Goal: Task Accomplishment & Management: Manage account settings

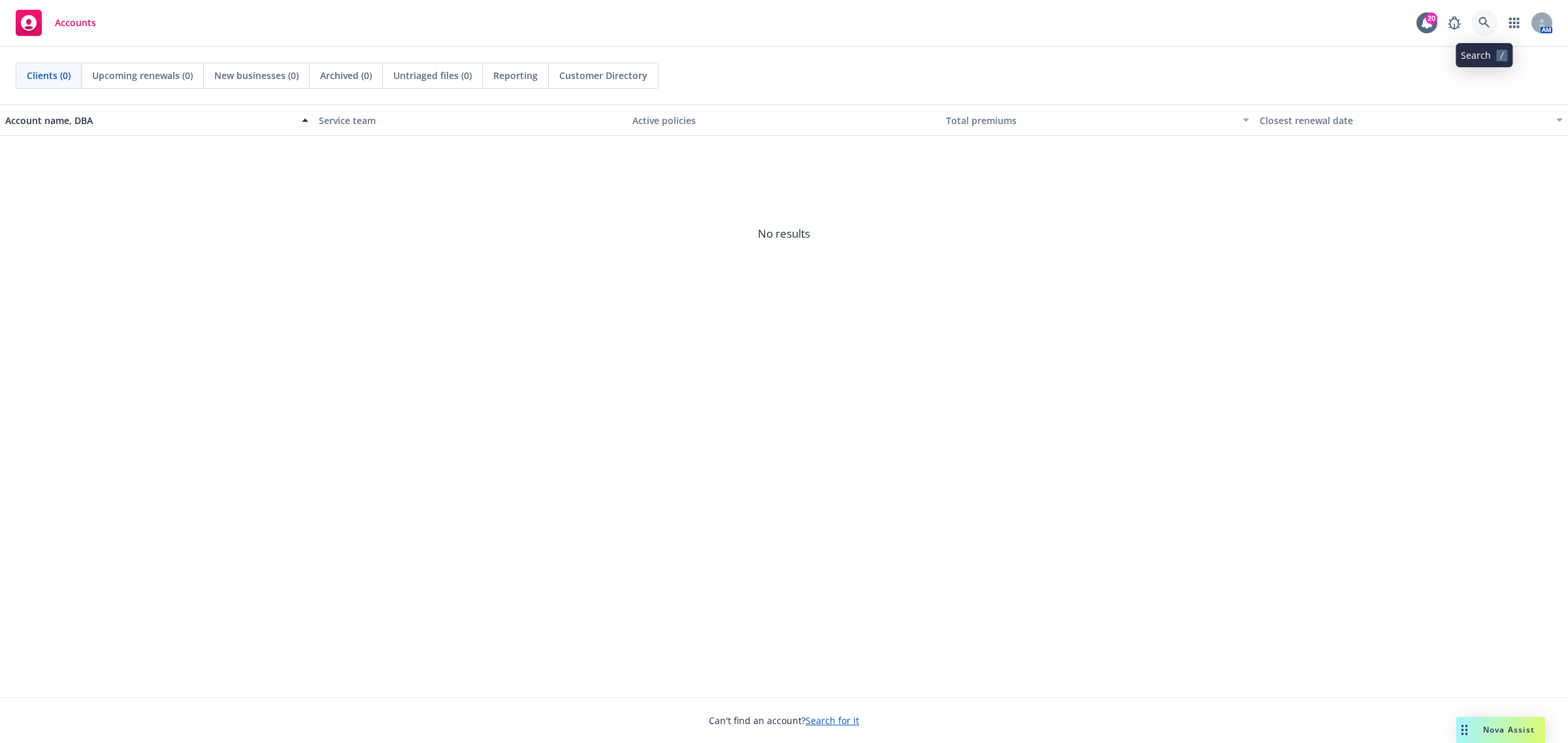
click at [1486, 17] on icon at bounding box center [1484, 23] width 12 height 12
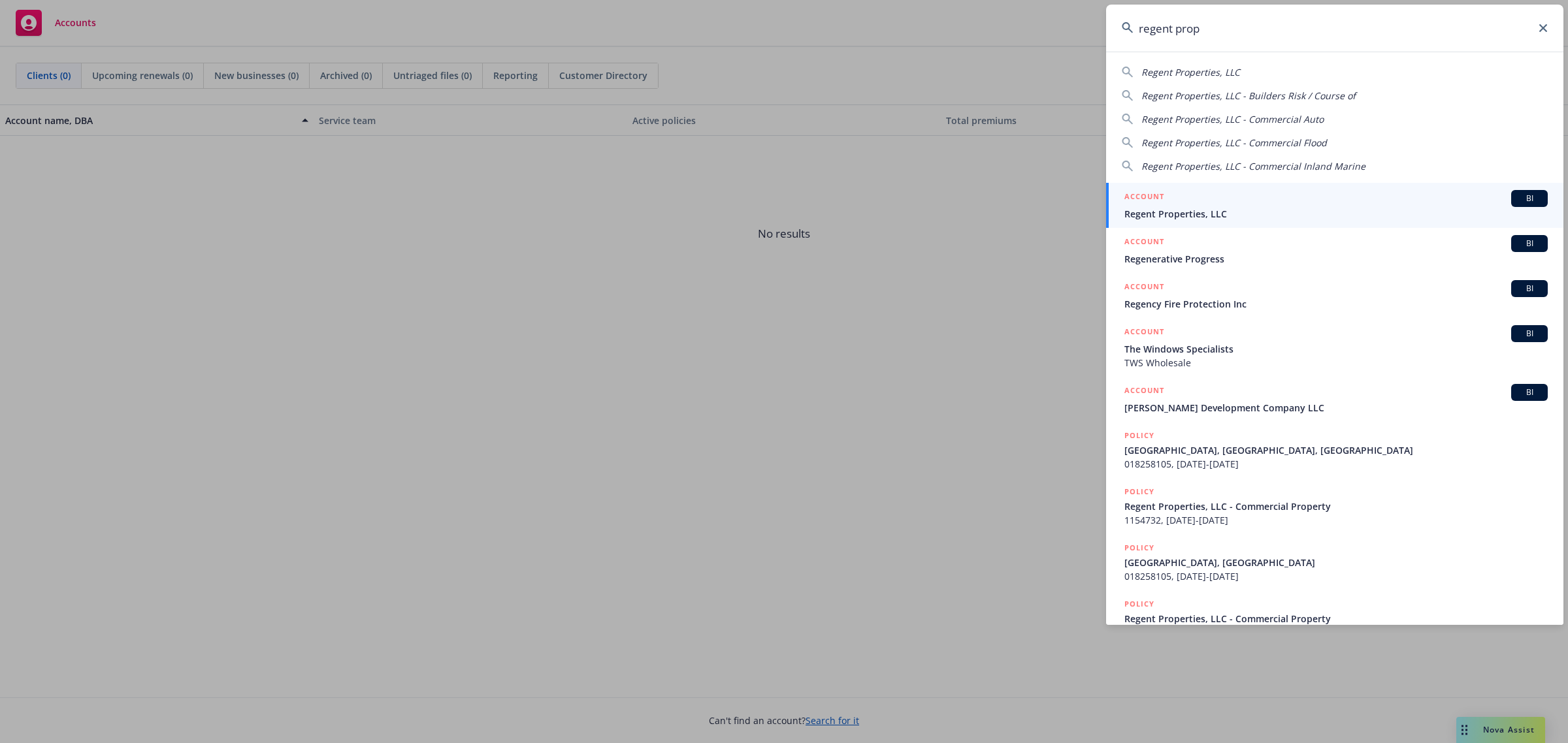
type input "regent prop"
click at [1323, 207] on span "Regent Properties, LLC" at bounding box center [1335, 214] width 424 height 14
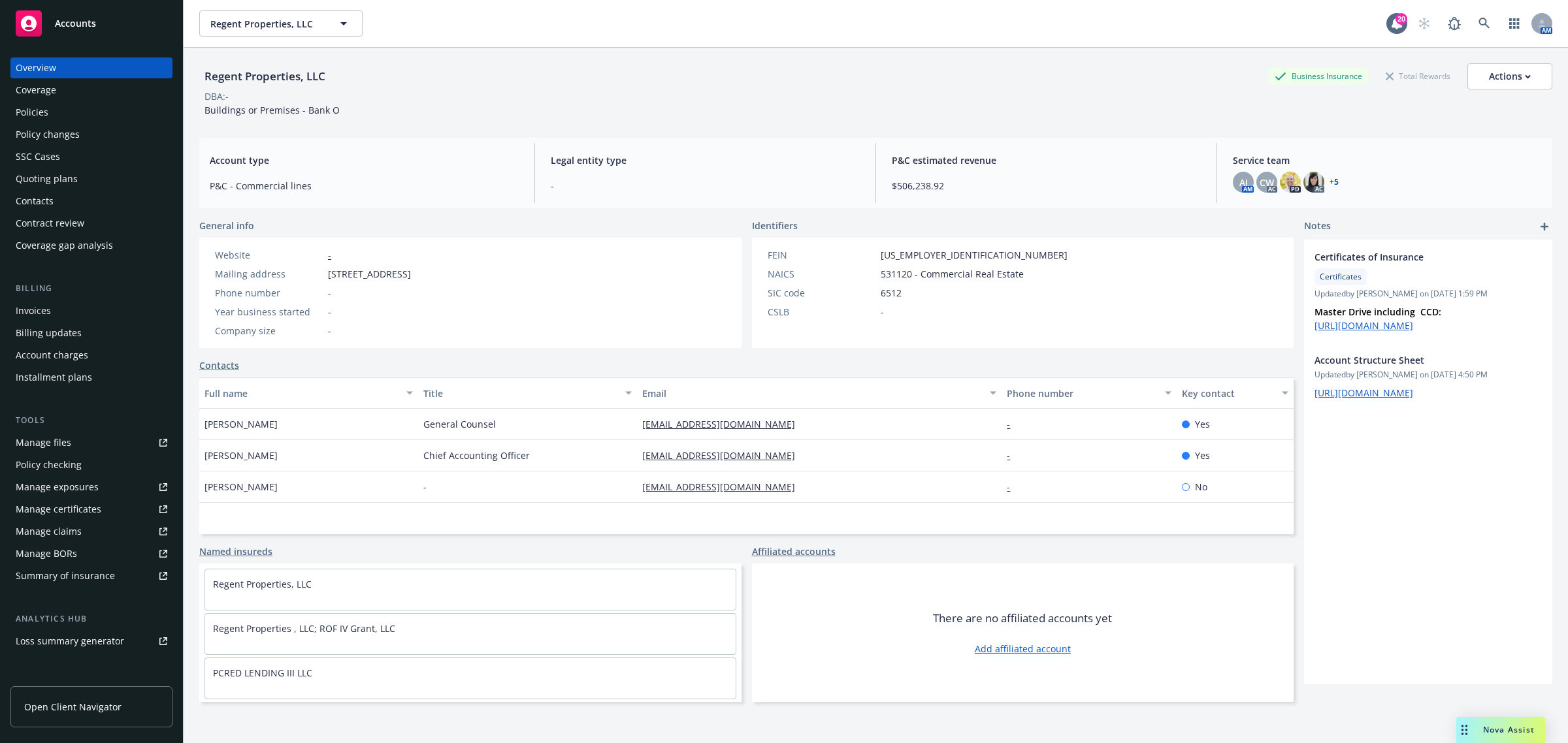
click at [45, 89] on div "Coverage" at bounding box center [36, 90] width 41 height 21
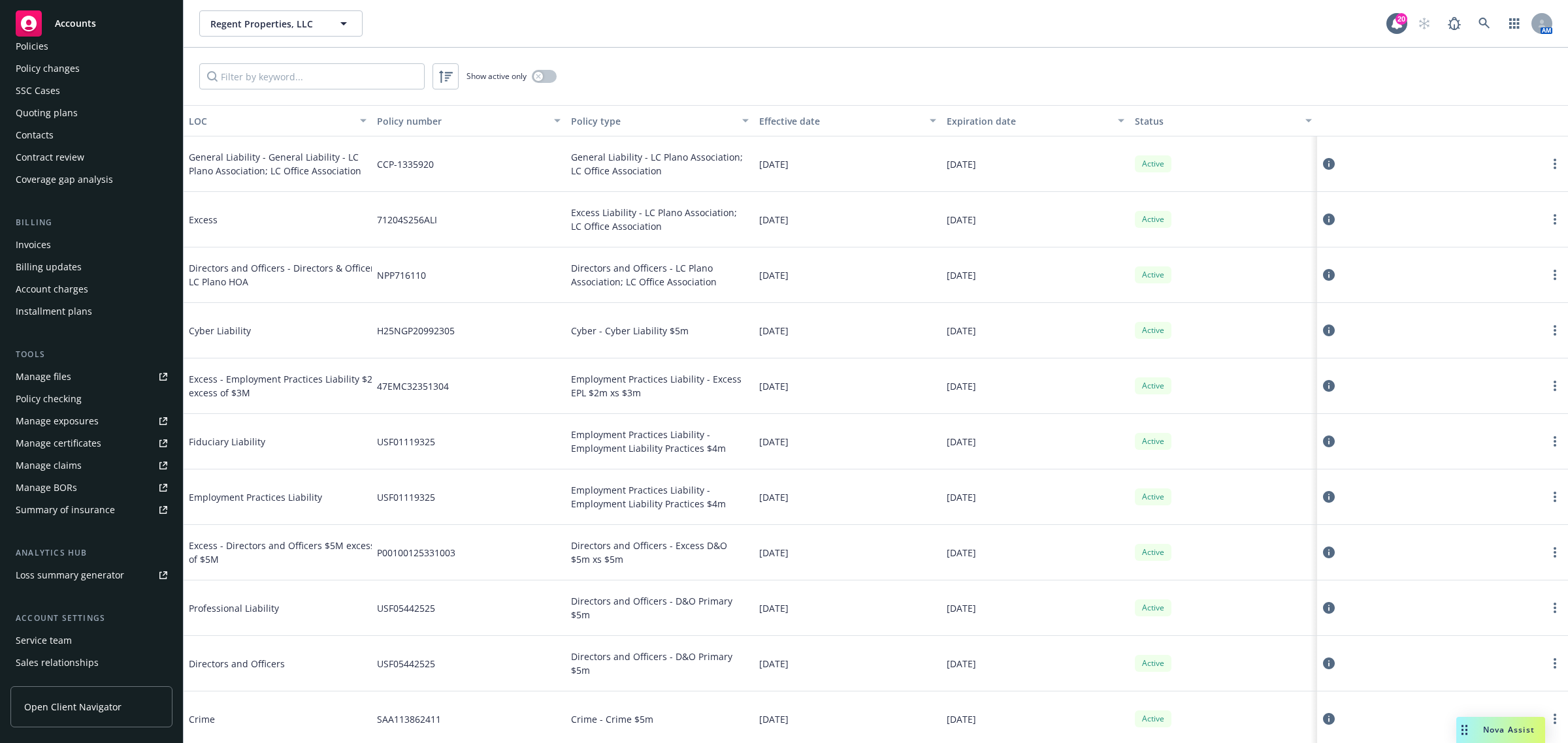
scroll to position [128, 0]
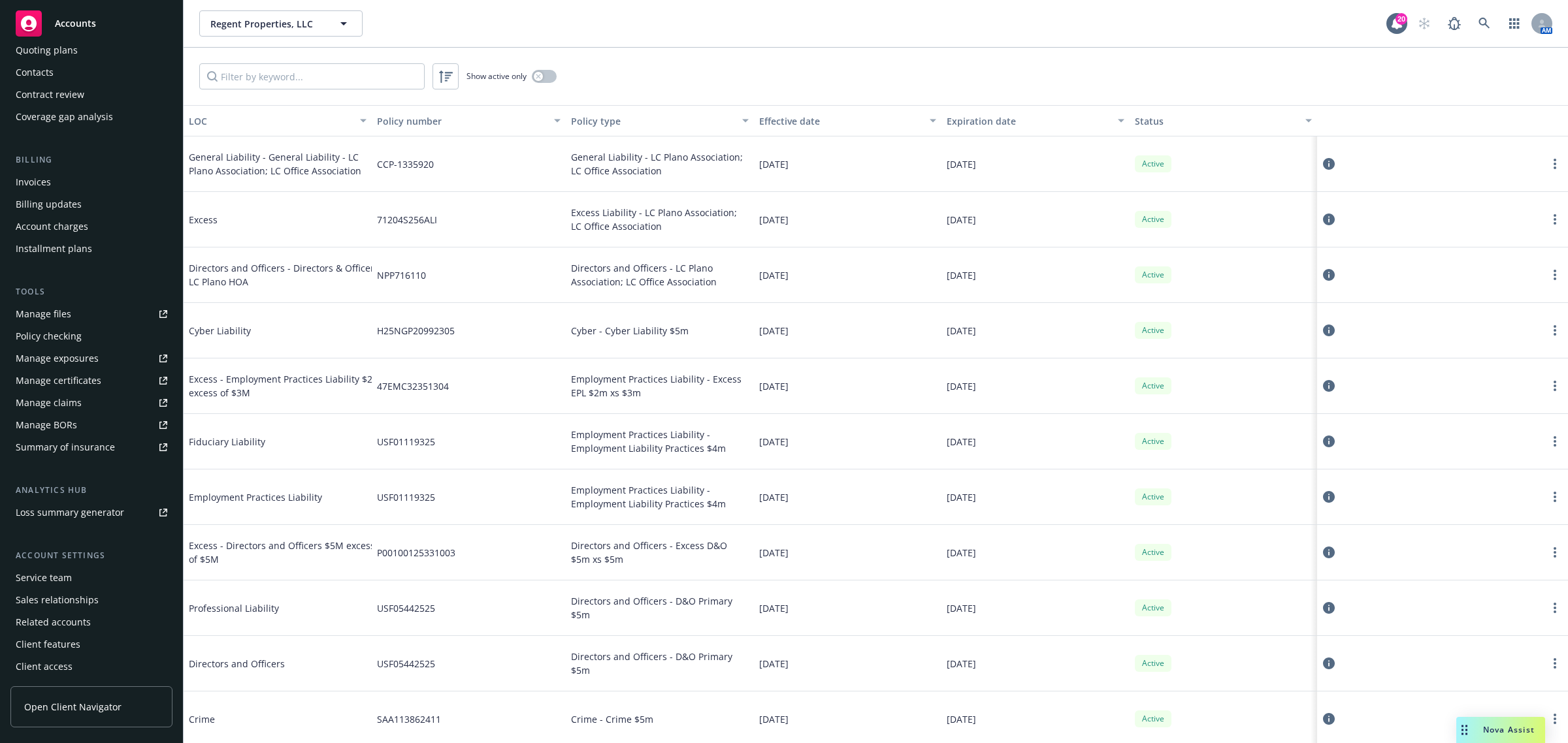
click at [82, 583] on div "Service team" at bounding box center [91, 578] width 152 height 21
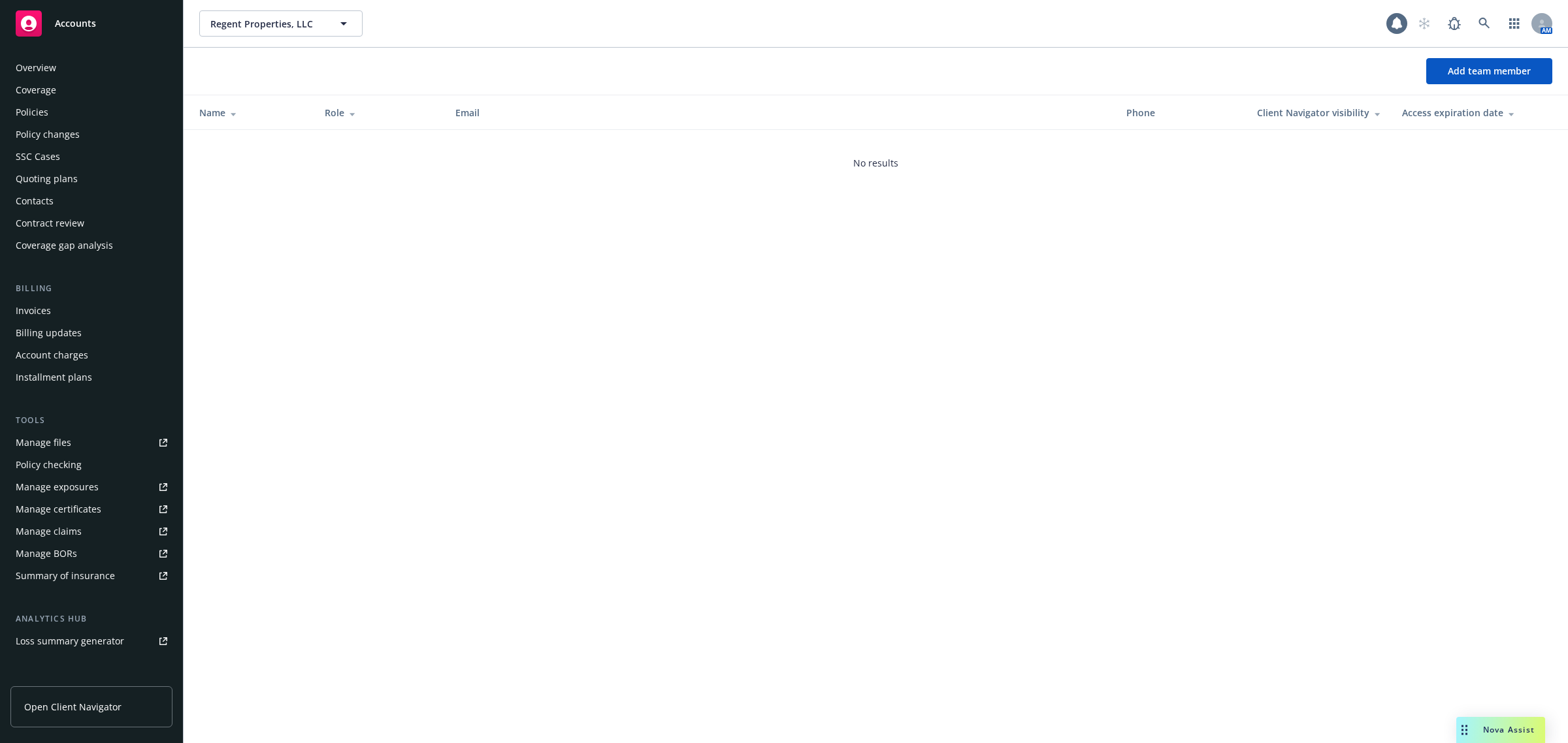
scroll to position [128, 0]
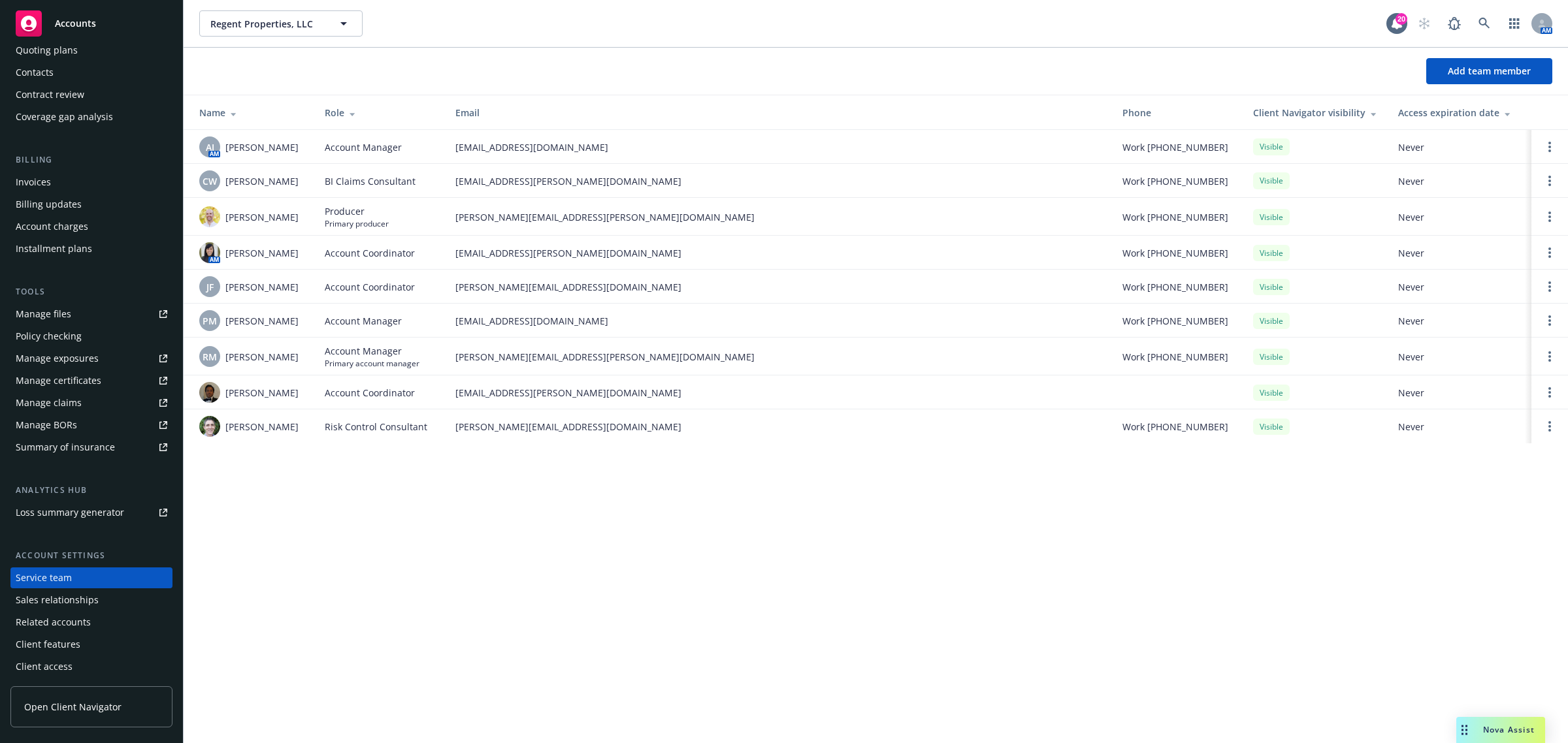
click at [355, 115] on icon at bounding box center [353, 113] width 7 height 10
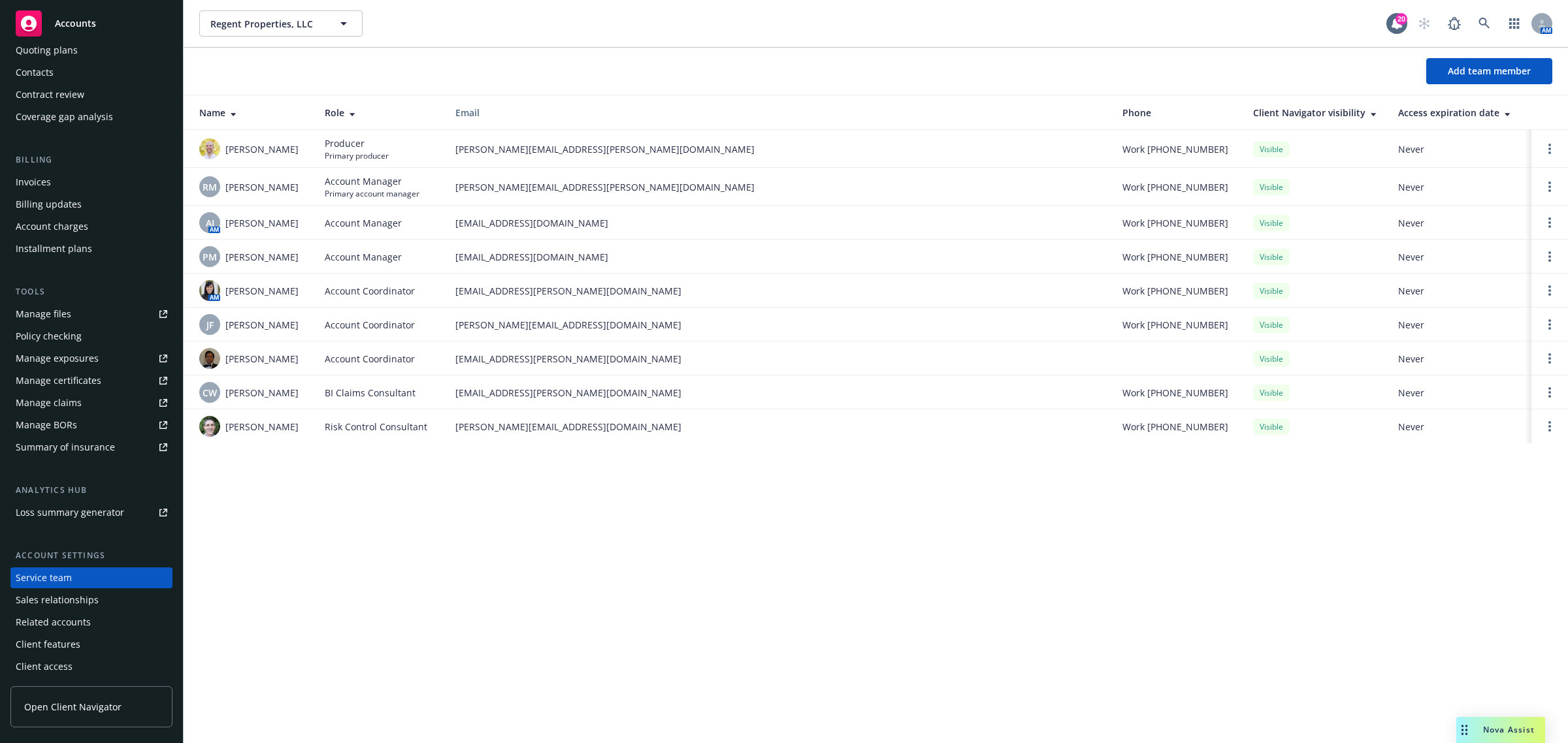
click at [351, 620] on div "Regent Properties, LLC Regent Properties, LLC 20 AM Add team member Name Role E…" at bounding box center [875, 371] width 1384 height 743
drag, startPoint x: 334, startPoint y: 259, endPoint x: 312, endPoint y: 259, distance: 22.0
click at [334, 259] on span "Account Manager" at bounding box center [363, 257] width 77 height 14
drag, startPoint x: 382, startPoint y: 255, endPoint x: 614, endPoint y: 251, distance: 232.0
click at [614, 251] on tr "PM Pat Mcchrystal Account Manager pat.mcchrystal@newfront.com Work (630) 272-60…" at bounding box center [875, 256] width 1384 height 34
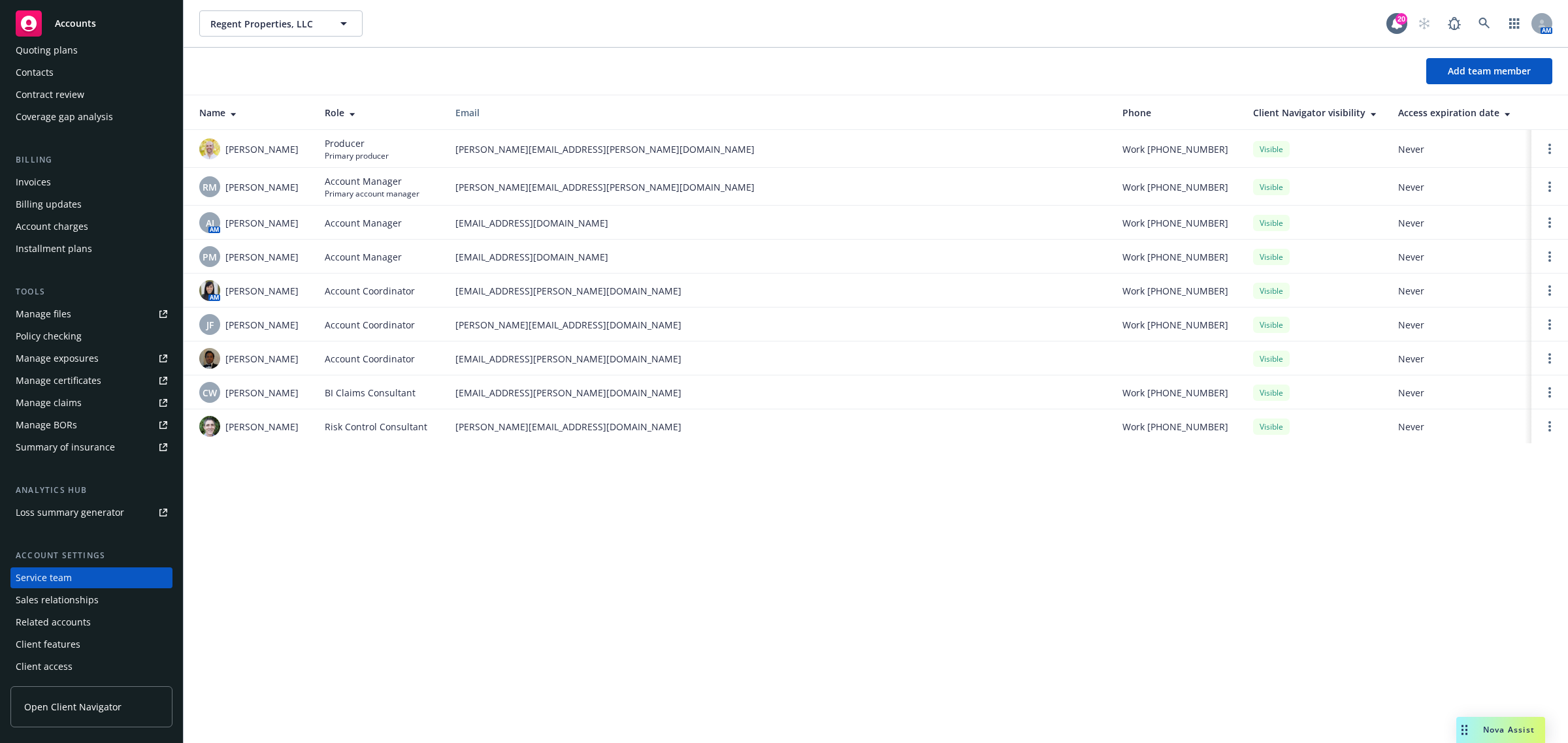
click at [547, 274] on td "crystal.anderson@newfront.com" at bounding box center [778, 290] width 667 height 34
click at [527, 287] on span "crystal.anderson@newfront.com" at bounding box center [778, 291] width 646 height 14
drag, startPoint x: 350, startPoint y: 181, endPoint x: 569, endPoint y: 180, distance: 219.0
click at [569, 180] on tr "RM Rosa Meneses Account Manager Primary account manager rosa.meneses@newfront.c…" at bounding box center [875, 187] width 1384 height 38
click at [524, 200] on td "rosa.meneses@newfront.com" at bounding box center [778, 187] width 667 height 38
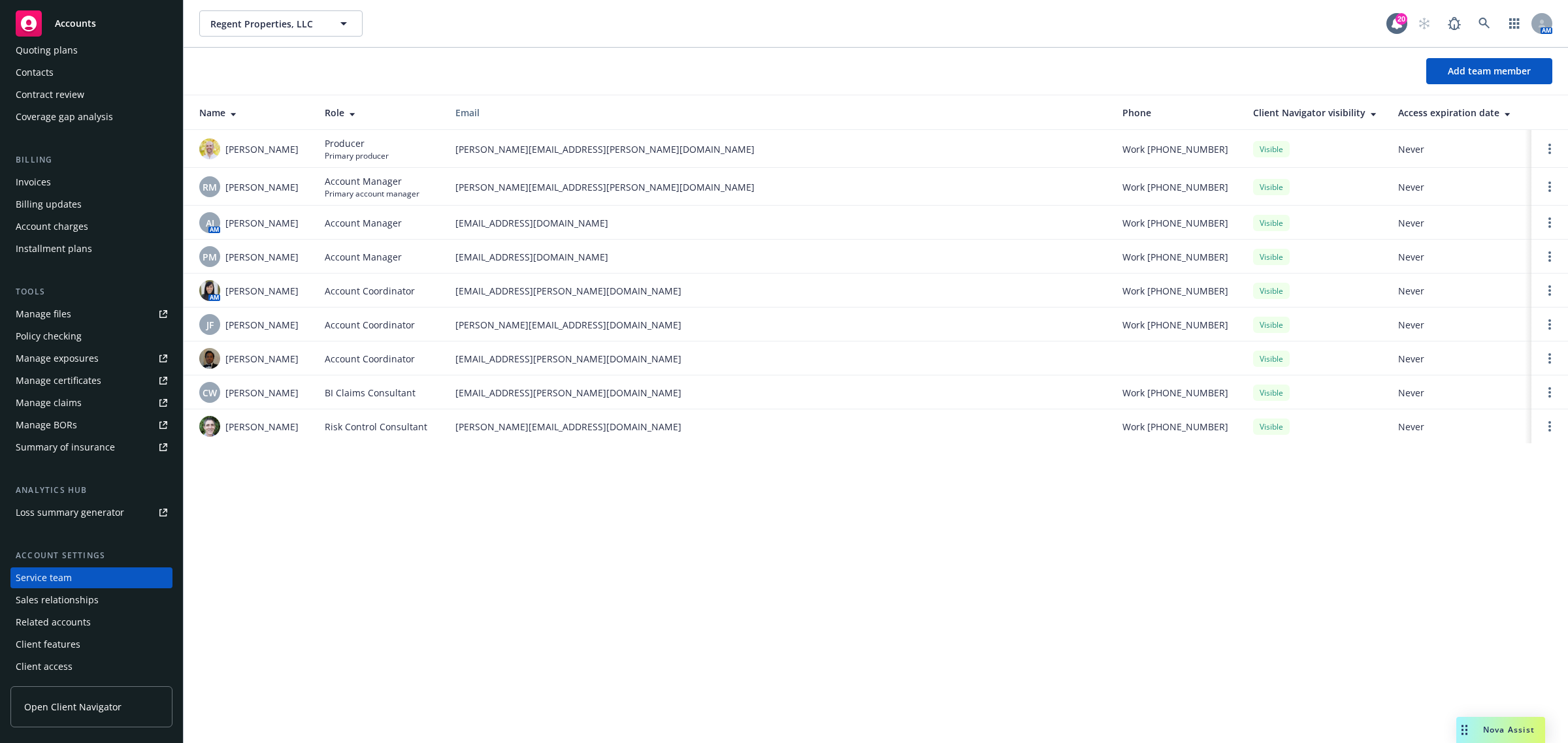
click at [515, 193] on span "rosa.meneses@newfront.com" at bounding box center [778, 187] width 646 height 14
copy span "rosa.meneses@newfront.com"
click at [1488, 27] on icon at bounding box center [1484, 23] width 11 height 11
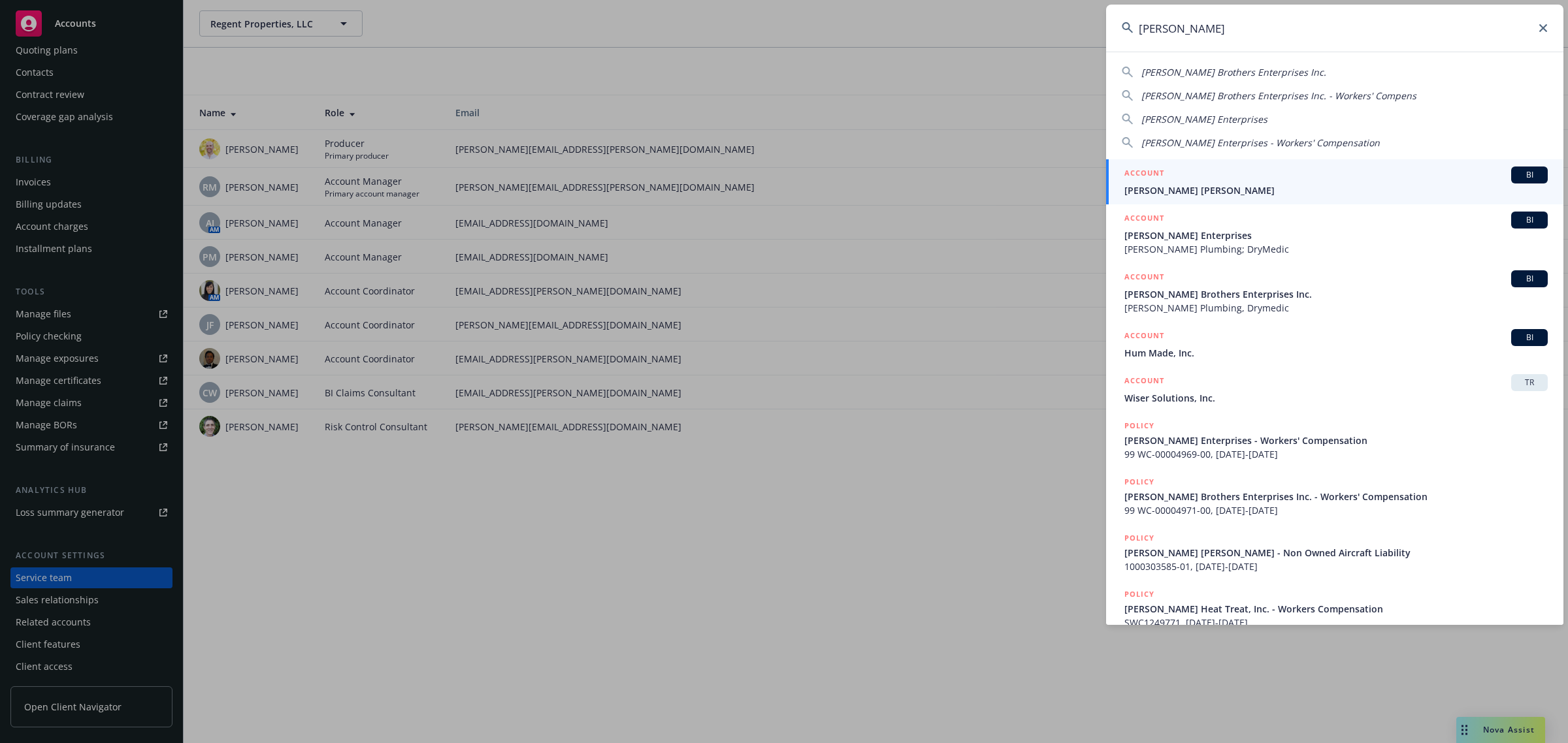
type input "gagne"
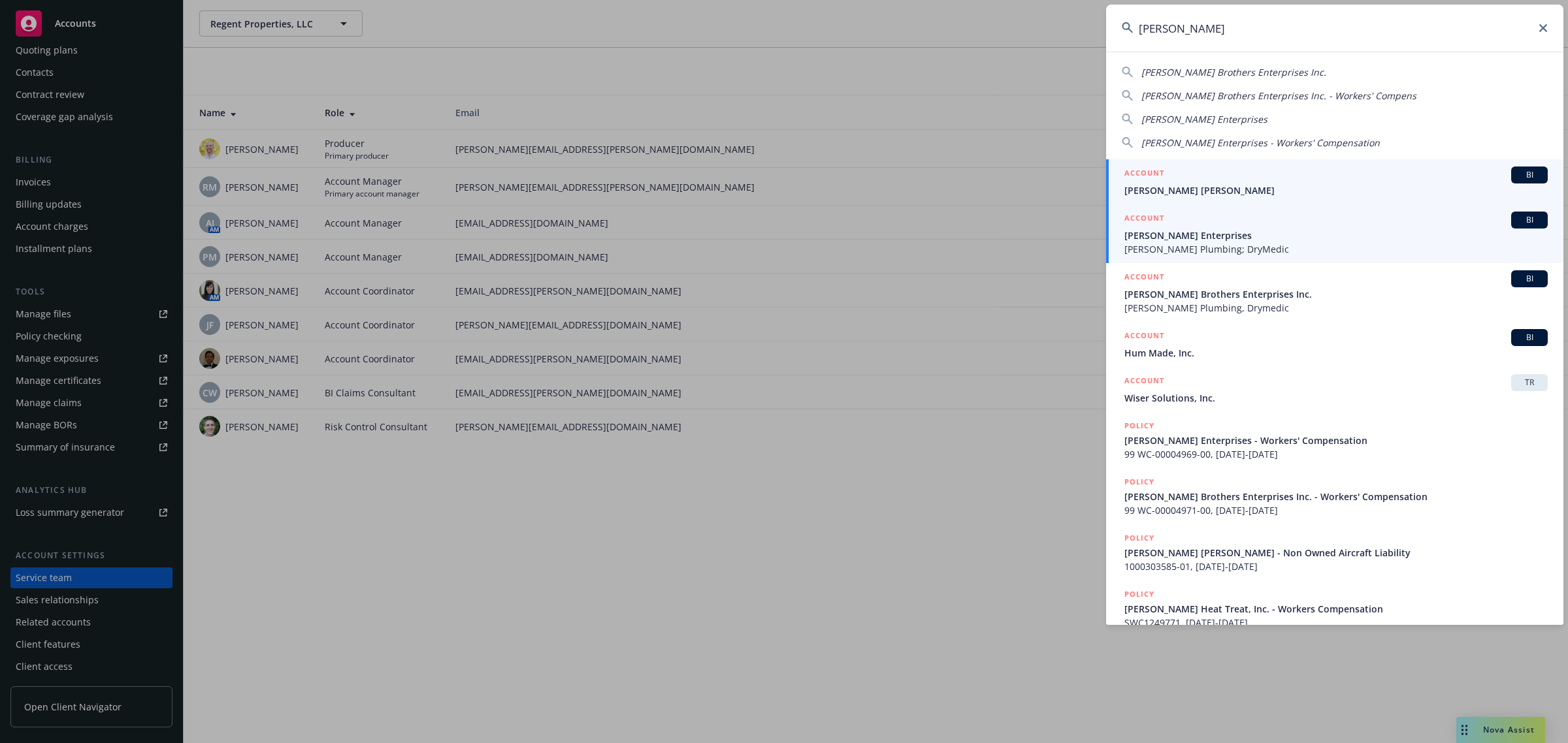
click at [1212, 238] on span "[PERSON_NAME] Enterprises" at bounding box center [1335, 235] width 424 height 14
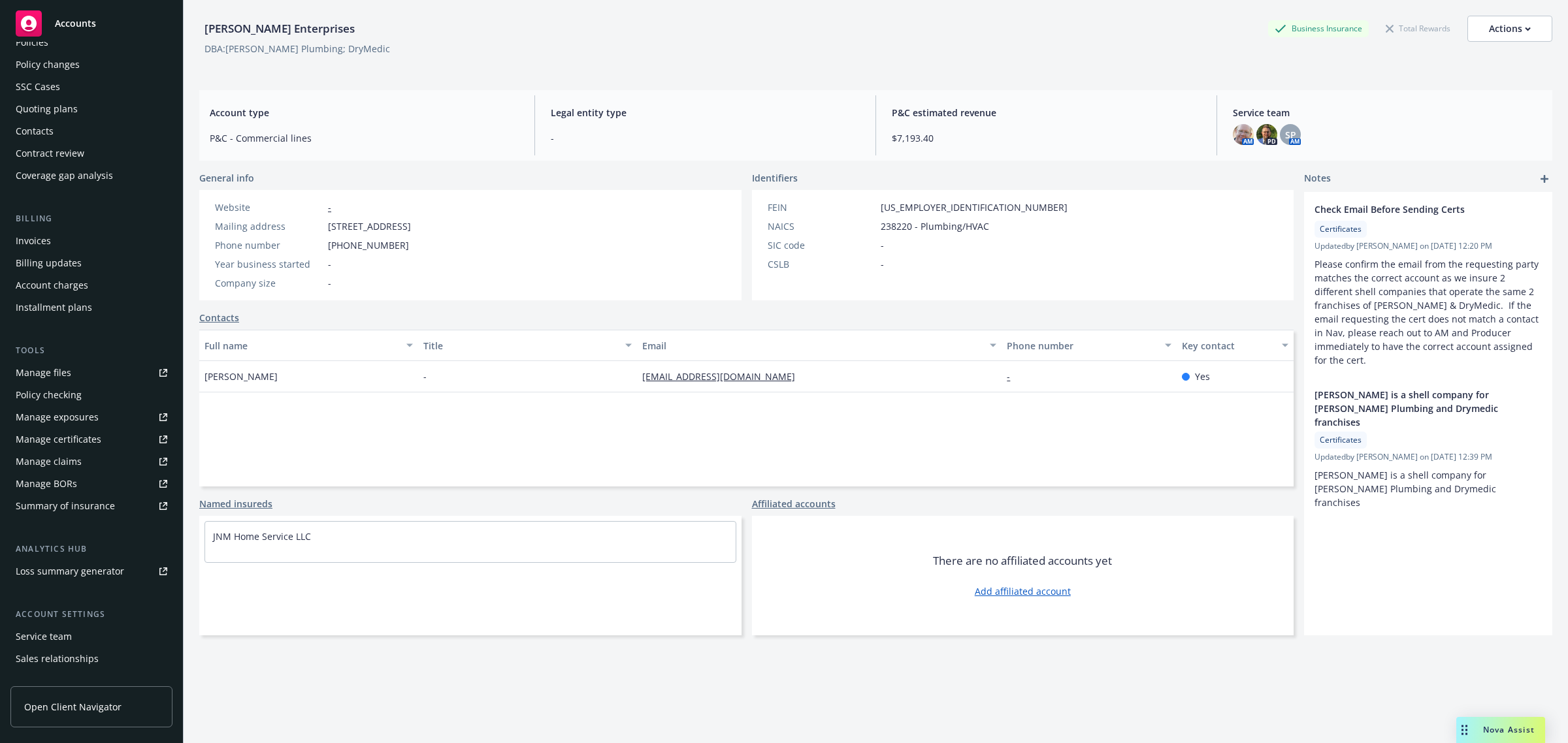
scroll to position [128, 0]
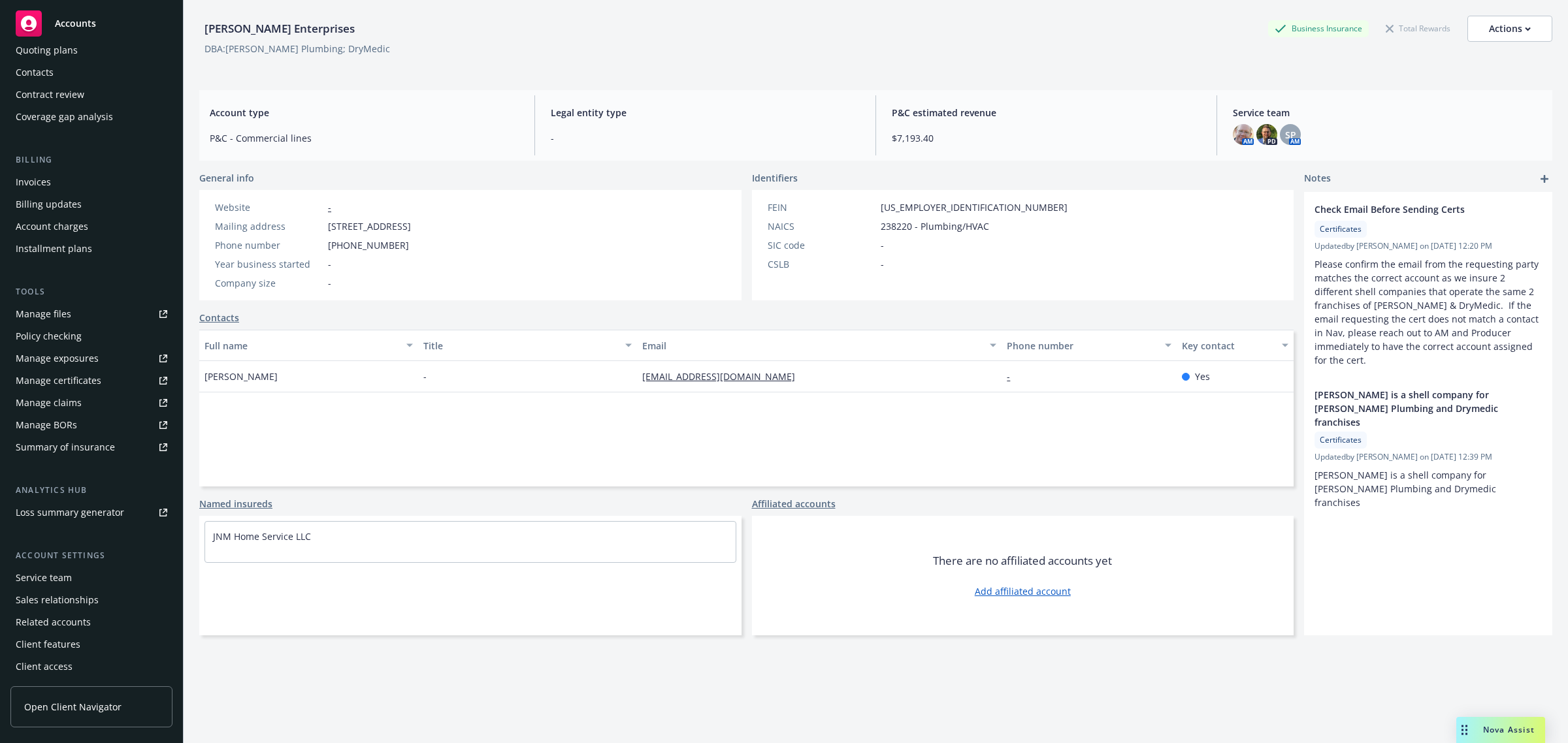
click at [83, 575] on div "Service team" at bounding box center [91, 578] width 152 height 21
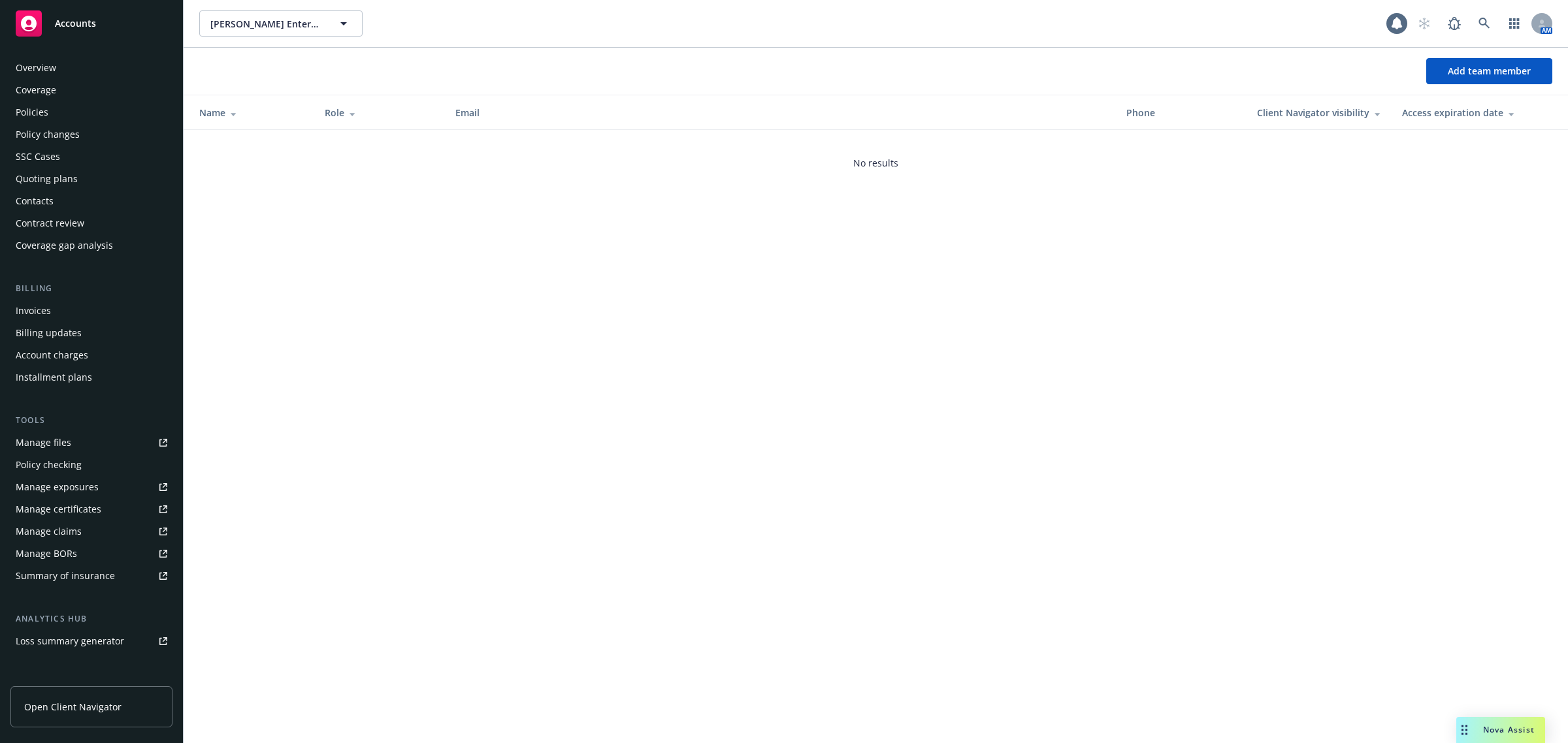
scroll to position [128, 0]
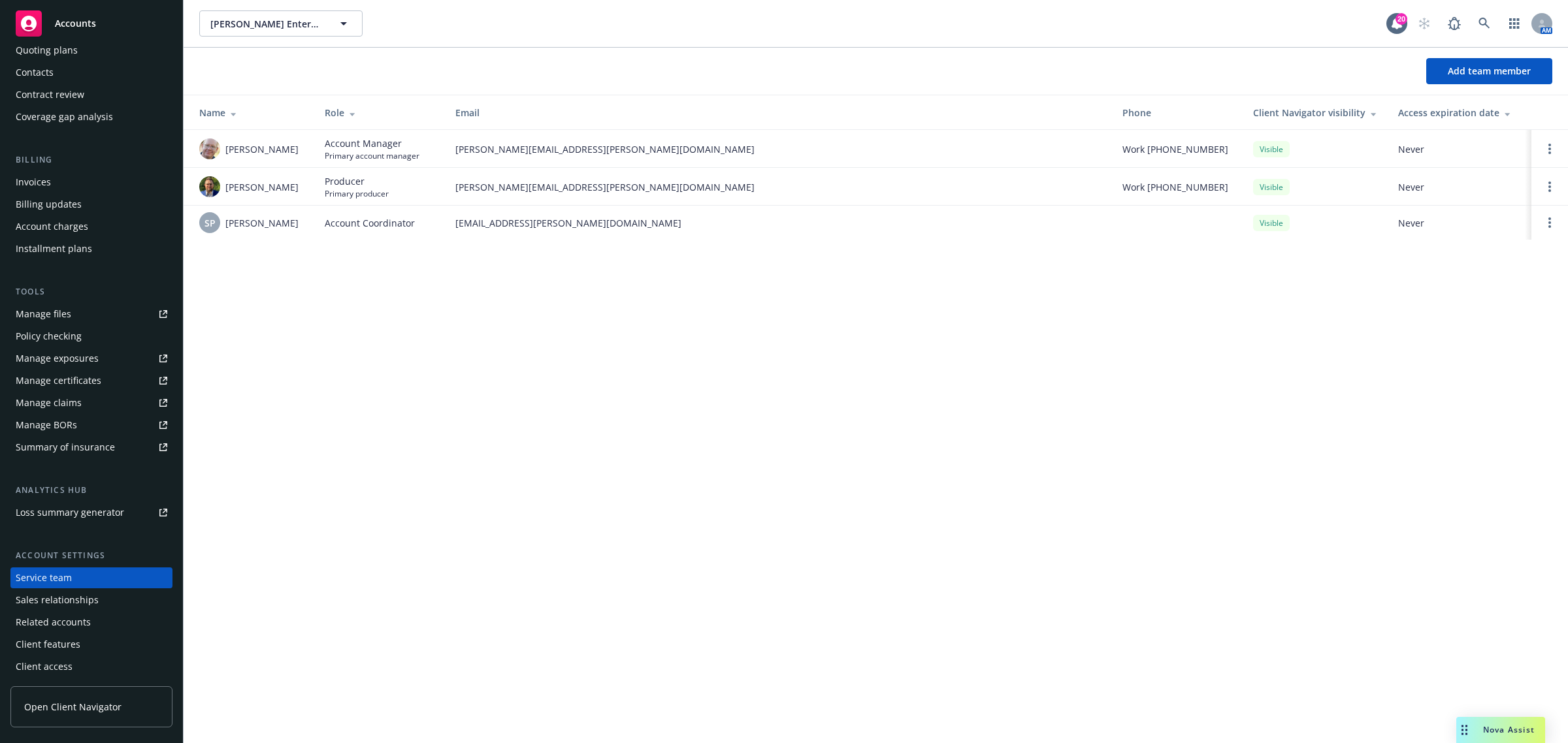
click at [492, 444] on div "Gagne Mulford Enterprises Gagne Mulford Enterprises 20 AM Add team member Name …" at bounding box center [875, 371] width 1384 height 743
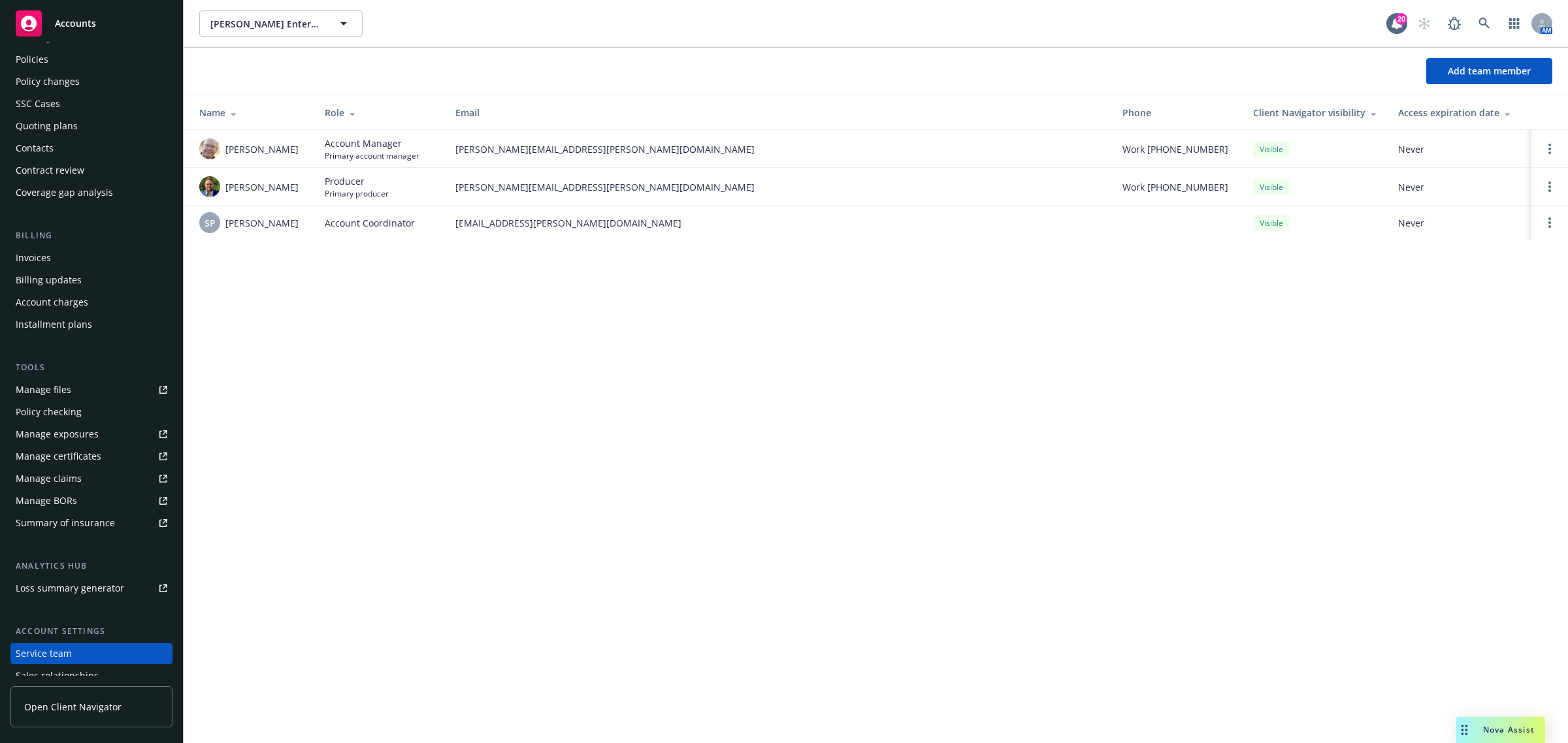
scroll to position [0, 0]
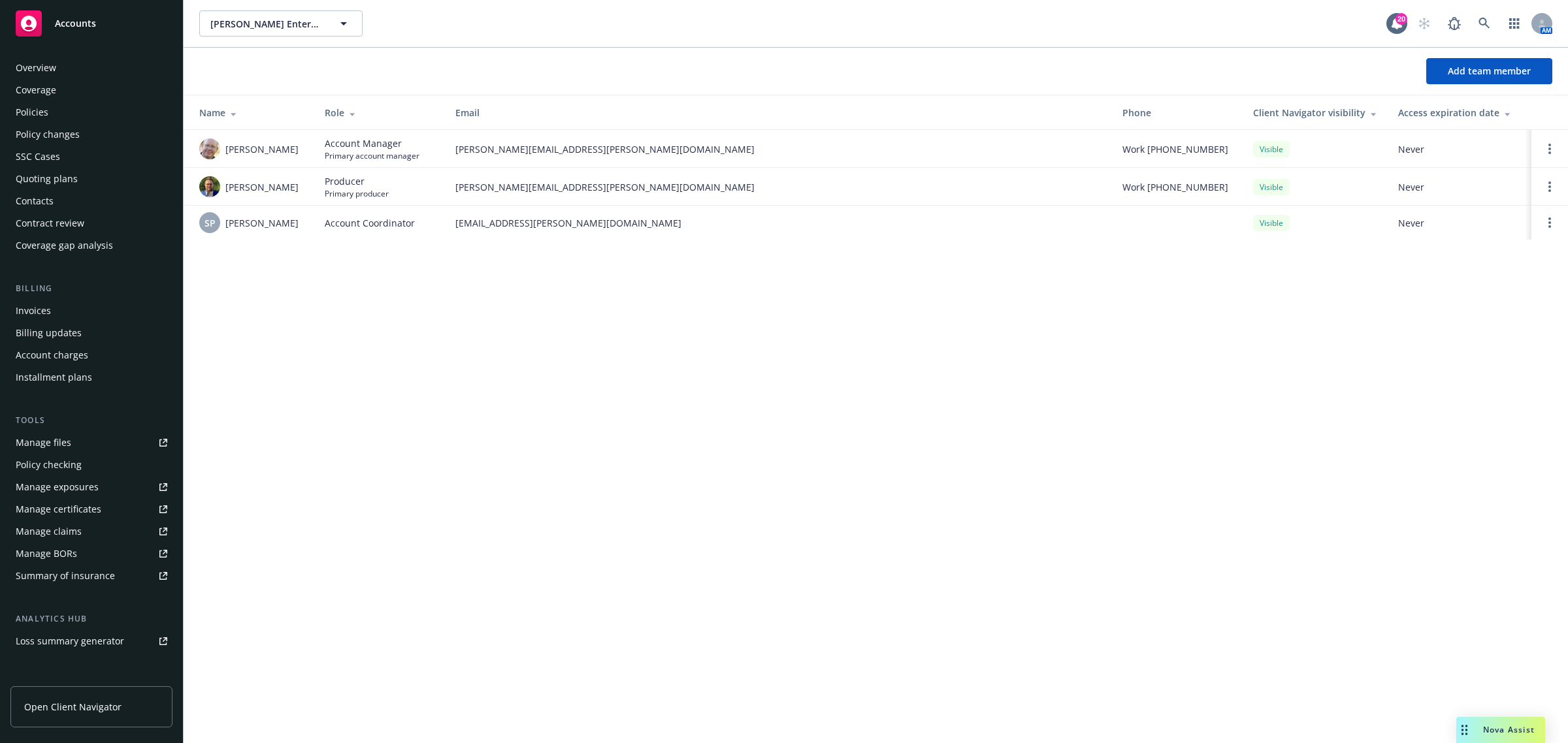
click at [69, 70] on div "Overview" at bounding box center [91, 68] width 152 height 21
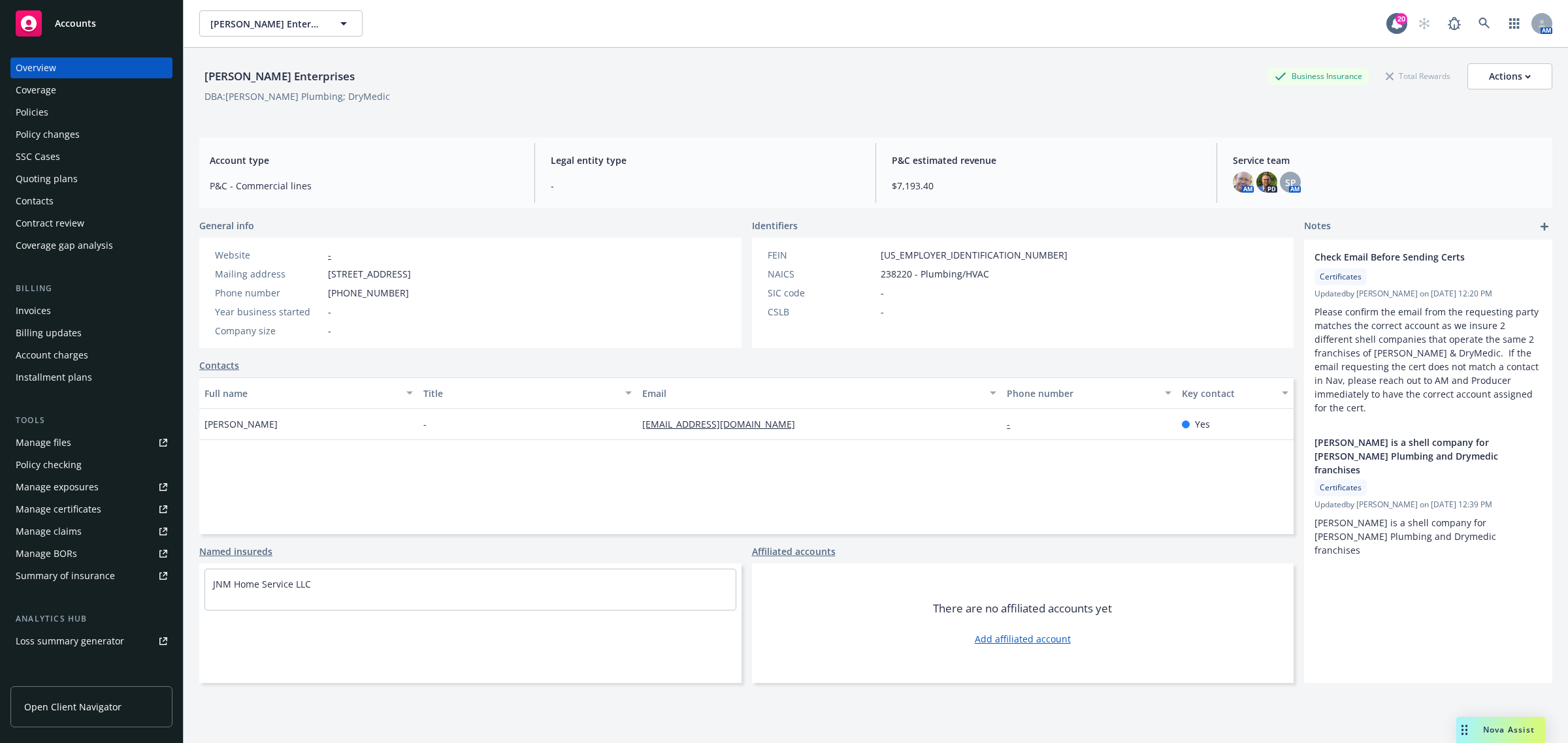
scroll to position [128, 0]
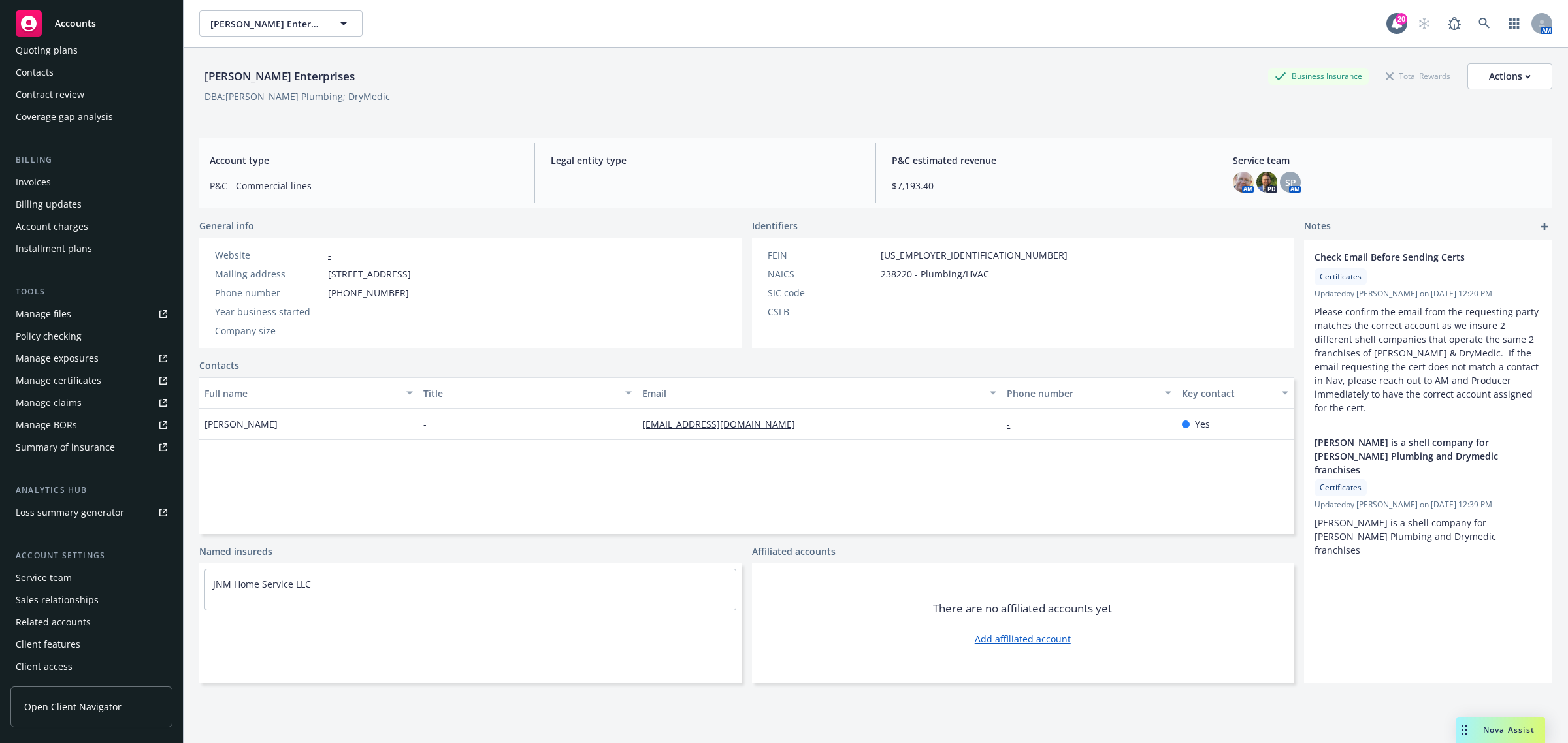
click at [96, 571] on div "Service team" at bounding box center [91, 578] width 152 height 21
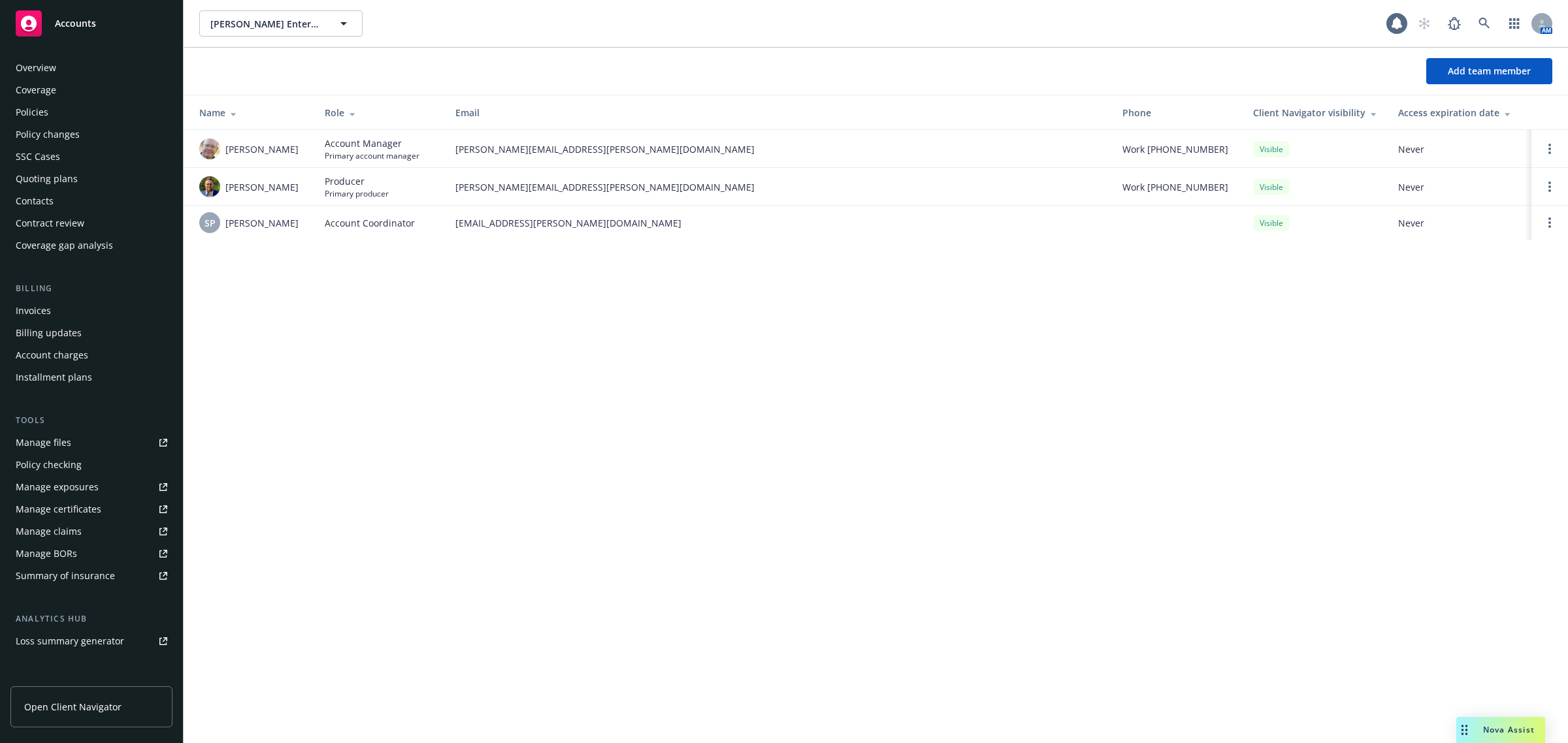
scroll to position [128, 0]
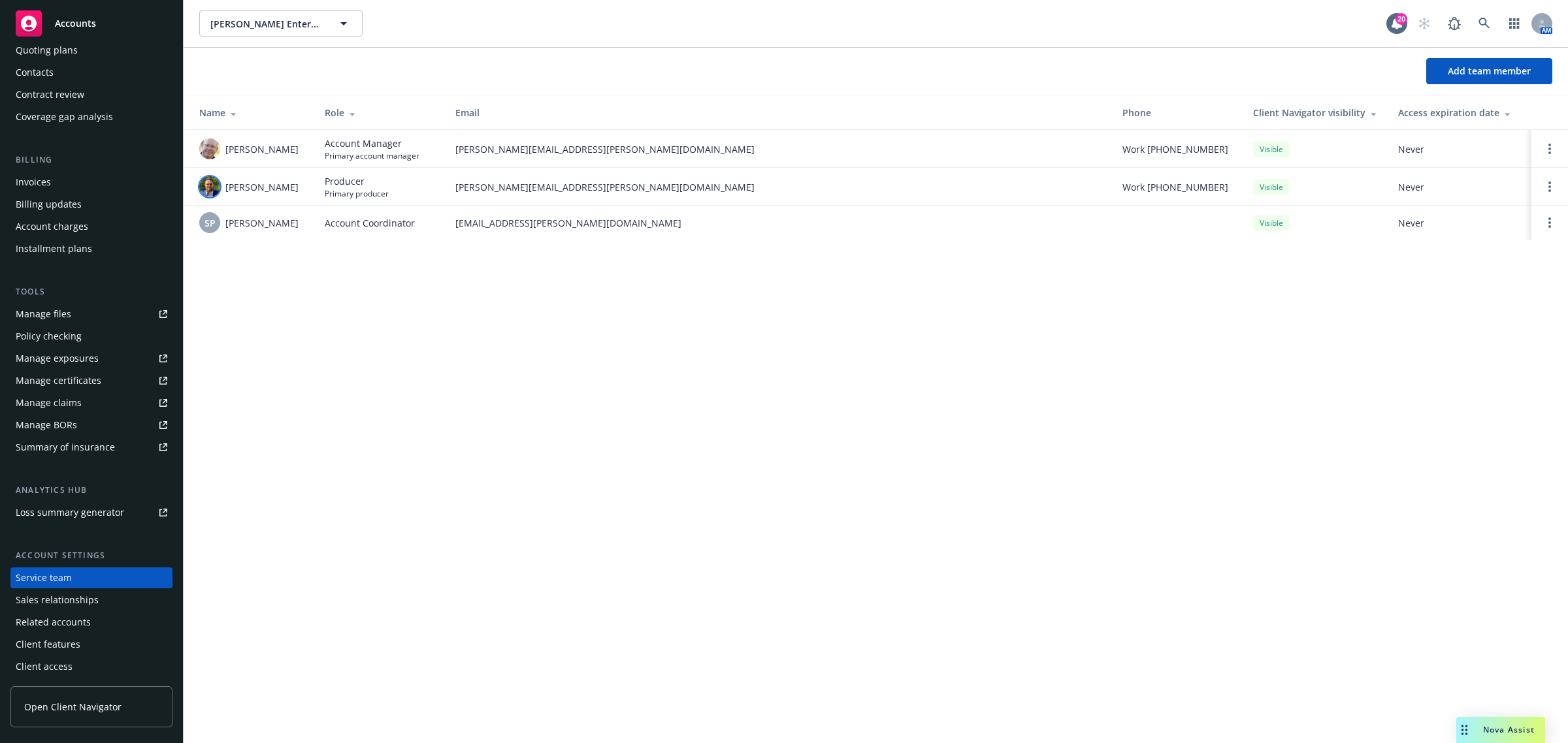
click at [212, 188] on img at bounding box center [209, 187] width 21 height 21
click at [255, 565] on div "Gagne Mulford Enterprises Gagne Mulford Enterprises 20 AM Add team member Name …" at bounding box center [875, 371] width 1384 height 743
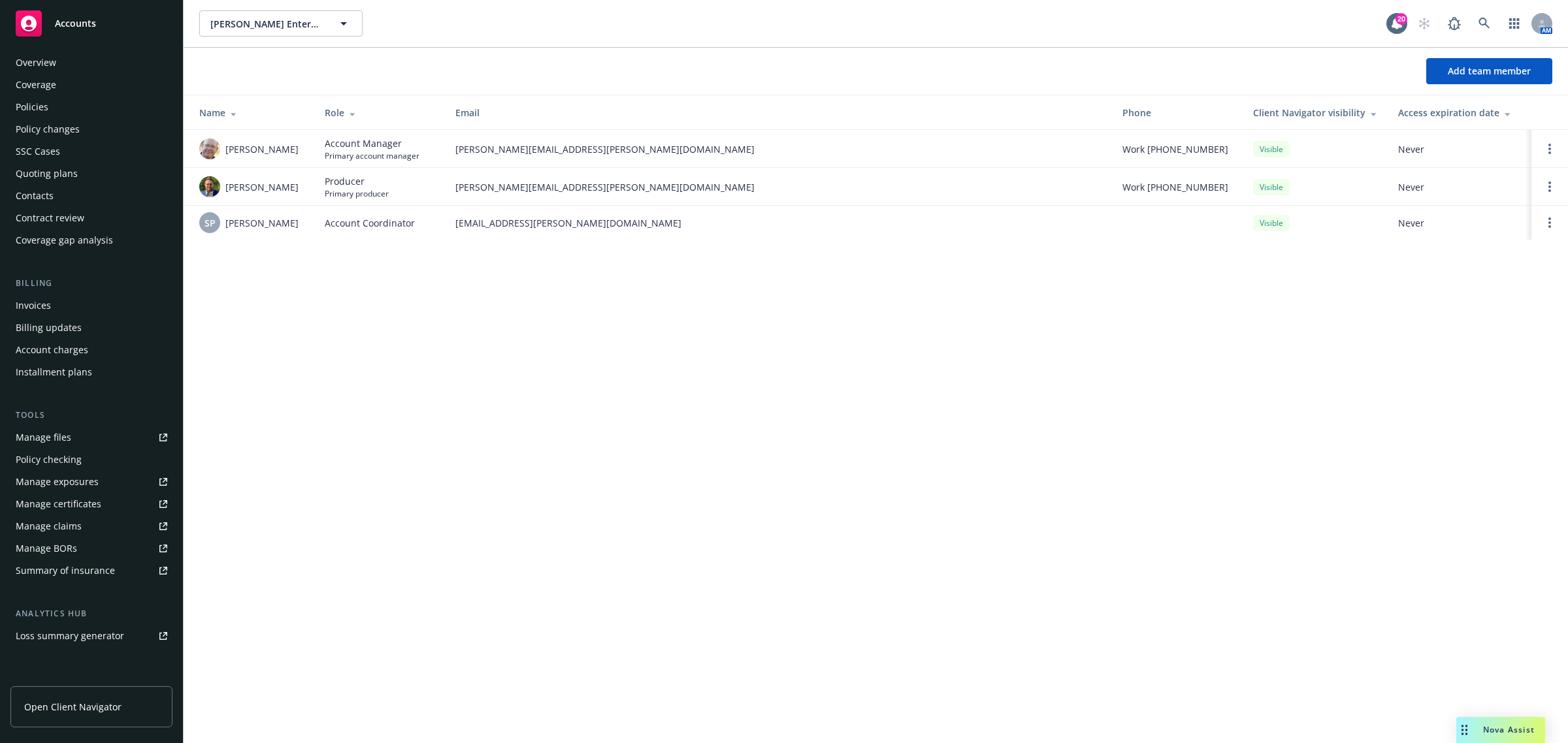
scroll to position [0, 0]
click at [41, 90] on div "Coverage" at bounding box center [36, 90] width 41 height 21
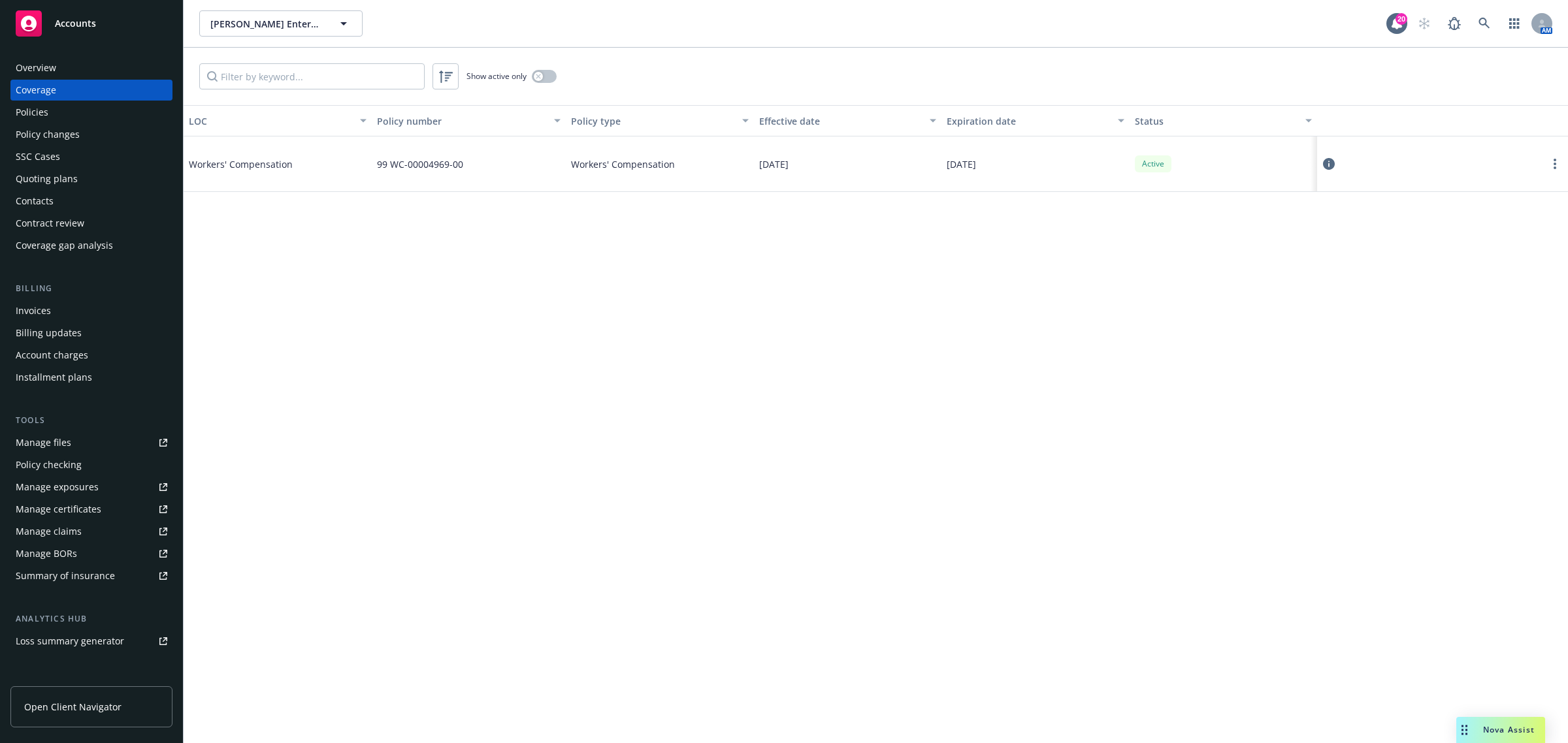
click at [66, 510] on div "Manage certificates" at bounding box center [58, 509] width 86 height 21
click at [103, 67] on div "Overview" at bounding box center [91, 68] width 152 height 21
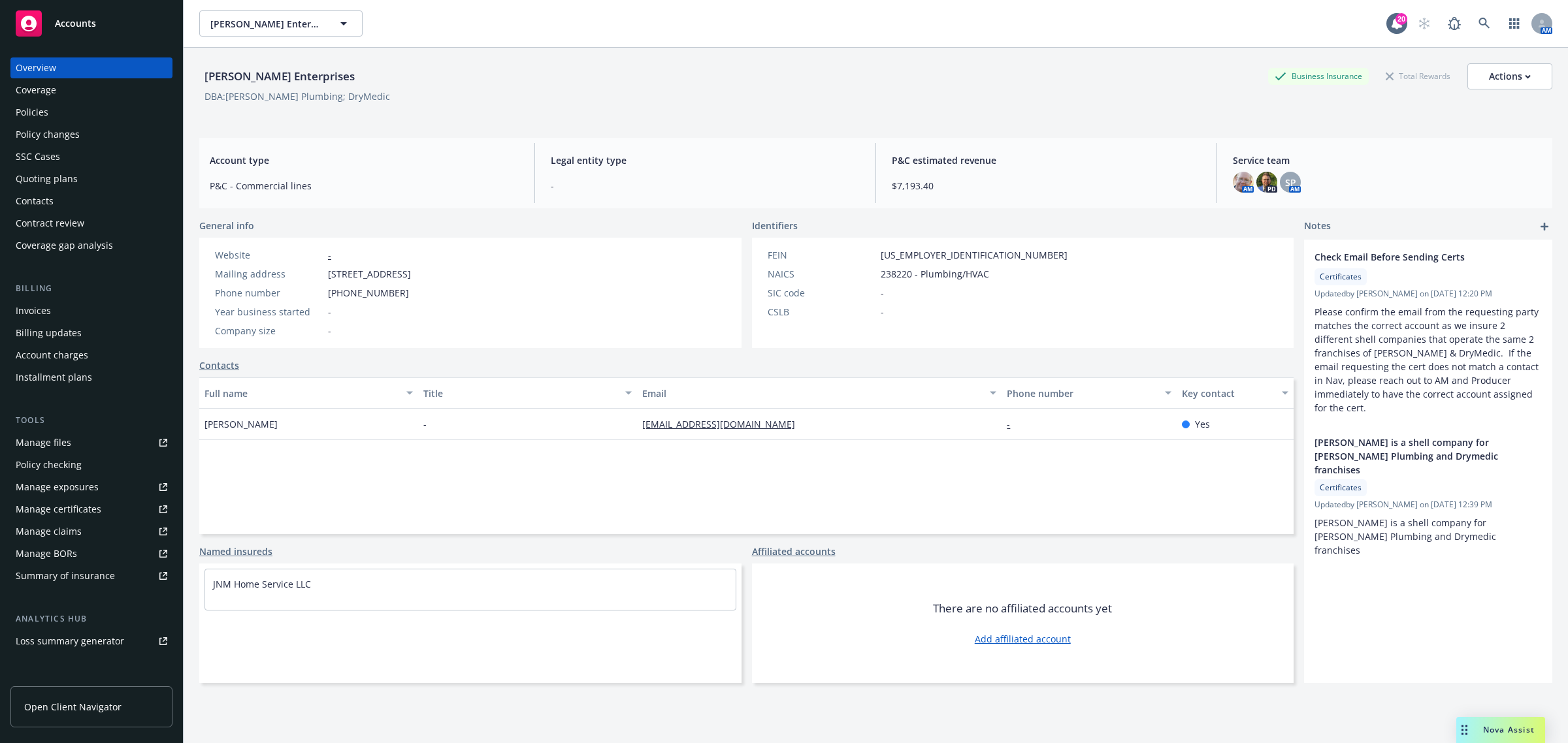
drag, startPoint x: 305, startPoint y: 92, endPoint x: 382, endPoint y: 91, distance: 77.0
click at [382, 91] on div "DBA: Benjamin Franklin Plumbing; DryMedic" at bounding box center [297, 96] width 185 height 14
click at [443, 99] on div "DBA: Benjamin Franklin Plumbing; DryMedic" at bounding box center [875, 96] width 1353 height 14
click at [1478, 25] on icon at bounding box center [1484, 23] width 12 height 12
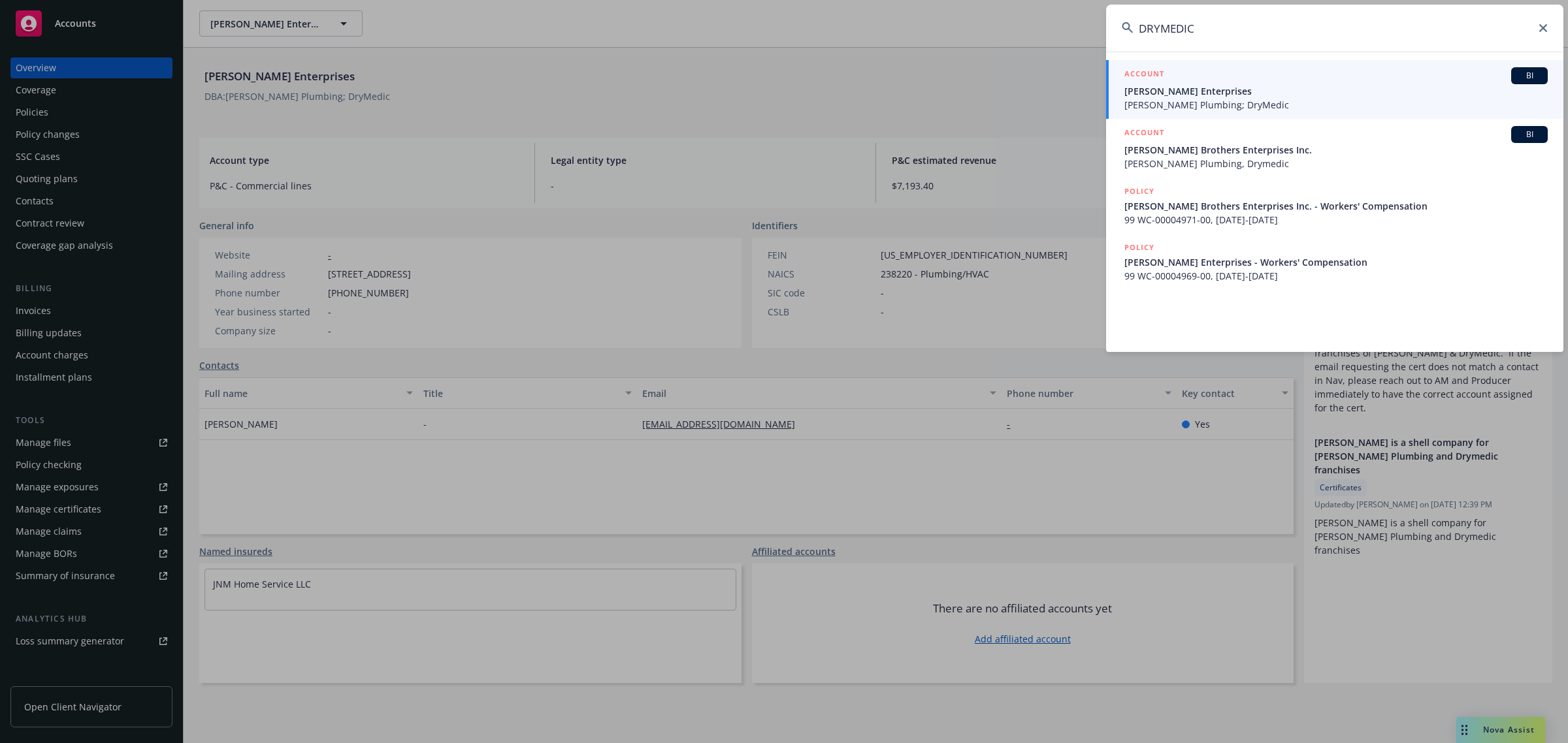
type input "DRYMEDIC"
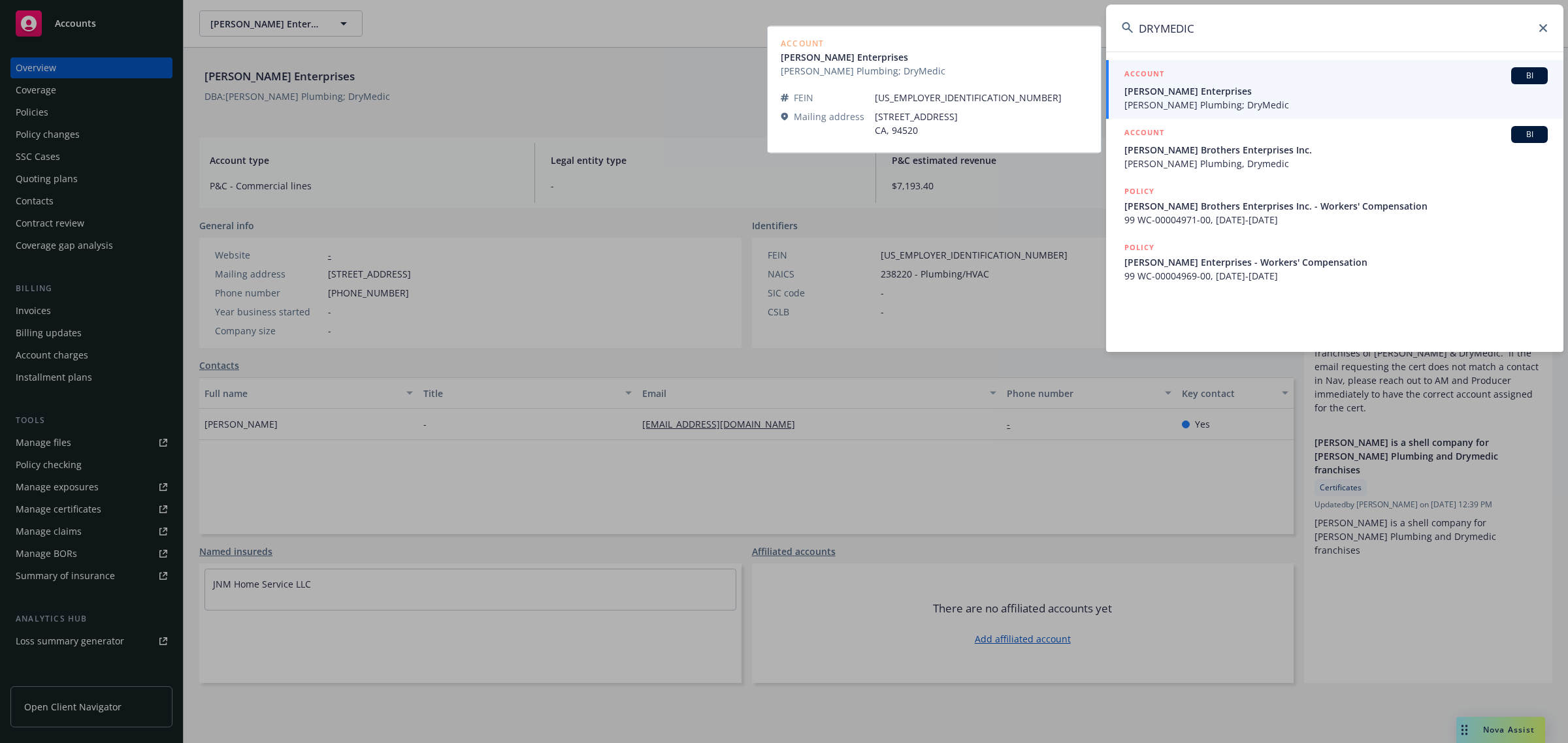
click at [1349, 88] on span "[PERSON_NAME] Enterprises" at bounding box center [1335, 91] width 424 height 14
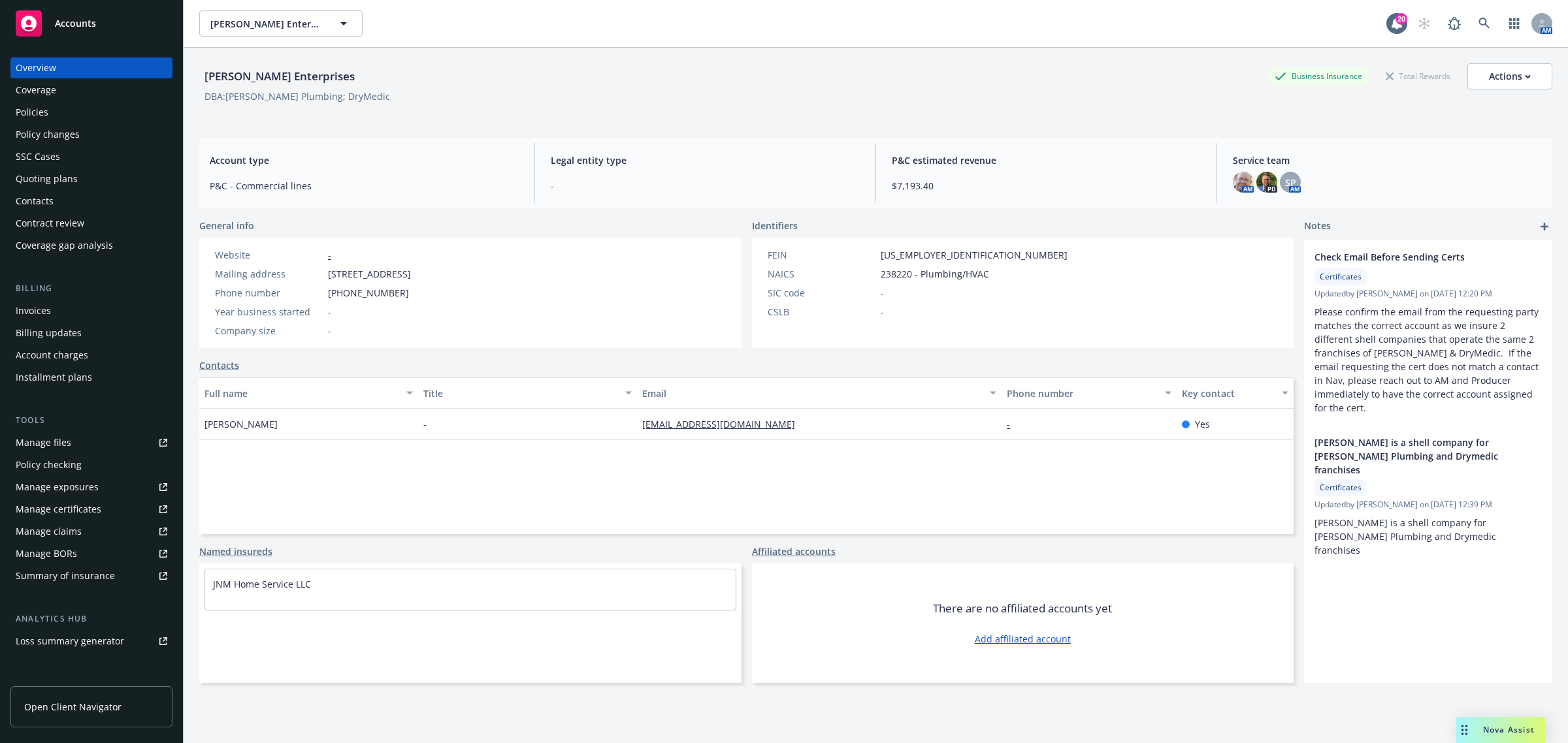
click at [62, 92] on div "Coverage" at bounding box center [91, 90] width 152 height 21
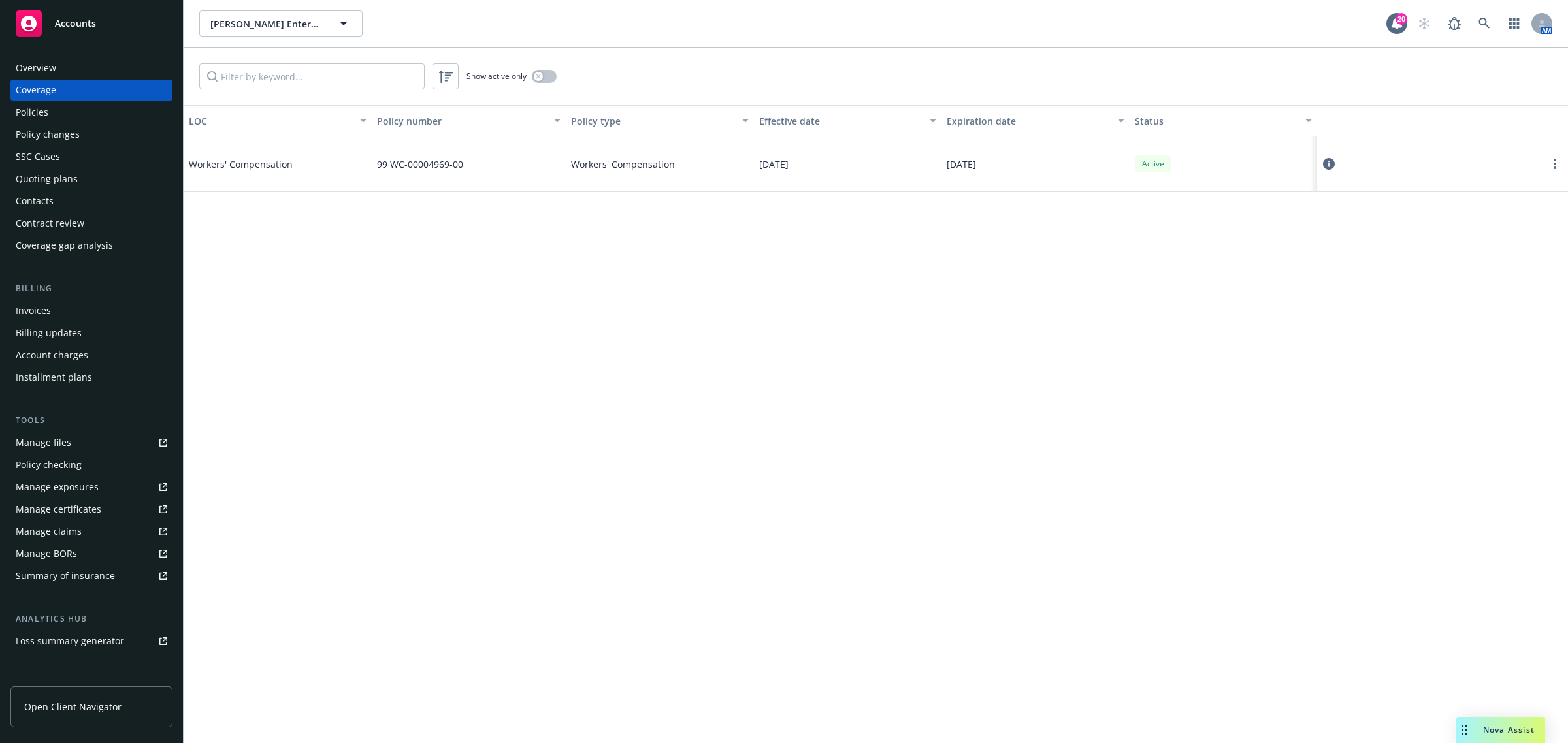
click at [1324, 164] on icon at bounding box center [1328, 163] width 12 height 12
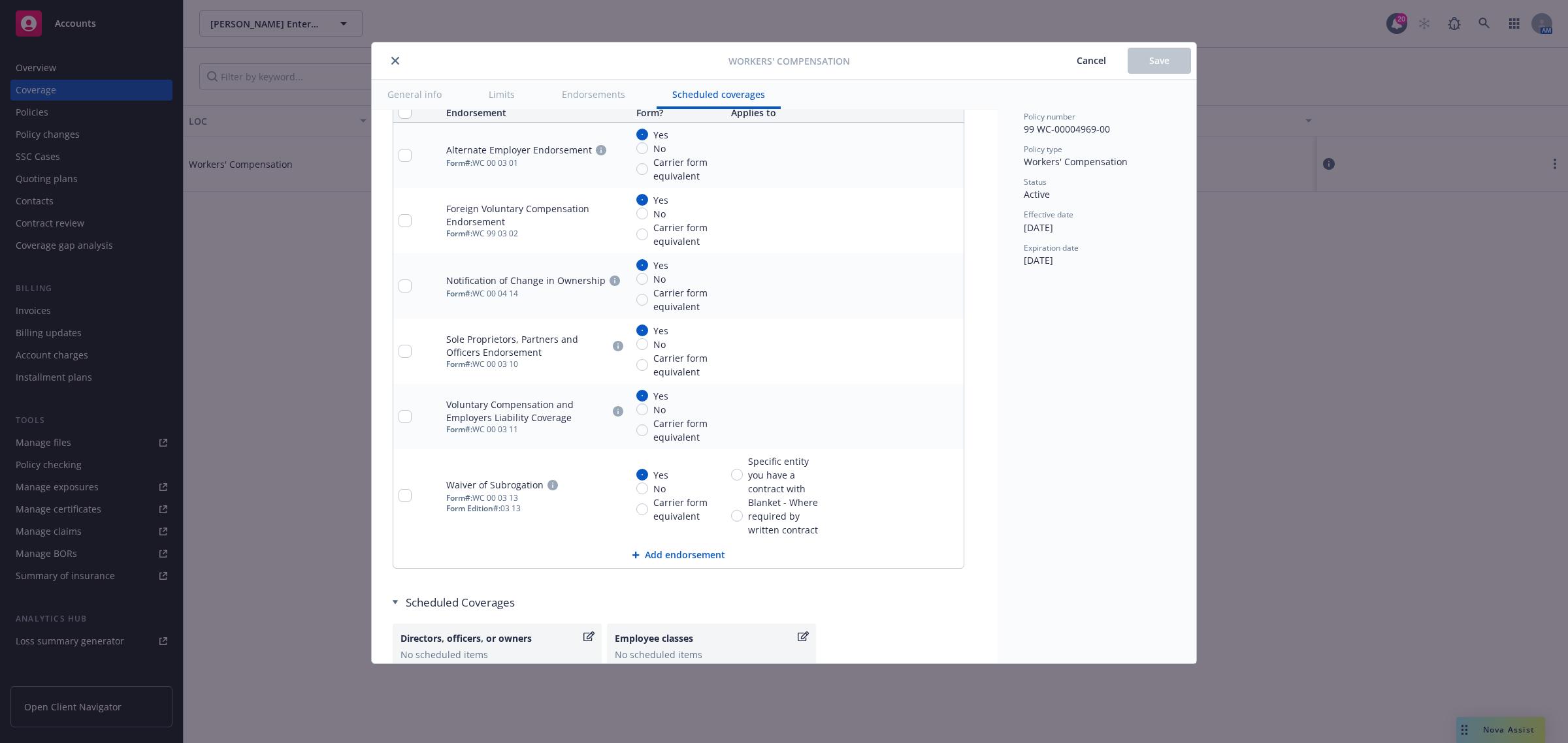
scroll to position [1423, 0]
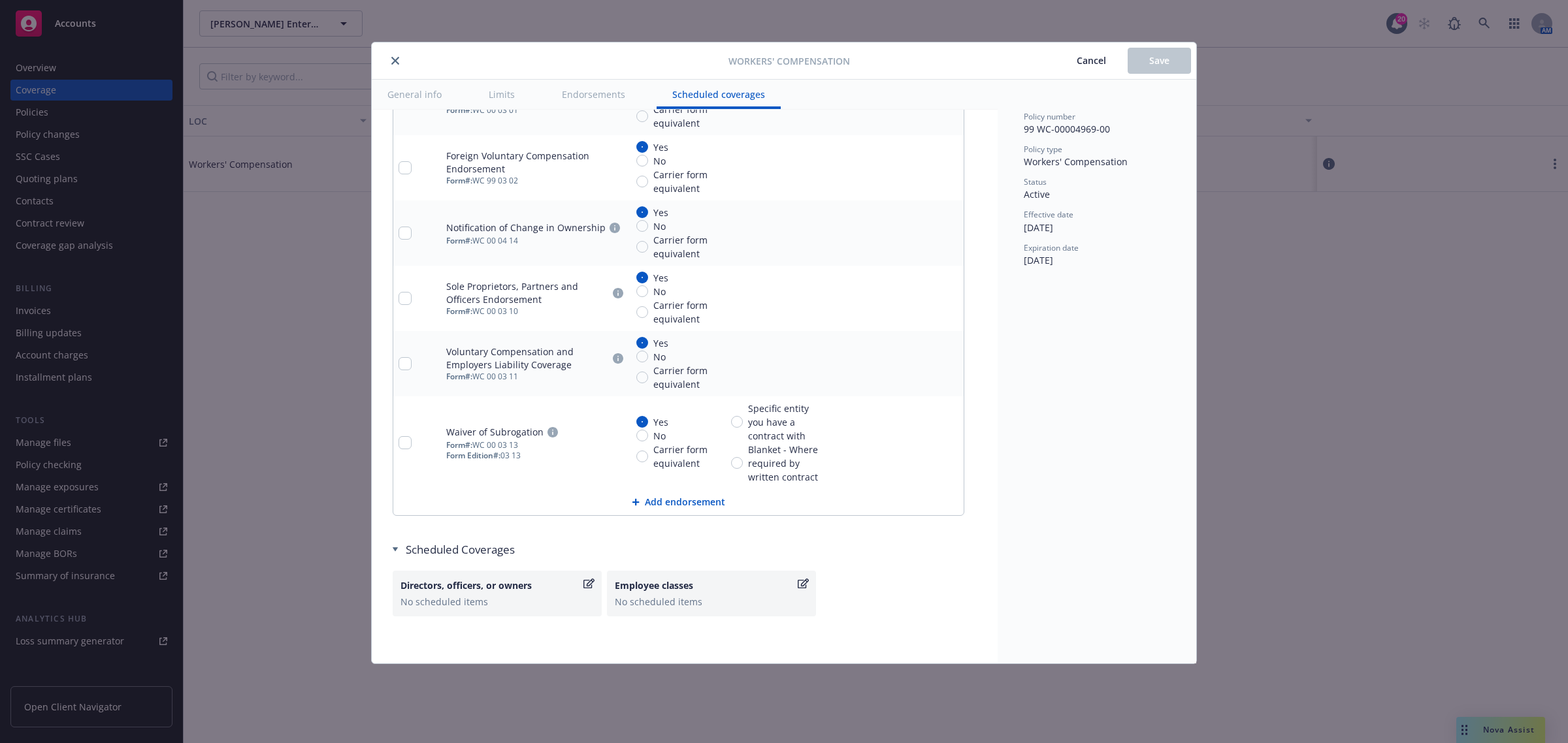
click at [1099, 58] on span "Cancel" at bounding box center [1091, 60] width 30 height 12
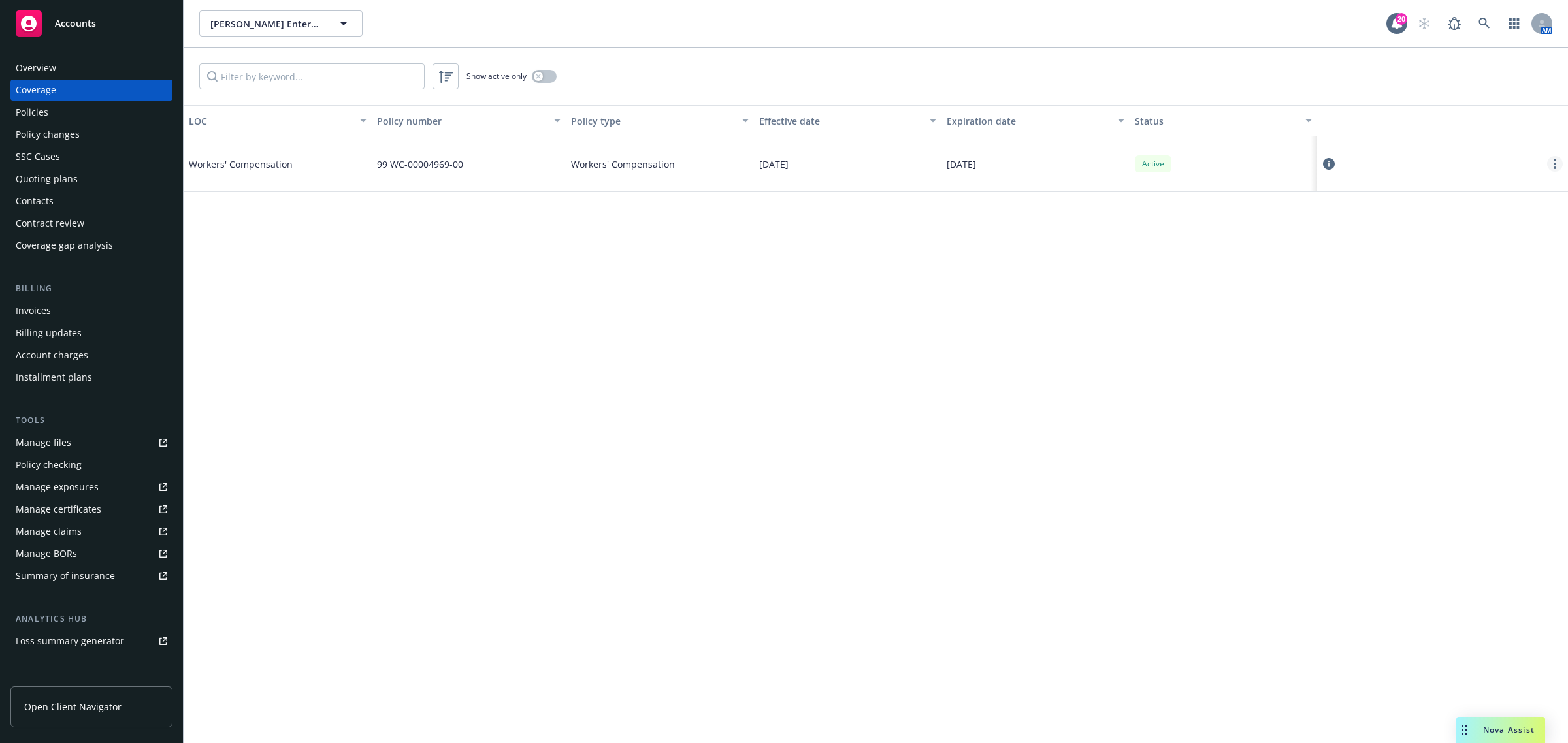
click at [1554, 168] on icon "more" at bounding box center [1555, 163] width 3 height 10
click at [1506, 246] on link "View policy" at bounding box center [1477, 243] width 172 height 26
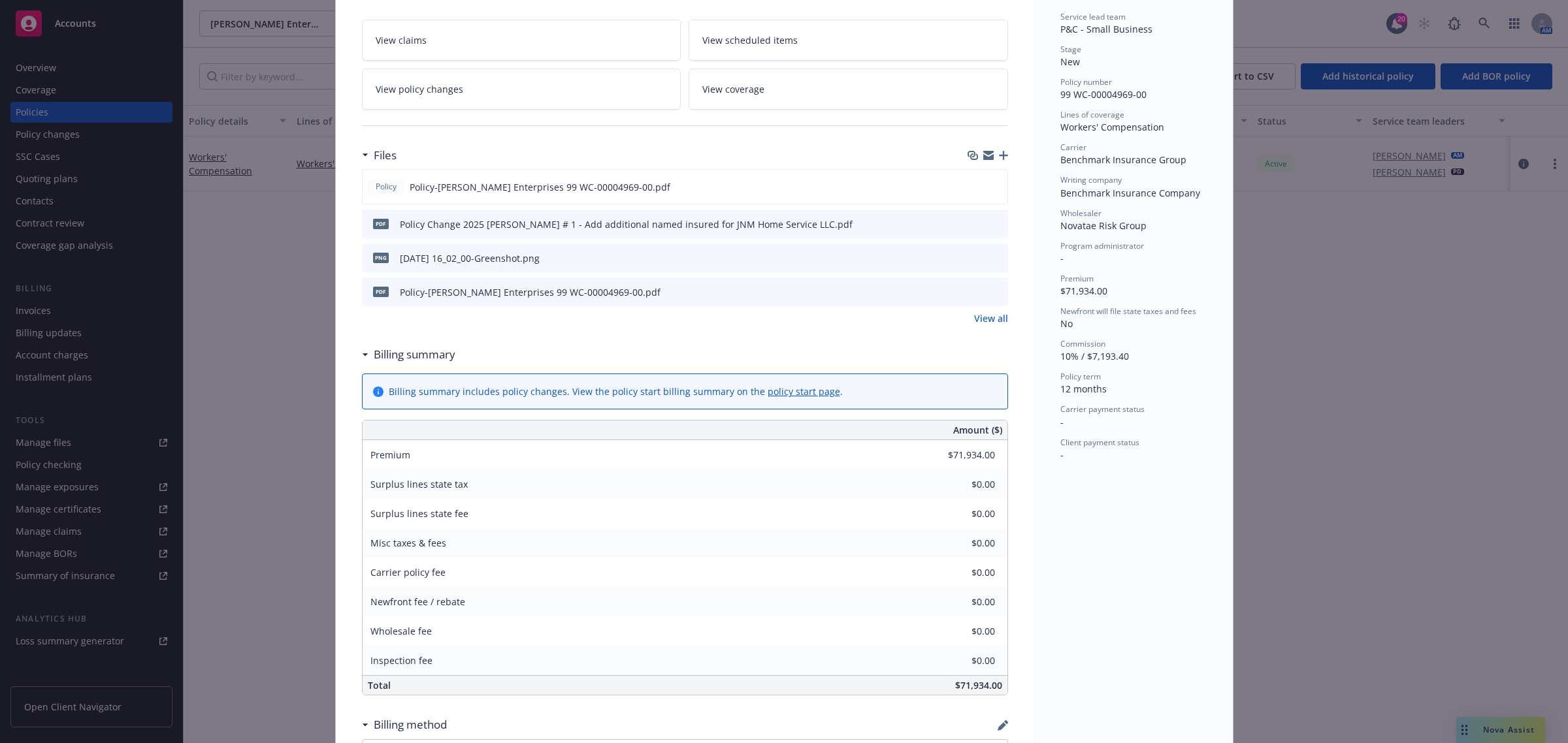
scroll to position [174, 0]
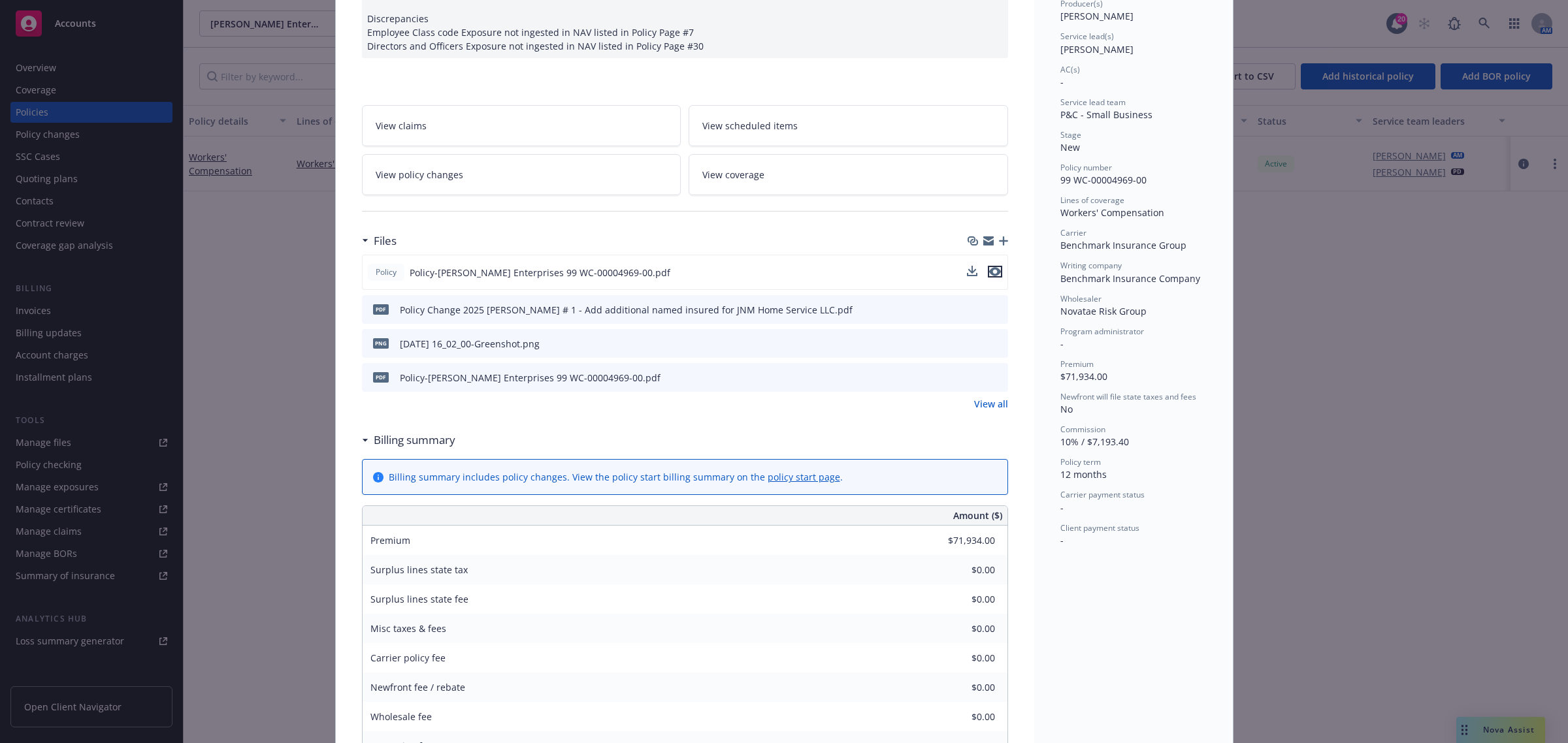
click at [989, 272] on icon "preview file" at bounding box center [995, 271] width 12 height 9
click at [991, 303] on button at bounding box center [996, 309] width 12 height 14
click at [991, 304] on icon "preview file" at bounding box center [995, 308] width 12 height 9
click at [989, 342] on icon "preview file" at bounding box center [995, 342] width 12 height 9
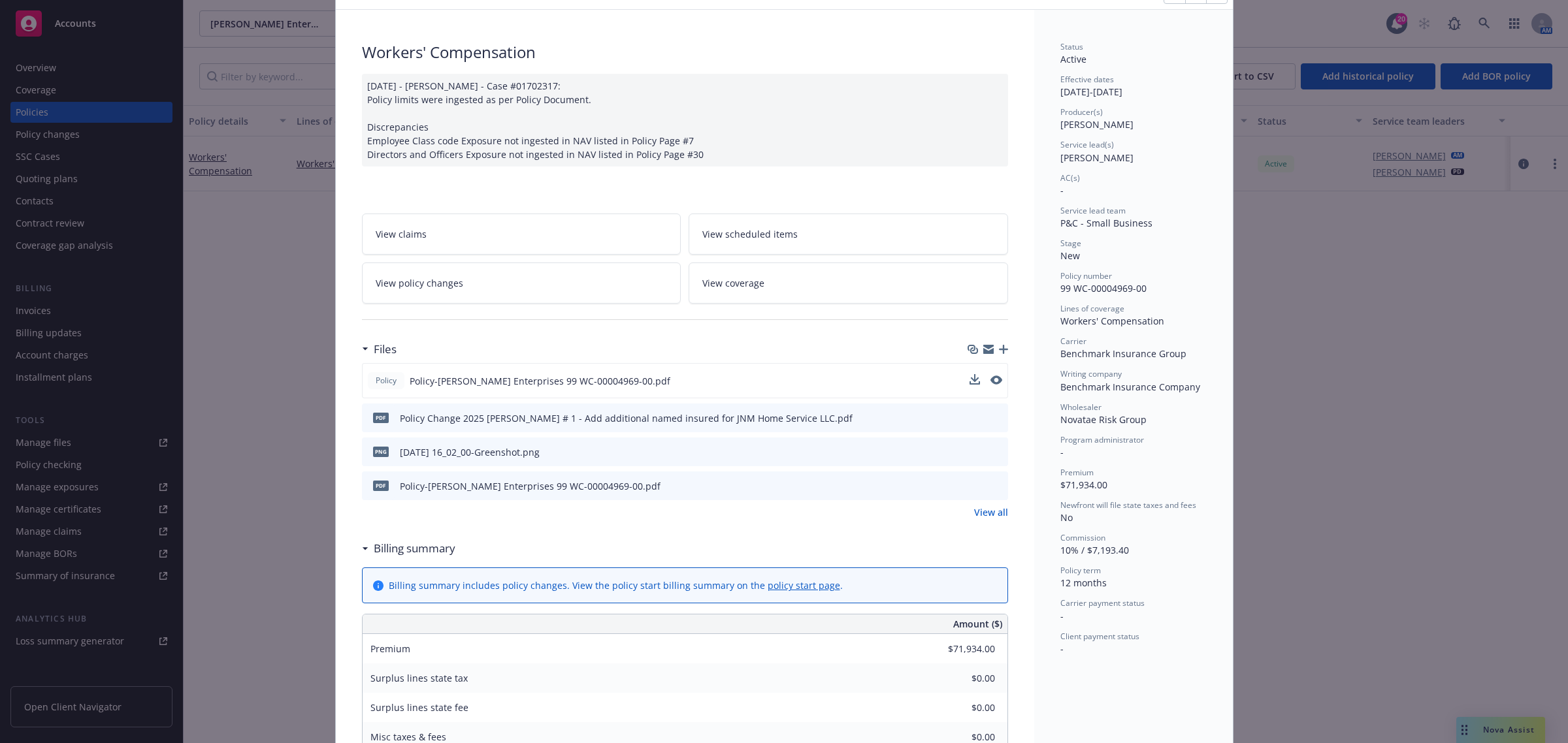
scroll to position [0, 0]
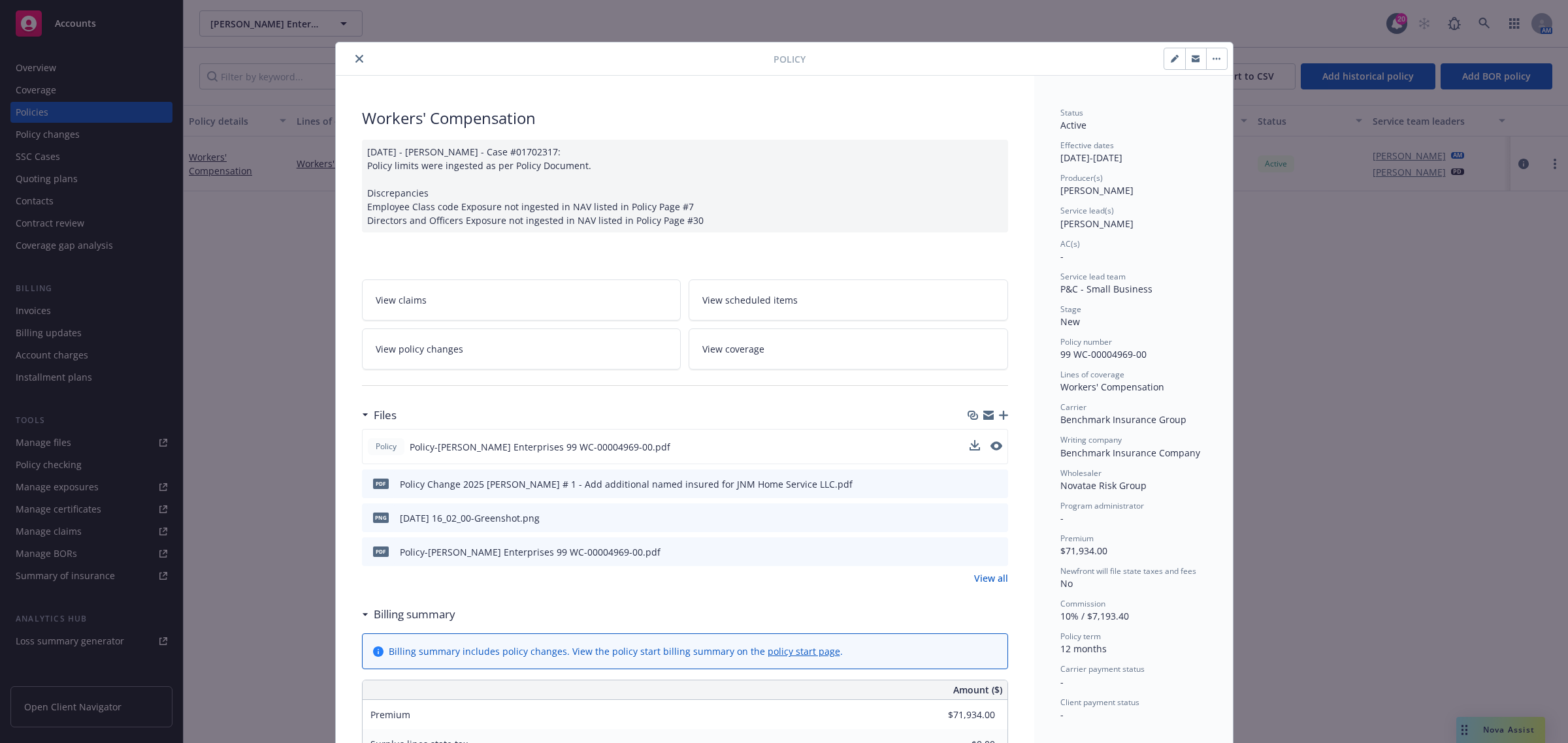
click at [356, 58] on icon "close" at bounding box center [359, 58] width 8 height 8
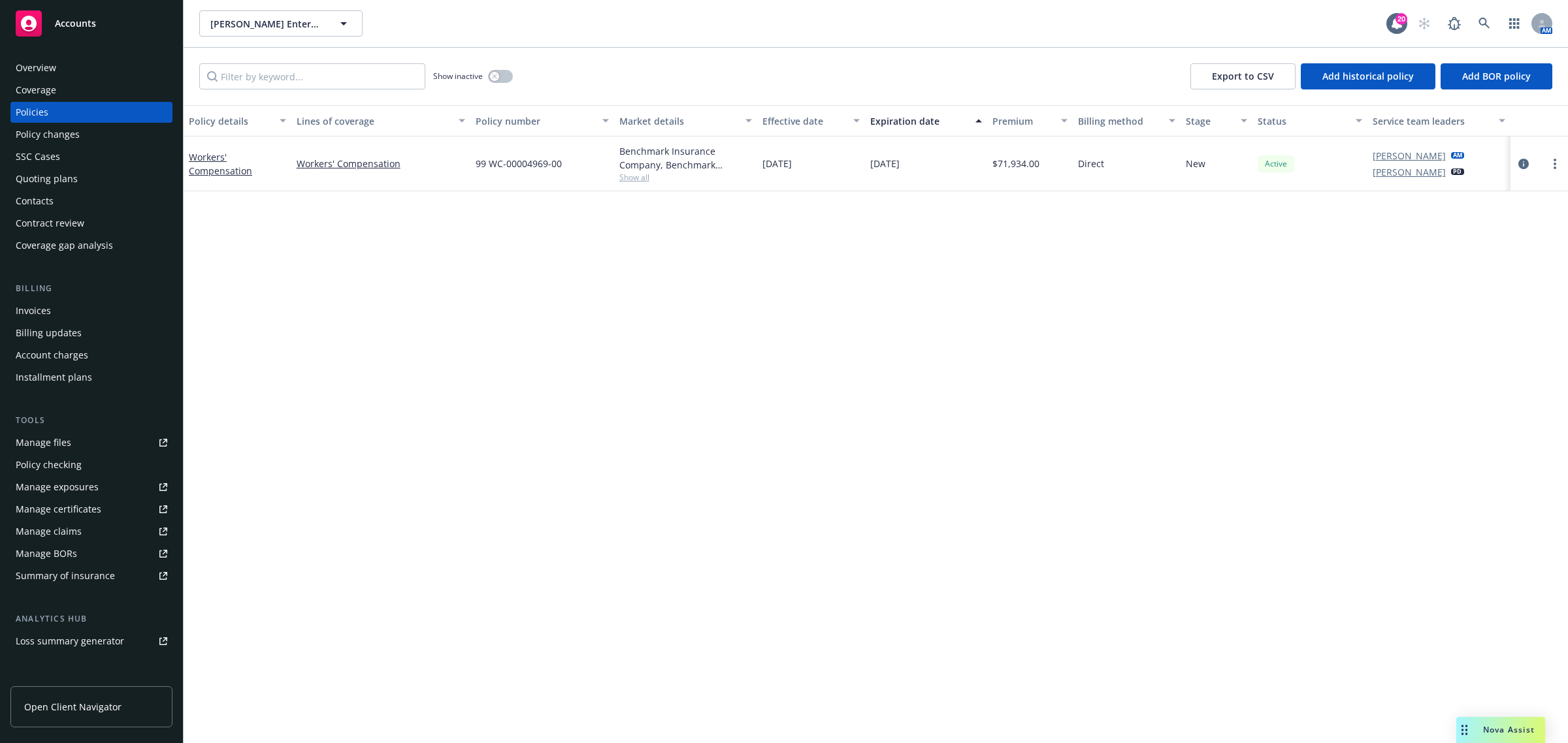
drag, startPoint x: 443, startPoint y: 344, endPoint x: 336, endPoint y: 253, distance: 140.5
click at [443, 353] on div "Policy details Lines of coverage Policy number Market details Effective date Ex…" at bounding box center [875, 424] width 1384 height 639
click at [69, 63] on div "Overview" at bounding box center [91, 68] width 152 height 21
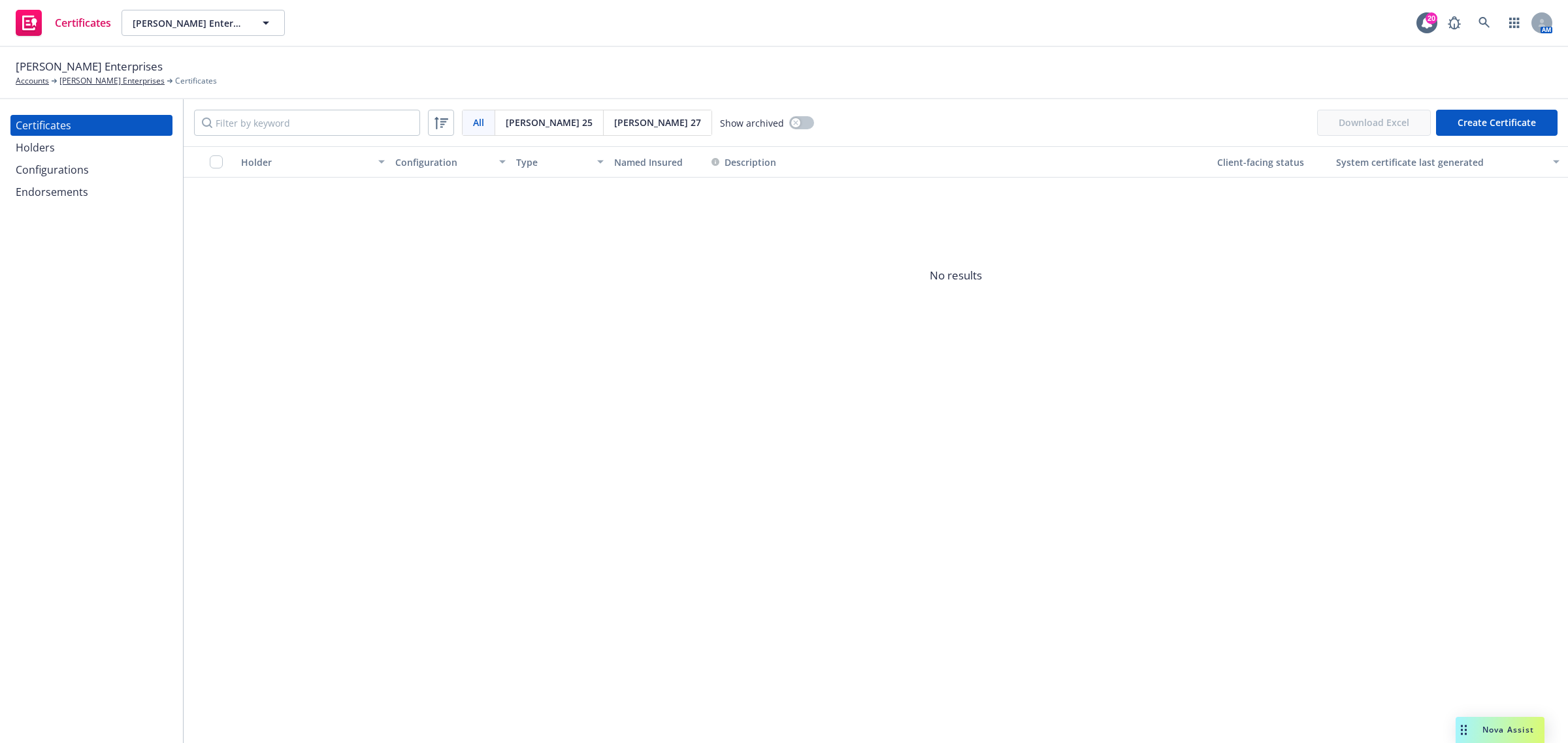
click at [60, 172] on div "Configurations" at bounding box center [52, 169] width 73 height 21
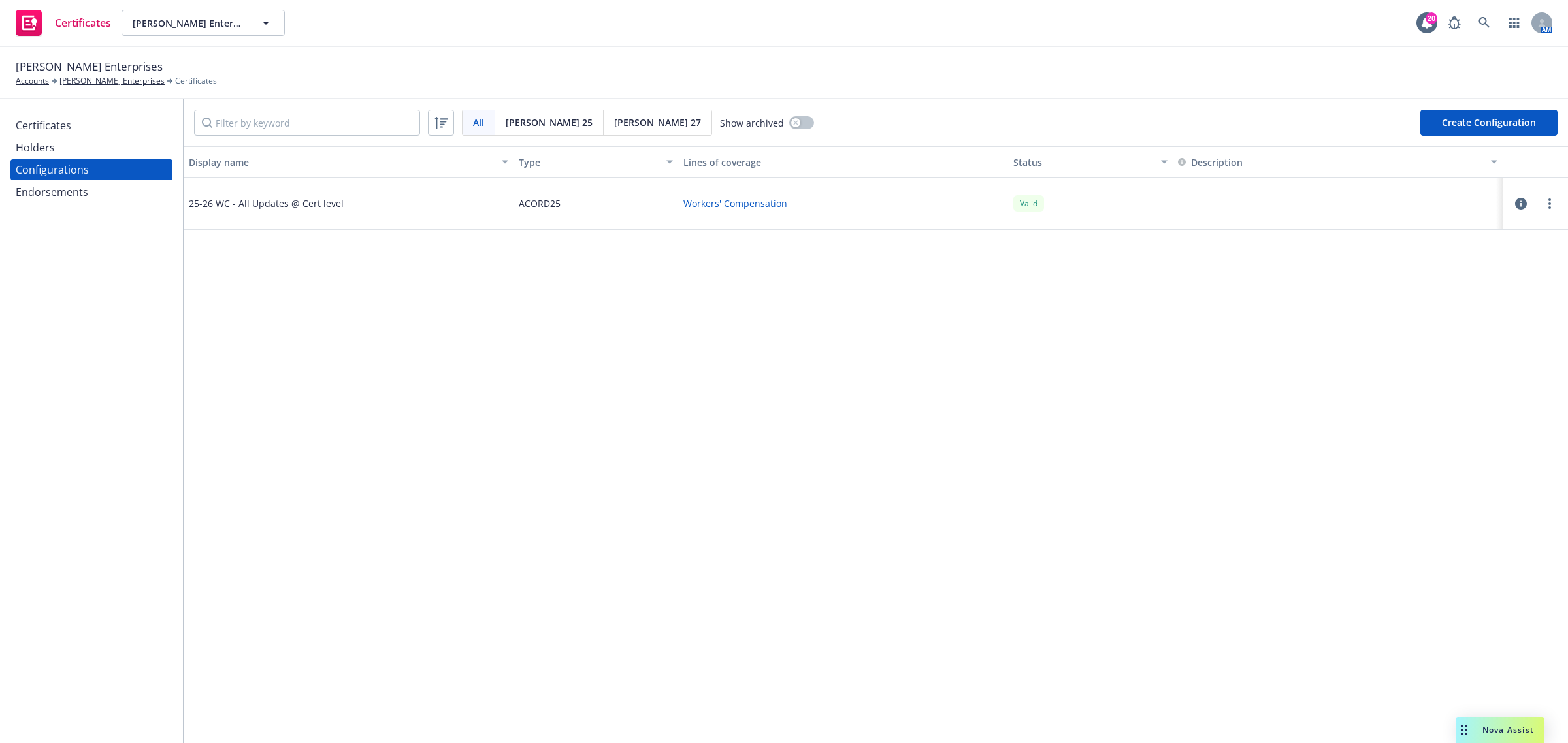
click at [1369, 558] on div "Display name Type Lines of coverage Status Description 25-26 WC - All Updates @…" at bounding box center [875, 706] width 1384 height 1120
click at [1514, 201] on icon "button" at bounding box center [1520, 203] width 12 height 12
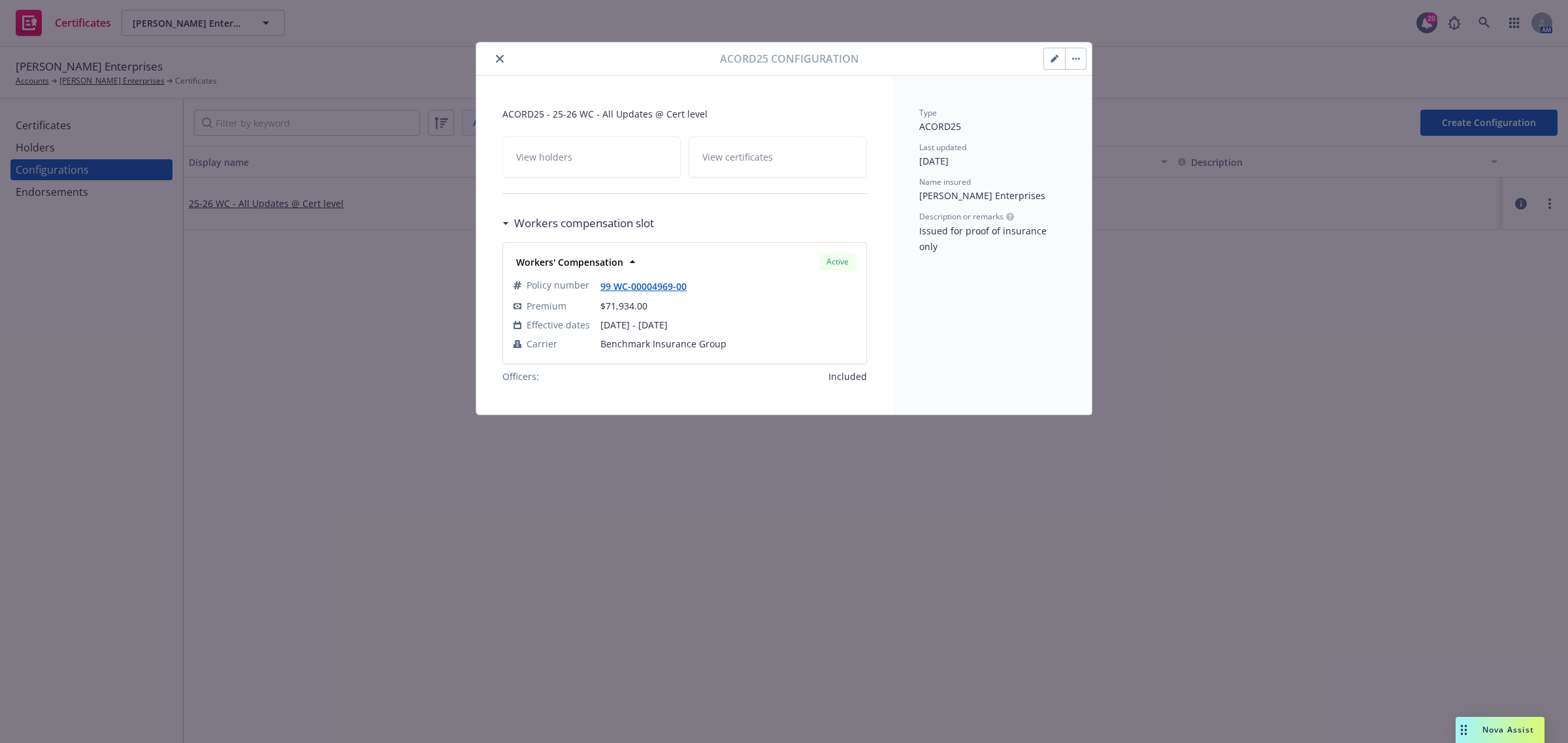
click at [497, 57] on icon "close" at bounding box center [499, 58] width 8 height 8
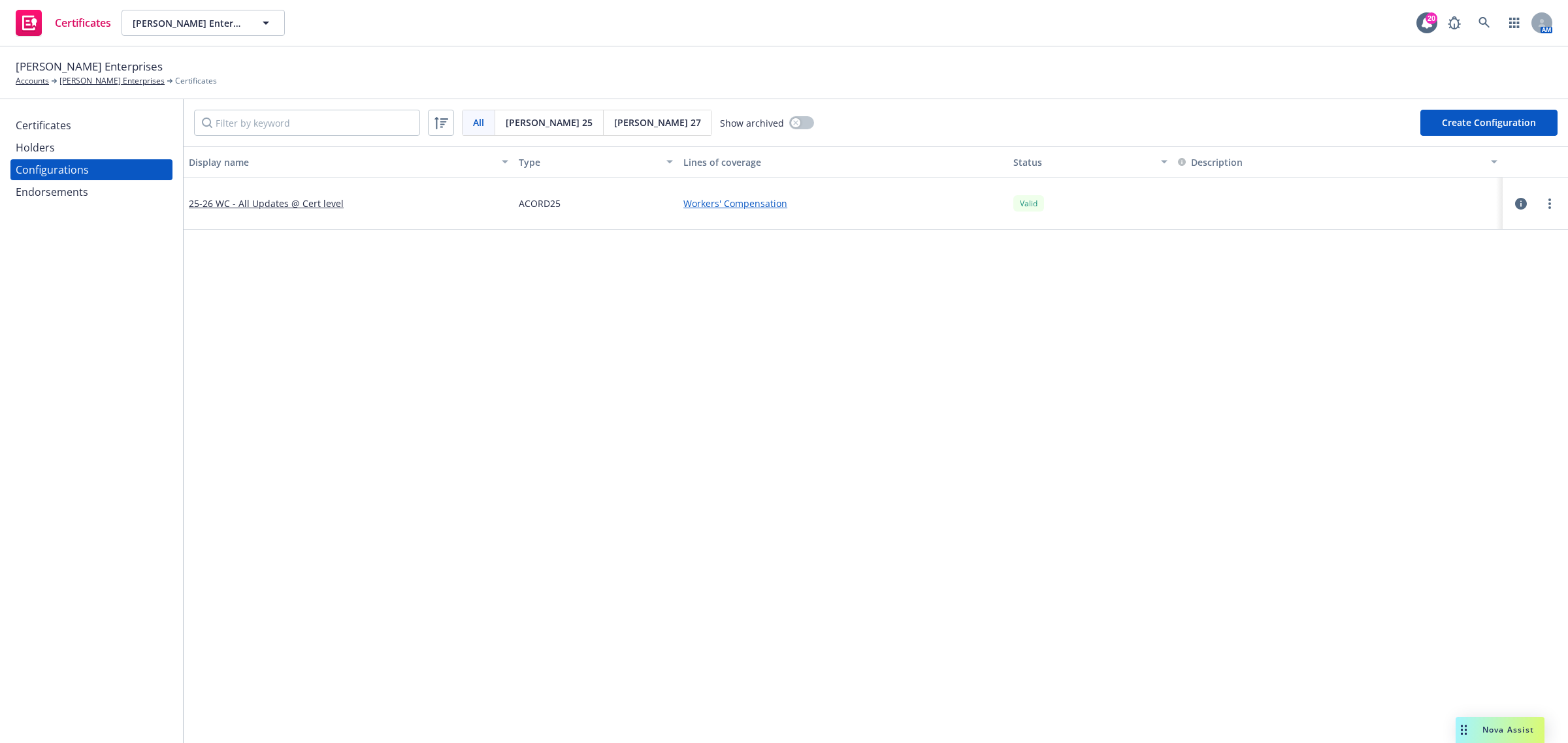
click at [73, 150] on div "Holders" at bounding box center [91, 148] width 152 height 21
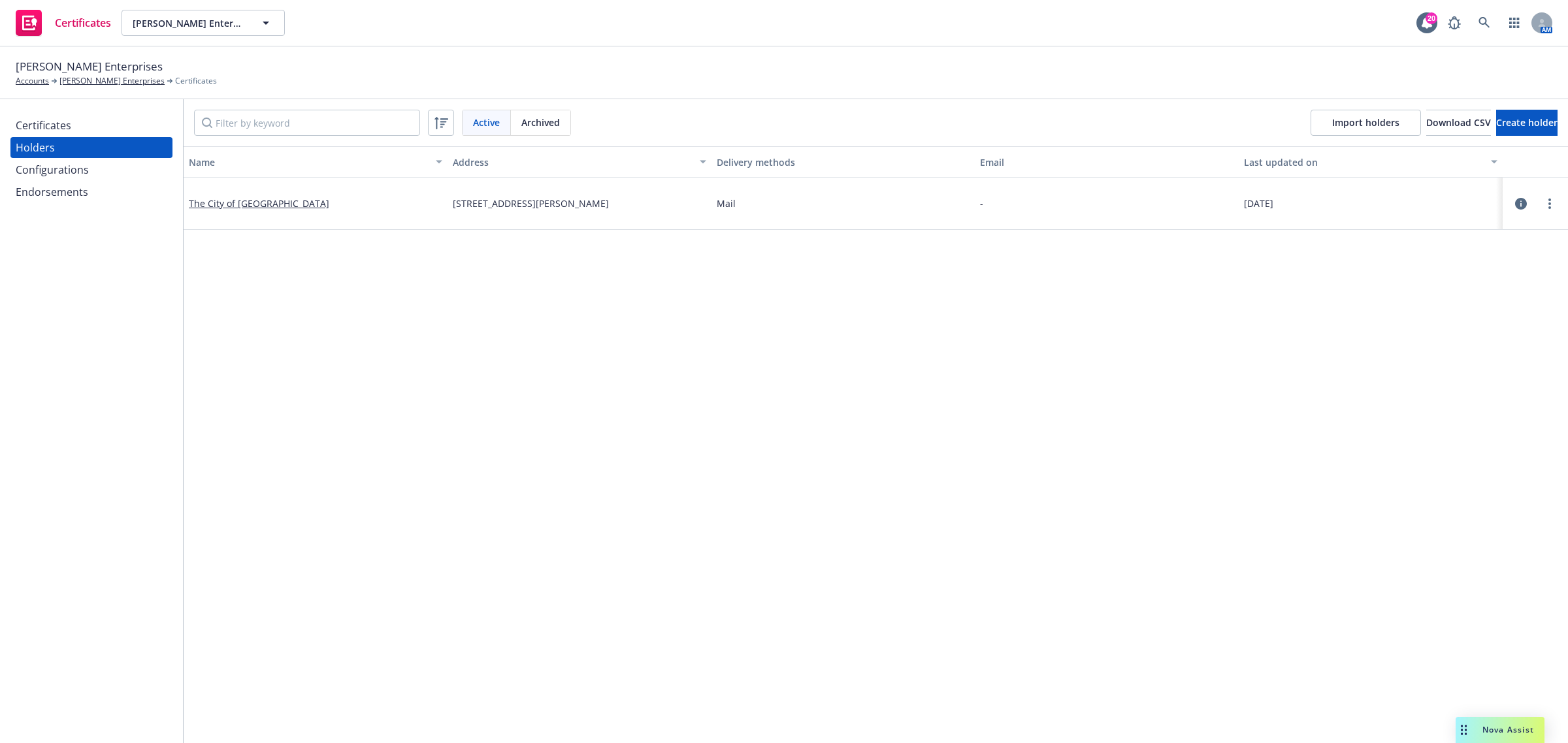
click at [79, 119] on div "Certificates" at bounding box center [91, 125] width 152 height 21
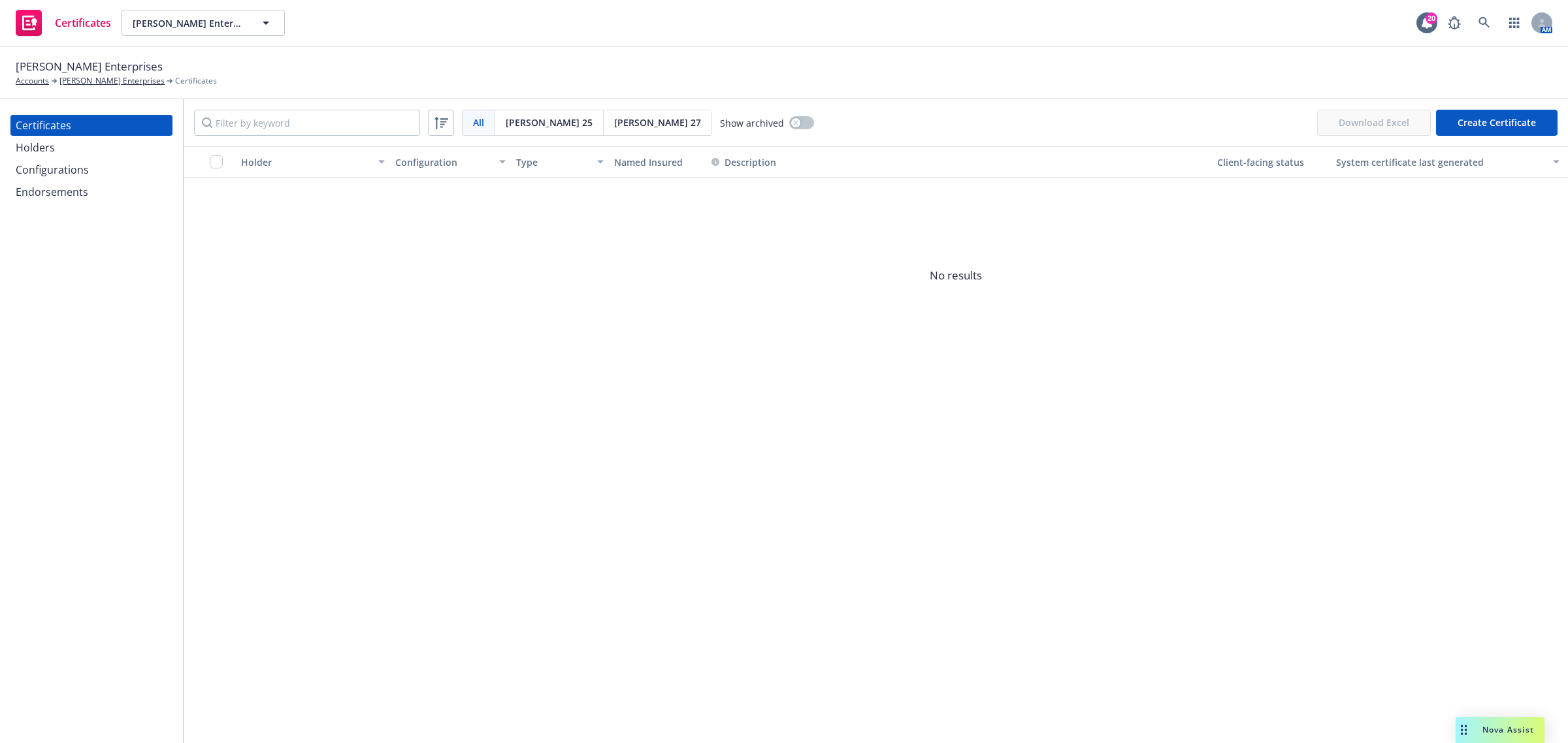
click at [1420, 575] on div "Holder Configuration Type Named Insured Description Client-facing status System…" at bounding box center [875, 445] width 1384 height 597
click at [57, 152] on div "Holders" at bounding box center [91, 148] width 152 height 21
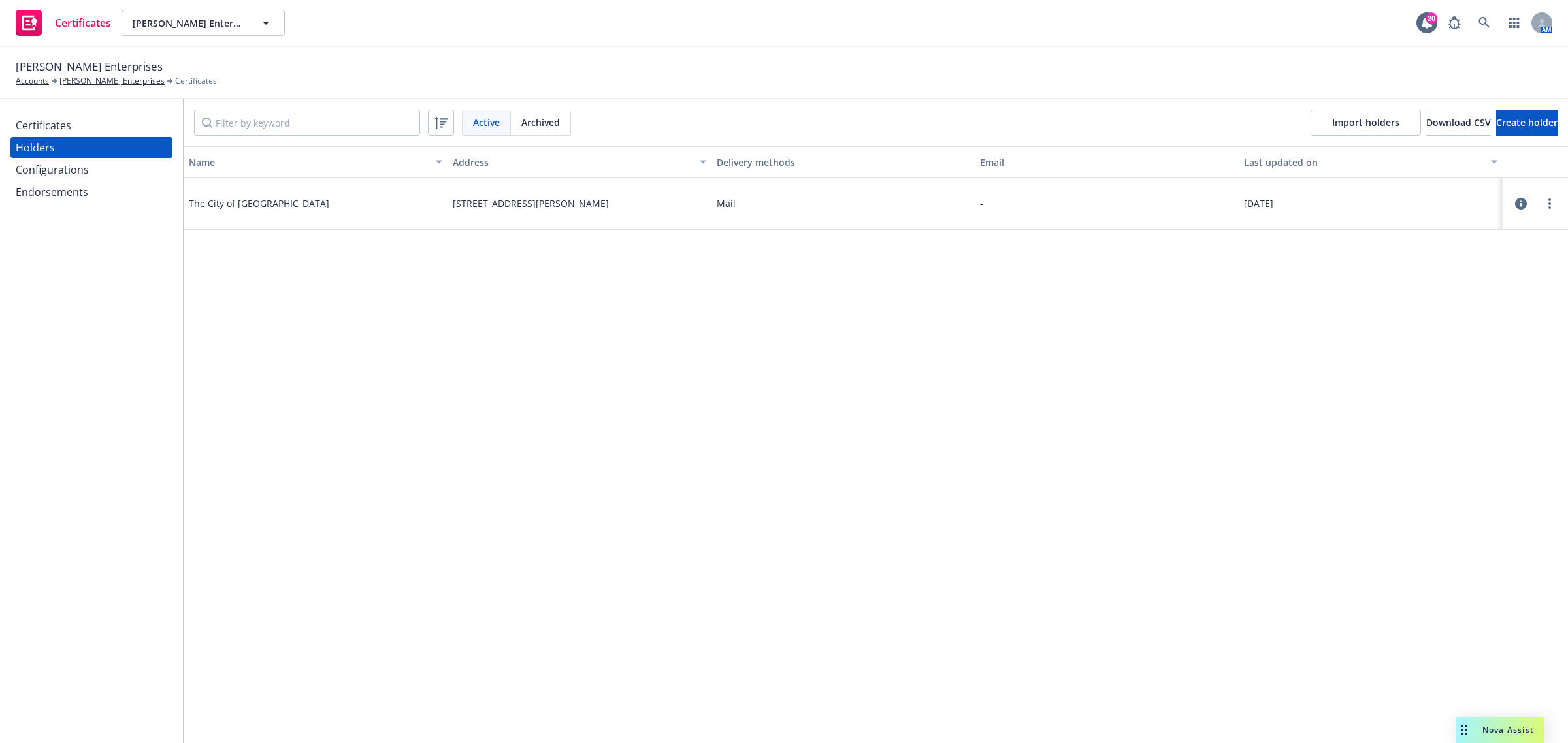
click at [314, 402] on div "Name Address Delivery methods Email Last updated on The City of Sebastopol [STR…" at bounding box center [875, 706] width 1384 height 1120
click at [80, 124] on div "Certificates" at bounding box center [91, 125] width 152 height 21
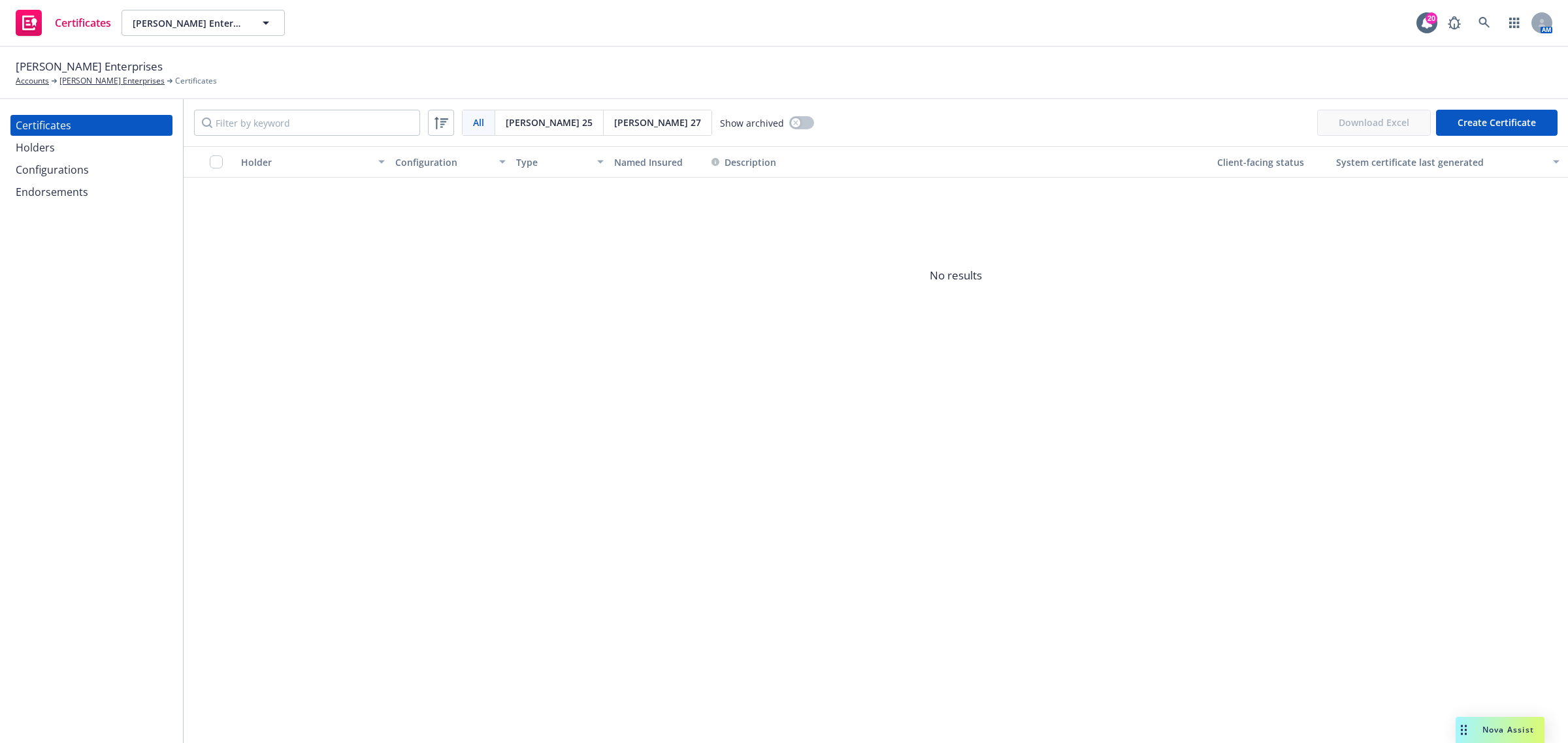
click at [23, 144] on div "Holders" at bounding box center [35, 148] width 39 height 21
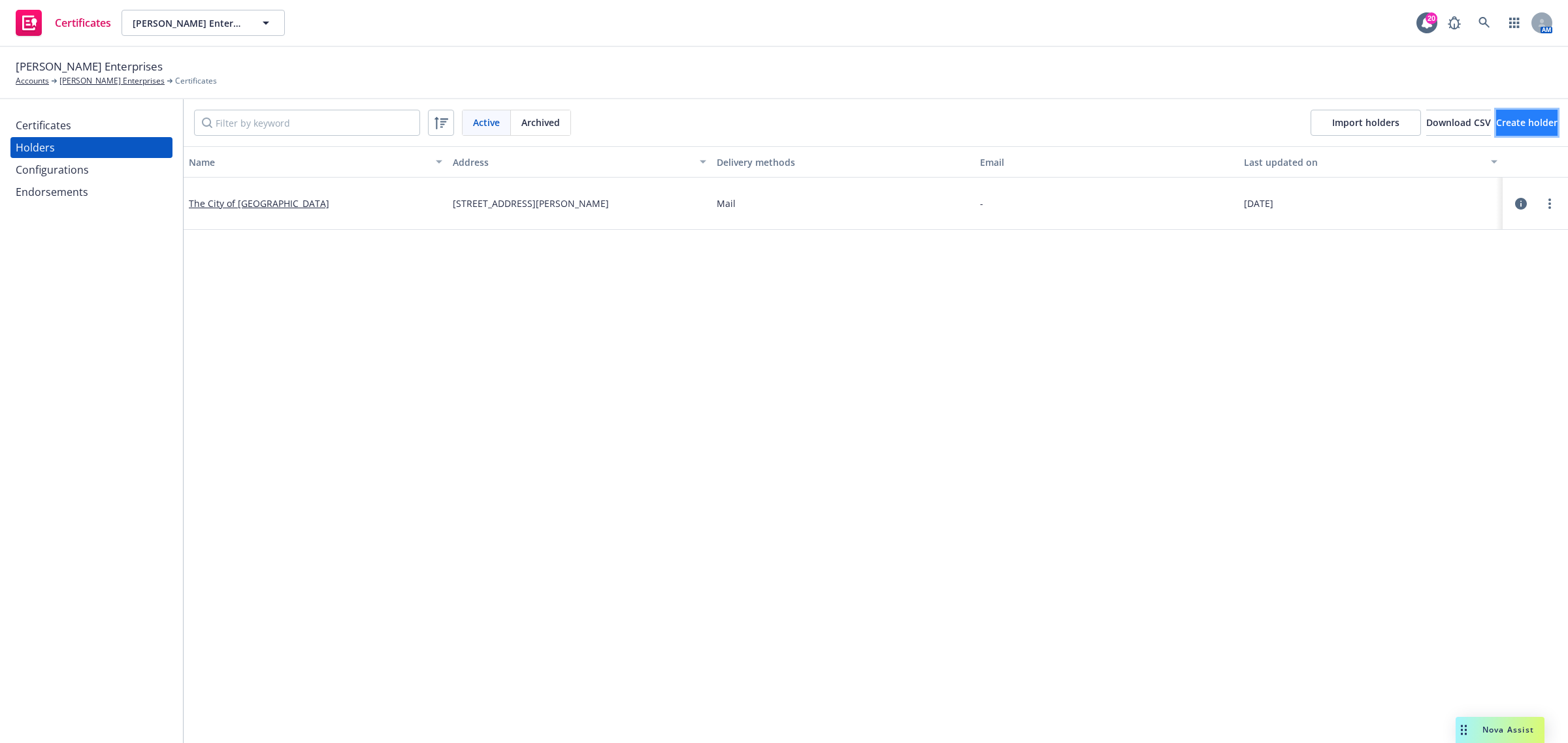
click at [1503, 121] on span "Create holder" at bounding box center [1526, 122] width 61 height 12
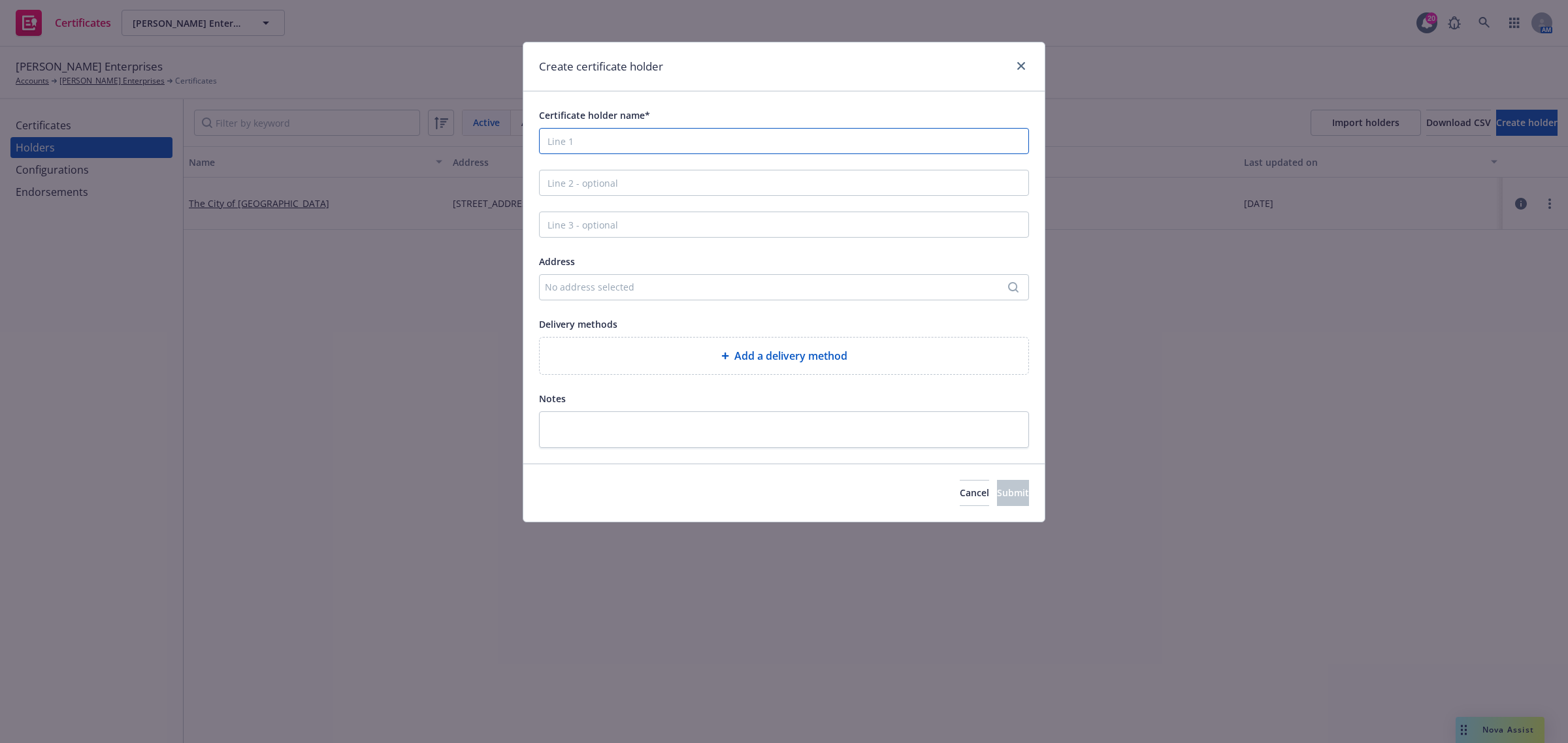
click at [598, 148] on input "Certificate holder name*" at bounding box center [784, 141] width 490 height 26
paste input "JSCo"
type input "JSCo"
click at [612, 174] on input "Line 2 - optional" at bounding box center [784, 182] width 490 height 26
paste input "C/O NetVendor"
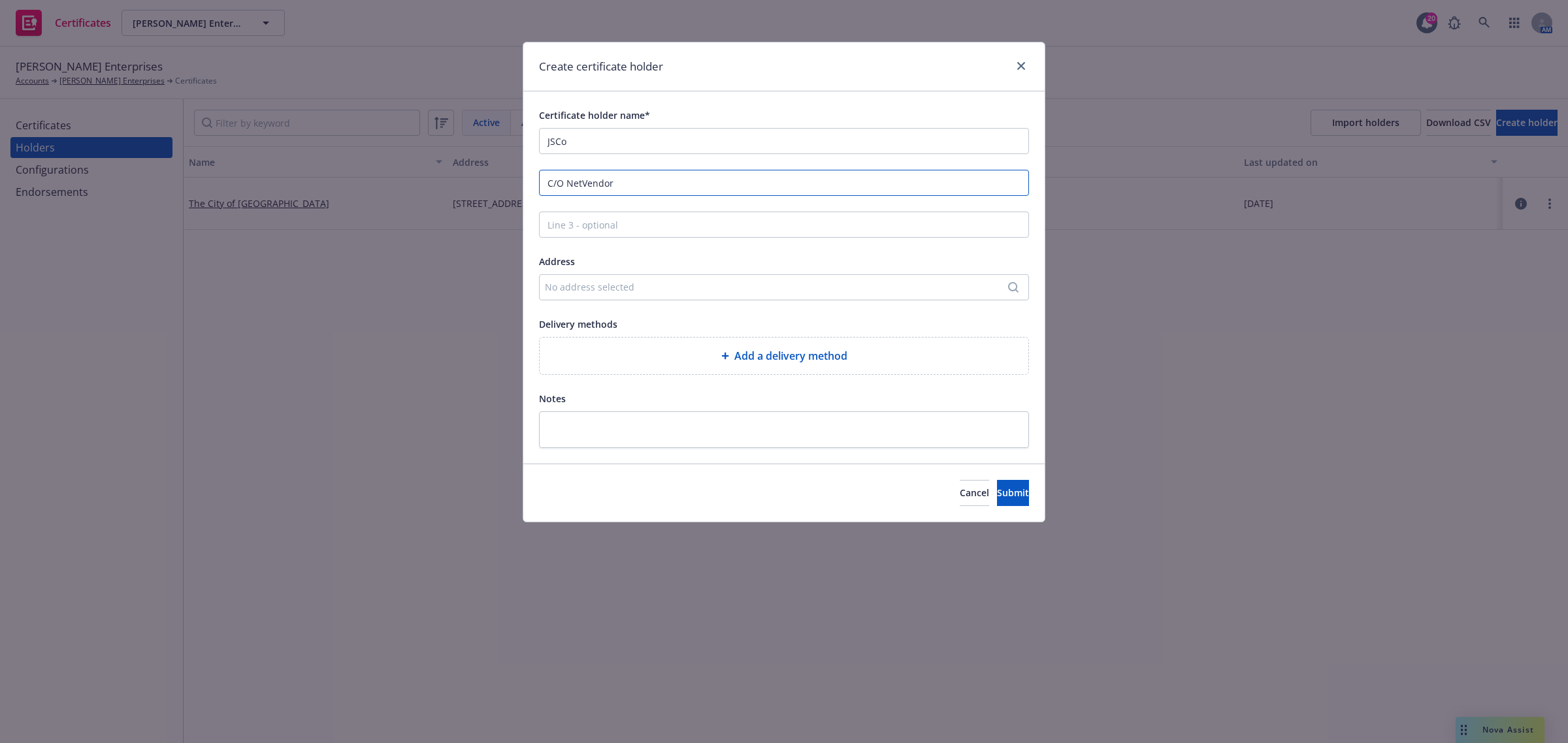
type input "C/O NetVendor"
click at [678, 294] on div "No address selected" at bounding box center [784, 287] width 490 height 26
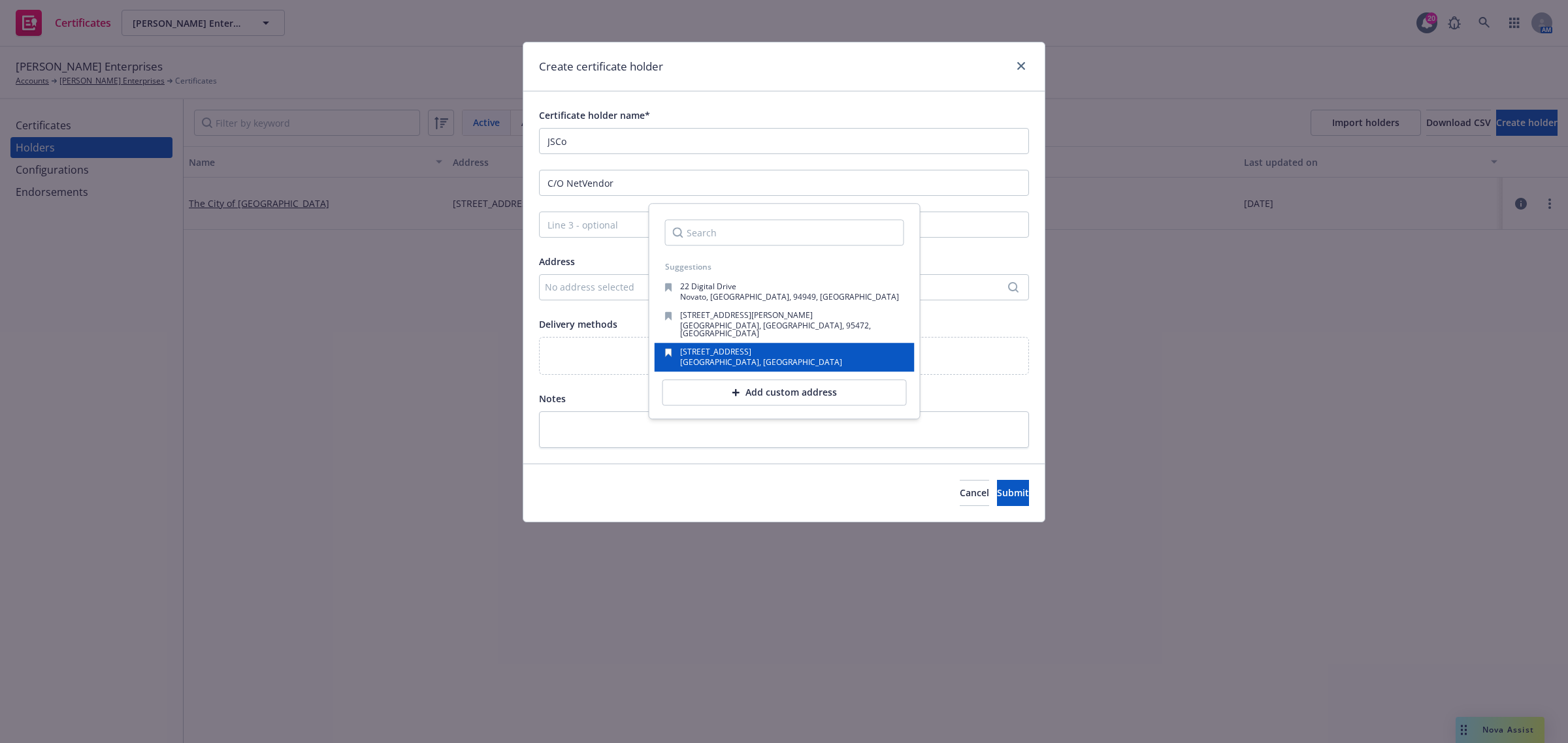
drag, startPoint x: 707, startPoint y: 384, endPoint x: 734, endPoint y: 337, distance: 54.2
click at [707, 384] on div "Add custom address" at bounding box center [785, 392] width 244 height 26
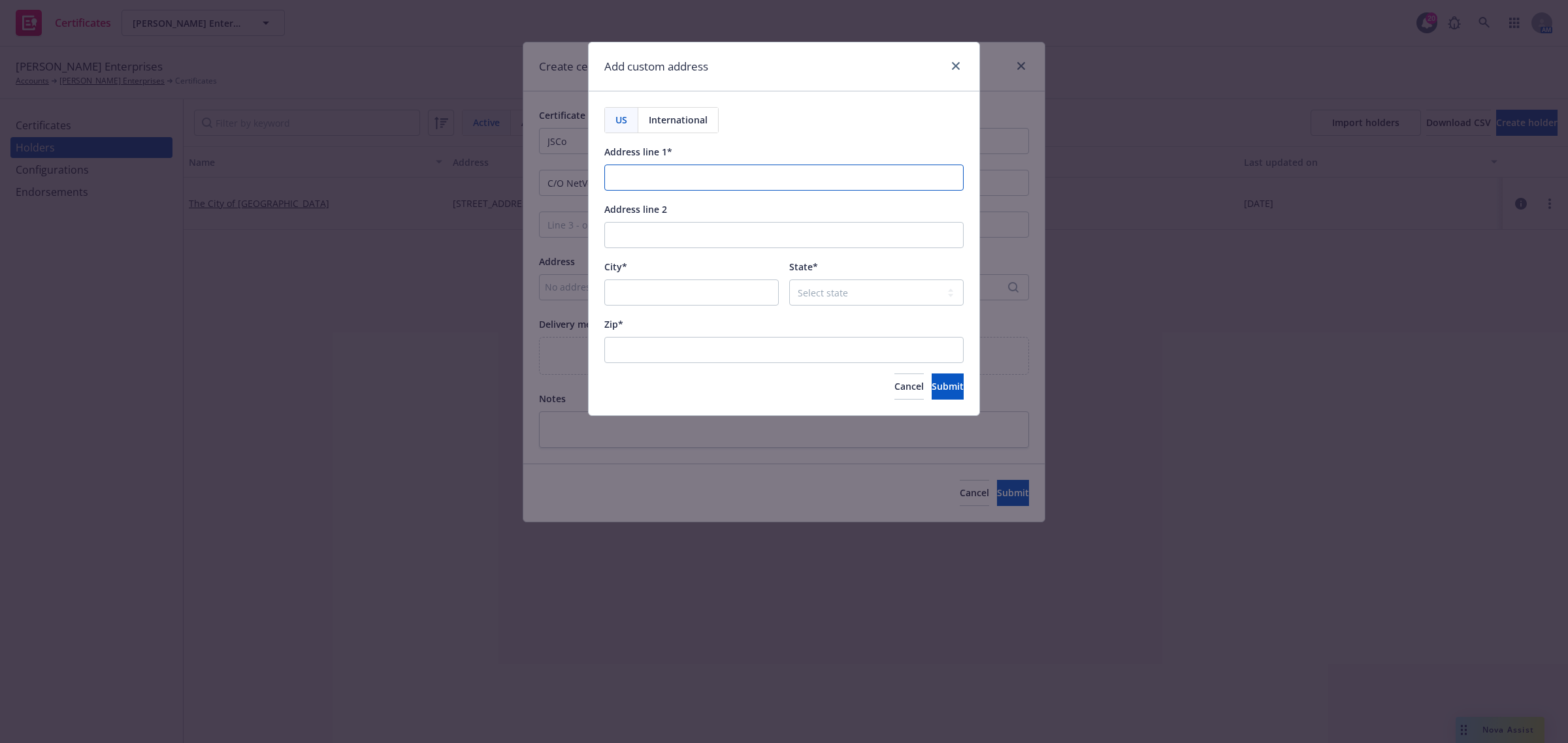
click at [730, 187] on input "Address line 1*" at bounding box center [783, 178] width 359 height 26
paste input "[STREET_ADDRESS] Suite #300"
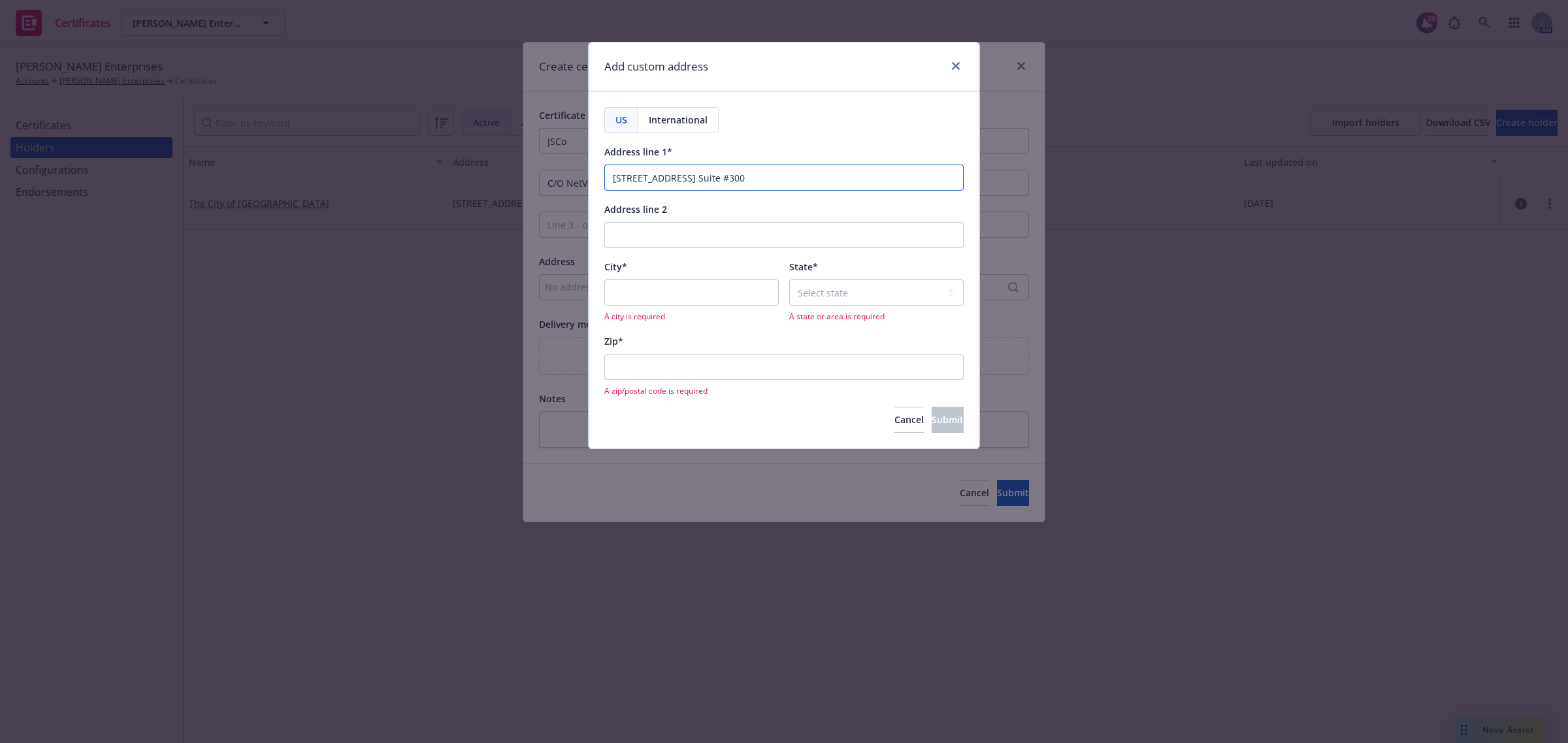
type input "[STREET_ADDRESS] Suite #300"
click at [697, 292] on input "City*" at bounding box center [691, 292] width 174 height 26
paste input "Tualatin"
type input "Tualatin"
click at [821, 289] on select "Select state [US_STATE] [US_STATE] [US_STATE] [US_STATE] [US_STATE] [PERSON_NAM…" at bounding box center [876, 292] width 174 height 26
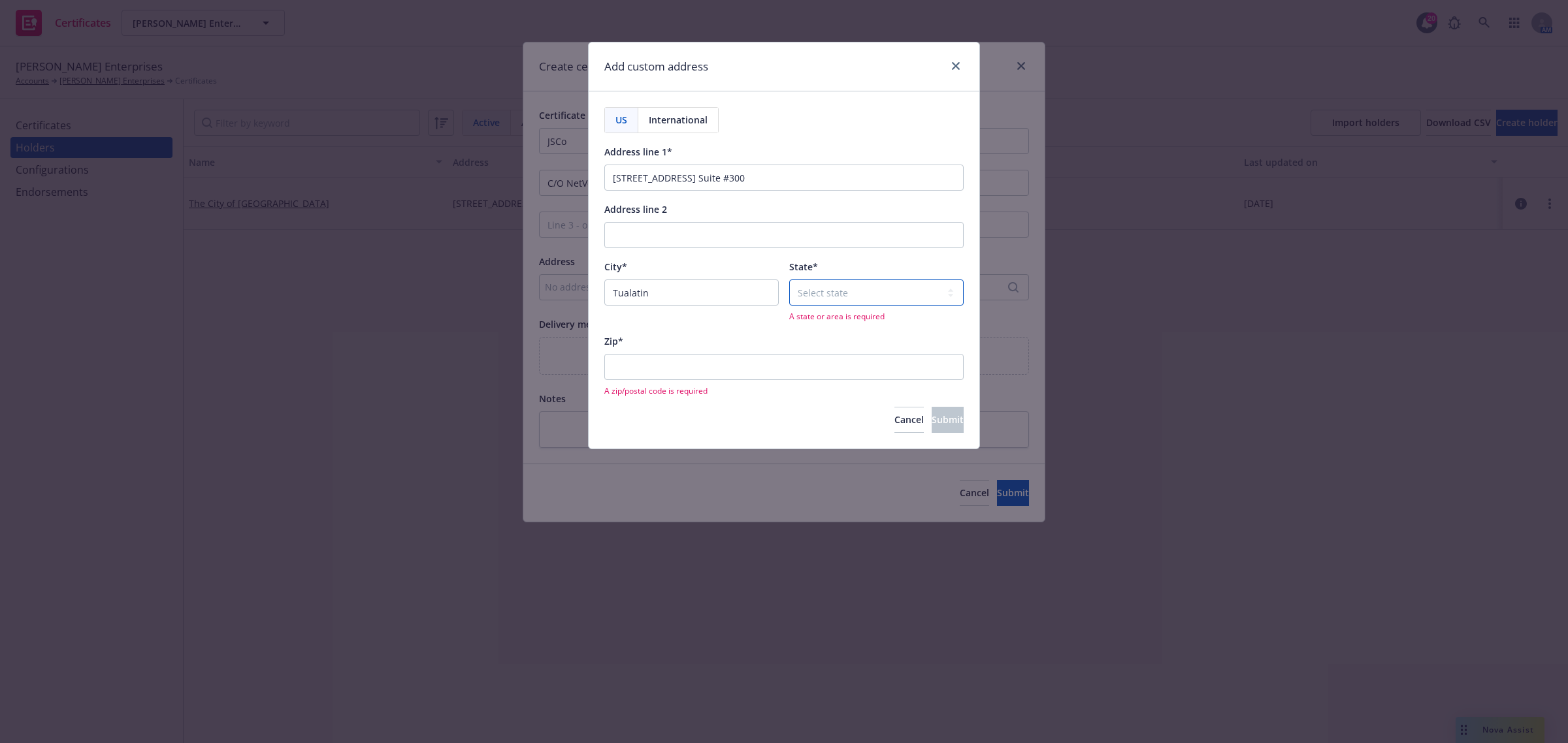
select select "OR"
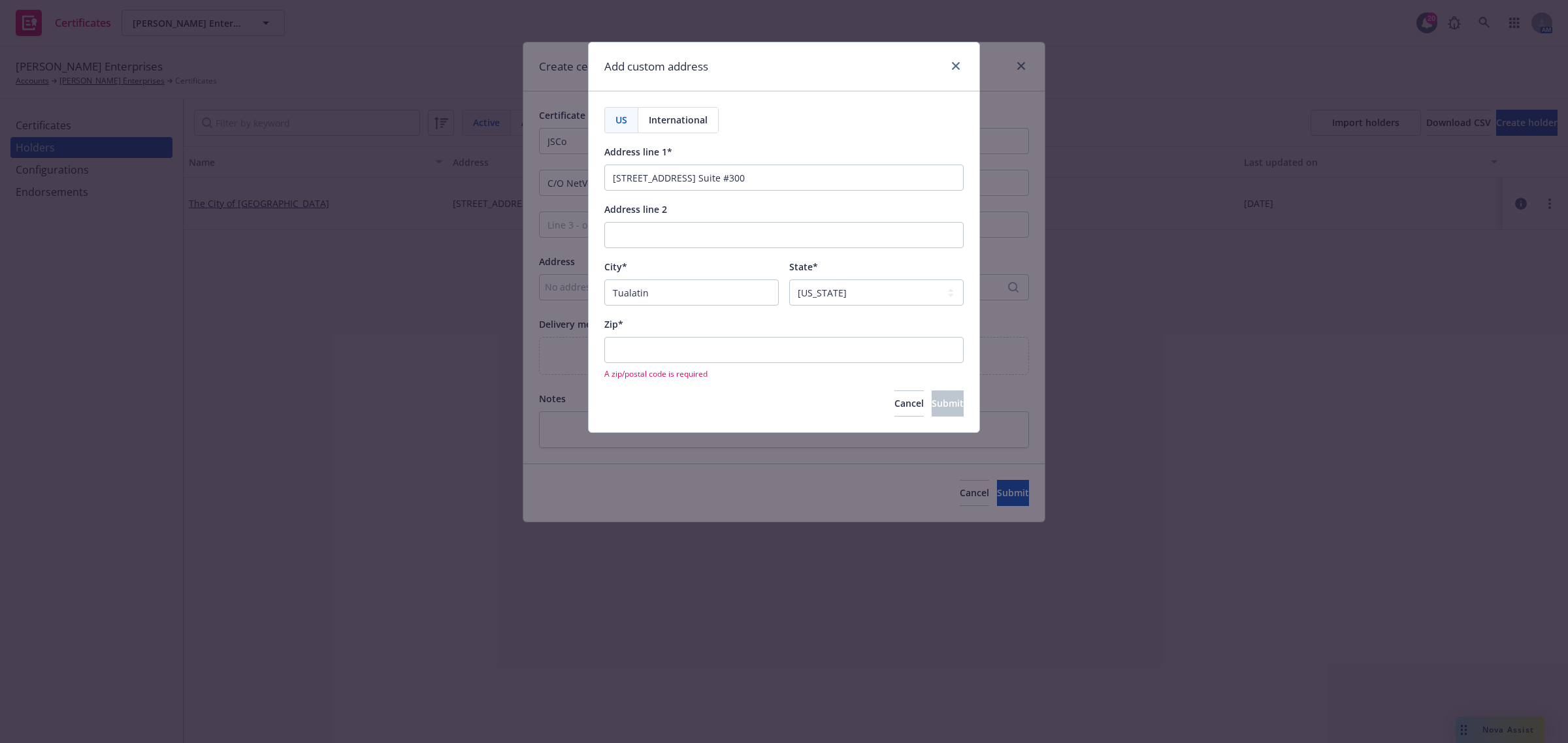
click at [822, 277] on div "State* Select state [US_STATE] [US_STATE] [US_STATE] [US_STATE] [US_STATE] [PER…" at bounding box center [876, 282] width 174 height 47
click at [662, 351] on input "Zip*" at bounding box center [783, 350] width 359 height 26
paste input "97062"
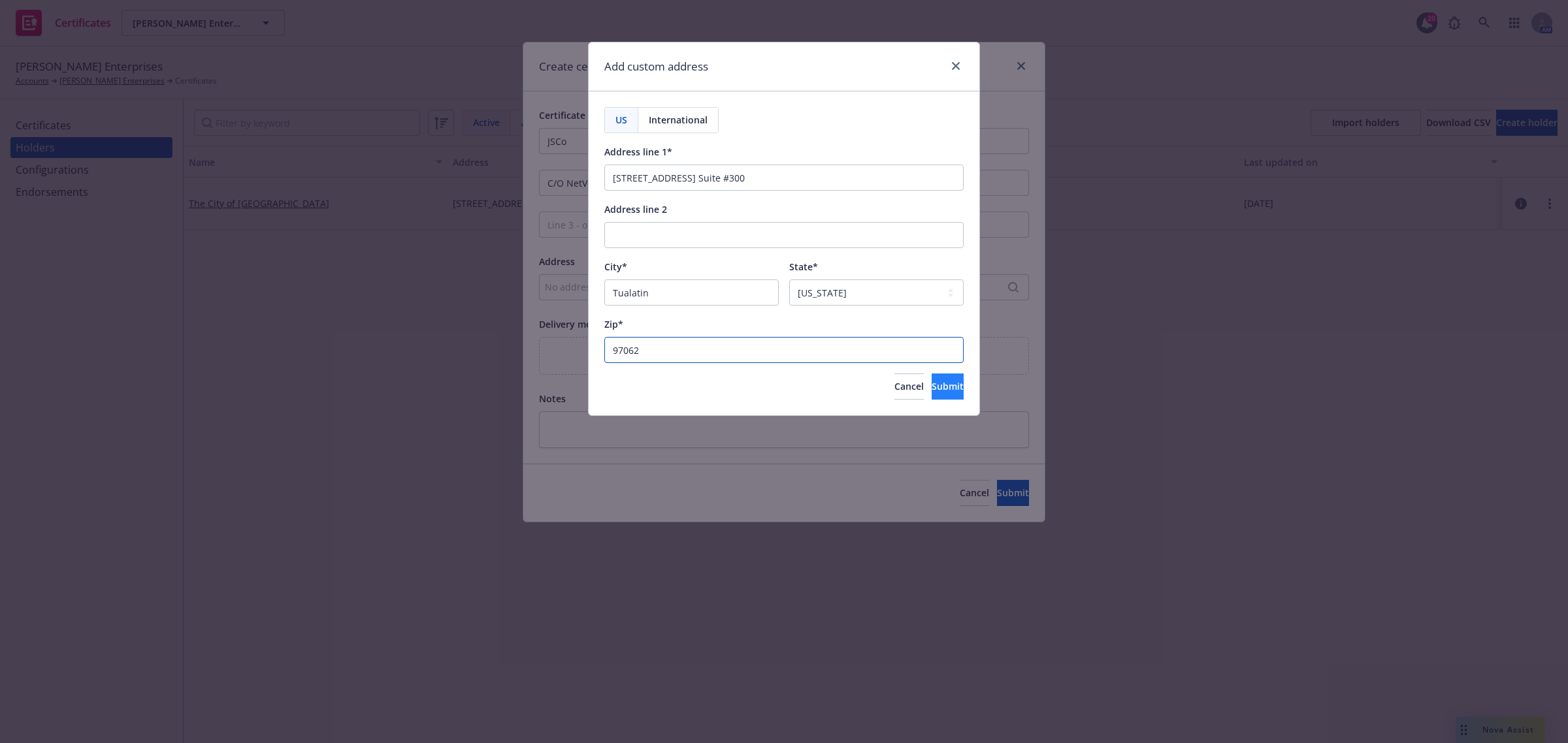
type input "97062"
click at [933, 388] on span "Submit" at bounding box center [947, 386] width 32 height 12
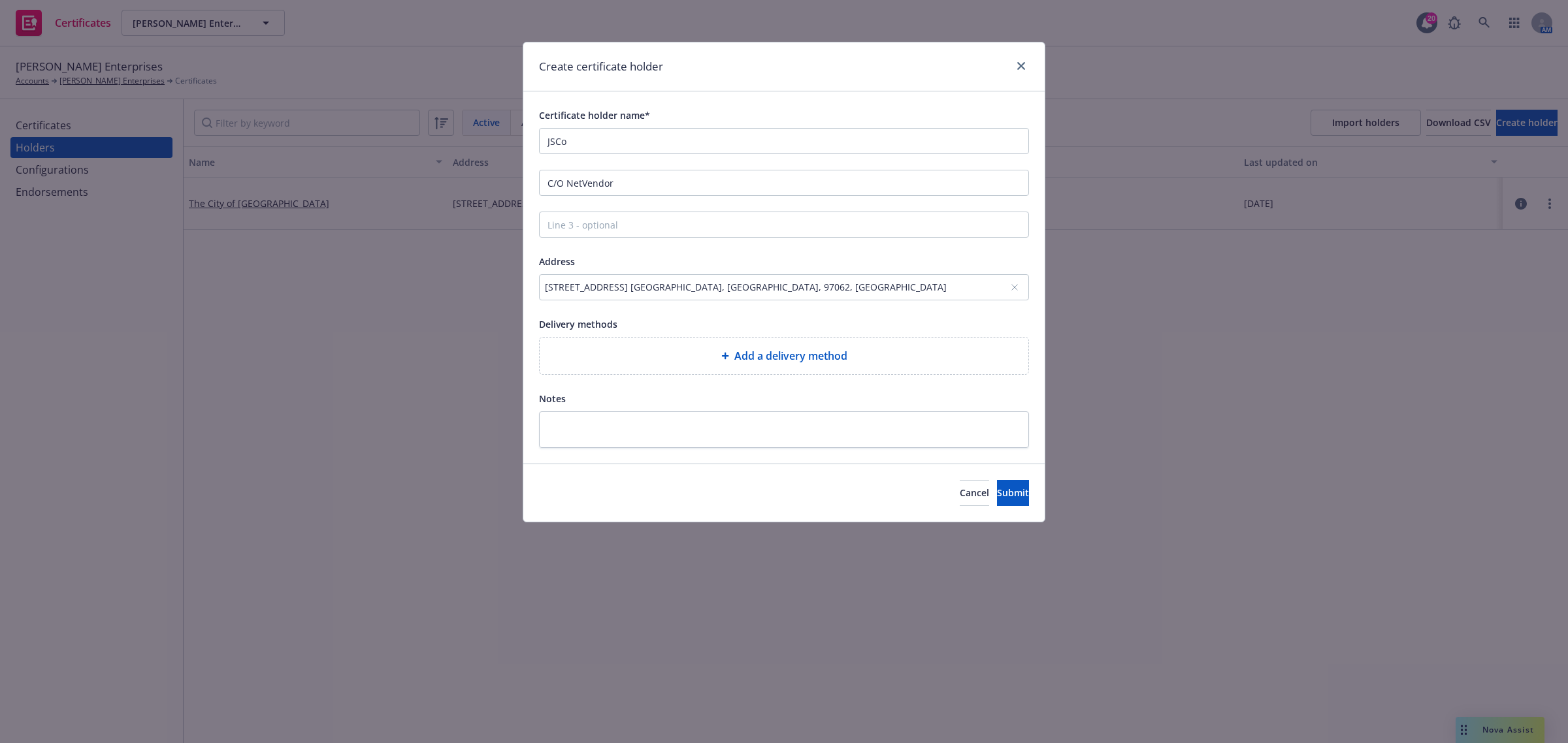
click at [807, 356] on span "Add a delivery method" at bounding box center [790, 355] width 113 height 16
select select "EMAIL"
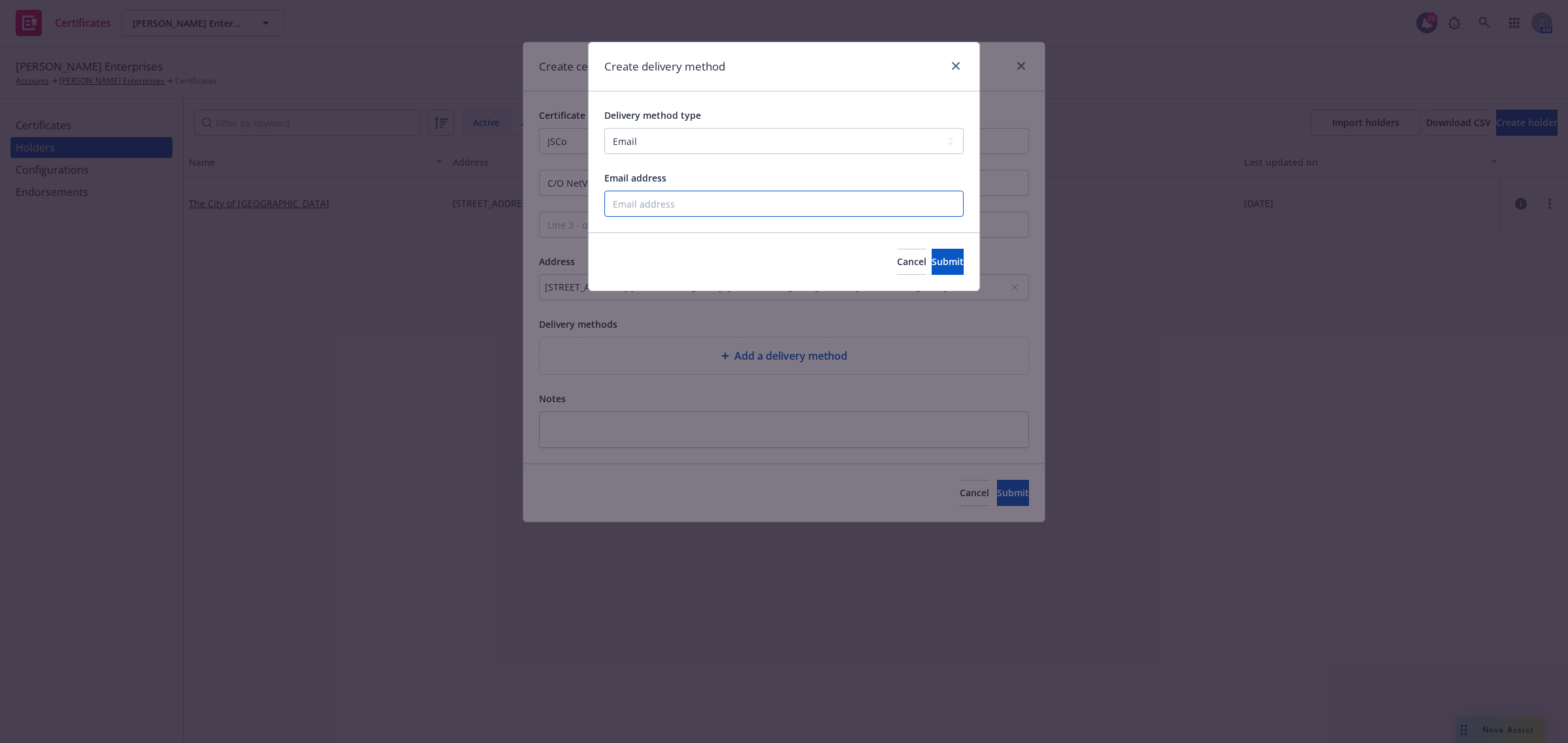
click at [702, 197] on input "Email address" at bounding box center [783, 204] width 359 height 26
paste input "[EMAIL_ADDRESS][DOMAIN_NAME]"
type input "[EMAIL_ADDRESS][DOMAIN_NAME]"
click at [932, 260] on span "Submit" at bounding box center [947, 261] width 32 height 12
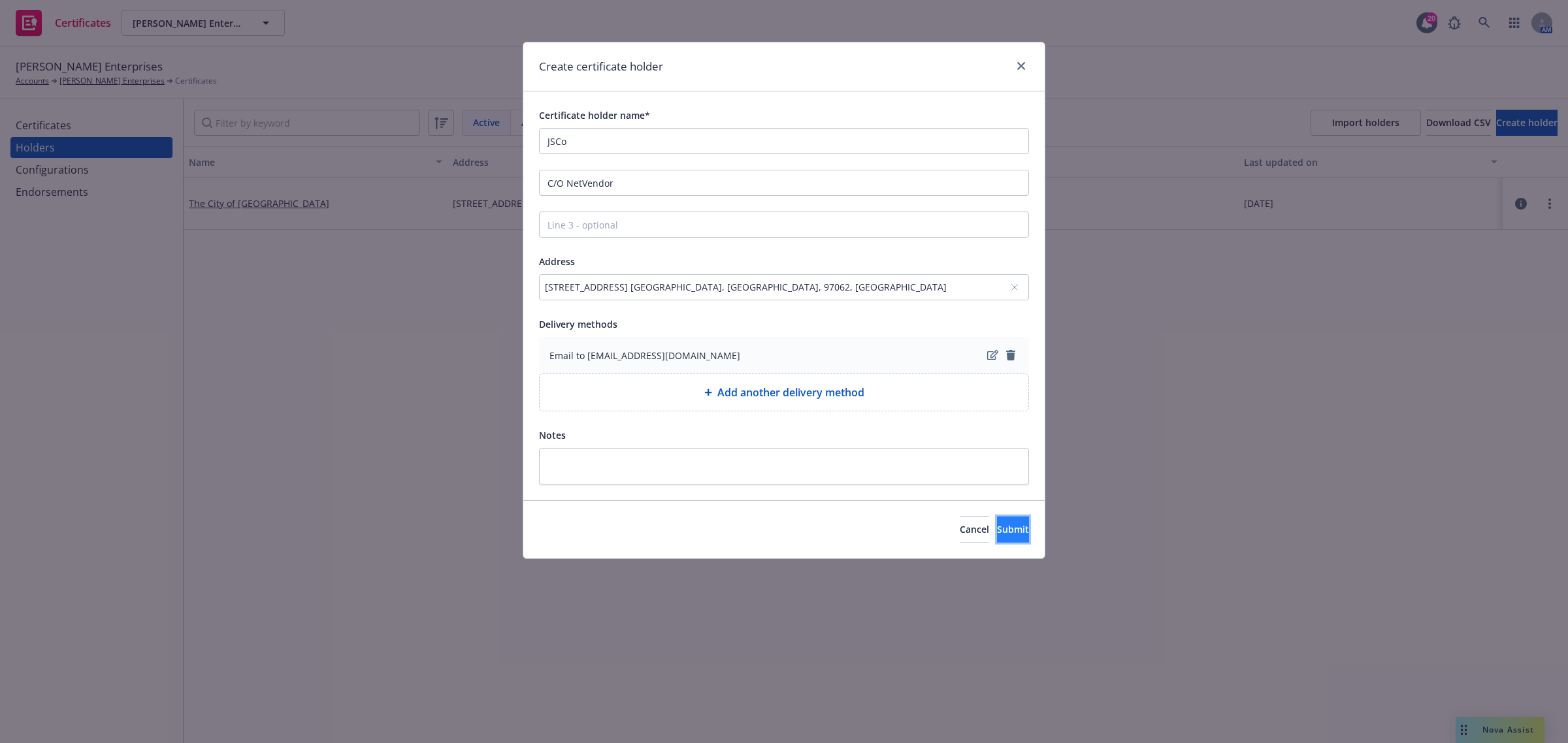
click at [1003, 533] on span "Submit" at bounding box center [1013, 529] width 32 height 12
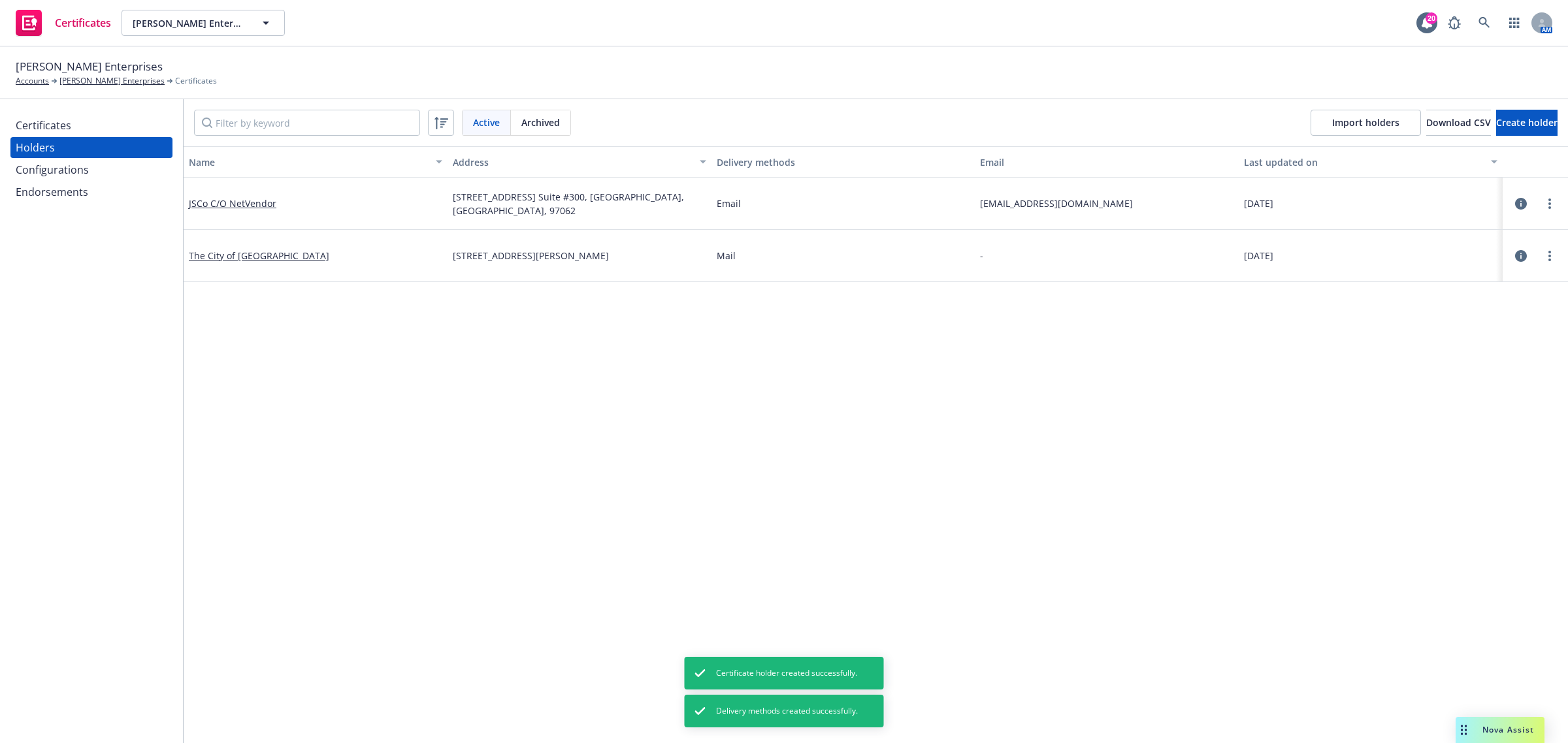
click at [86, 131] on div "Certificates" at bounding box center [91, 125] width 152 height 21
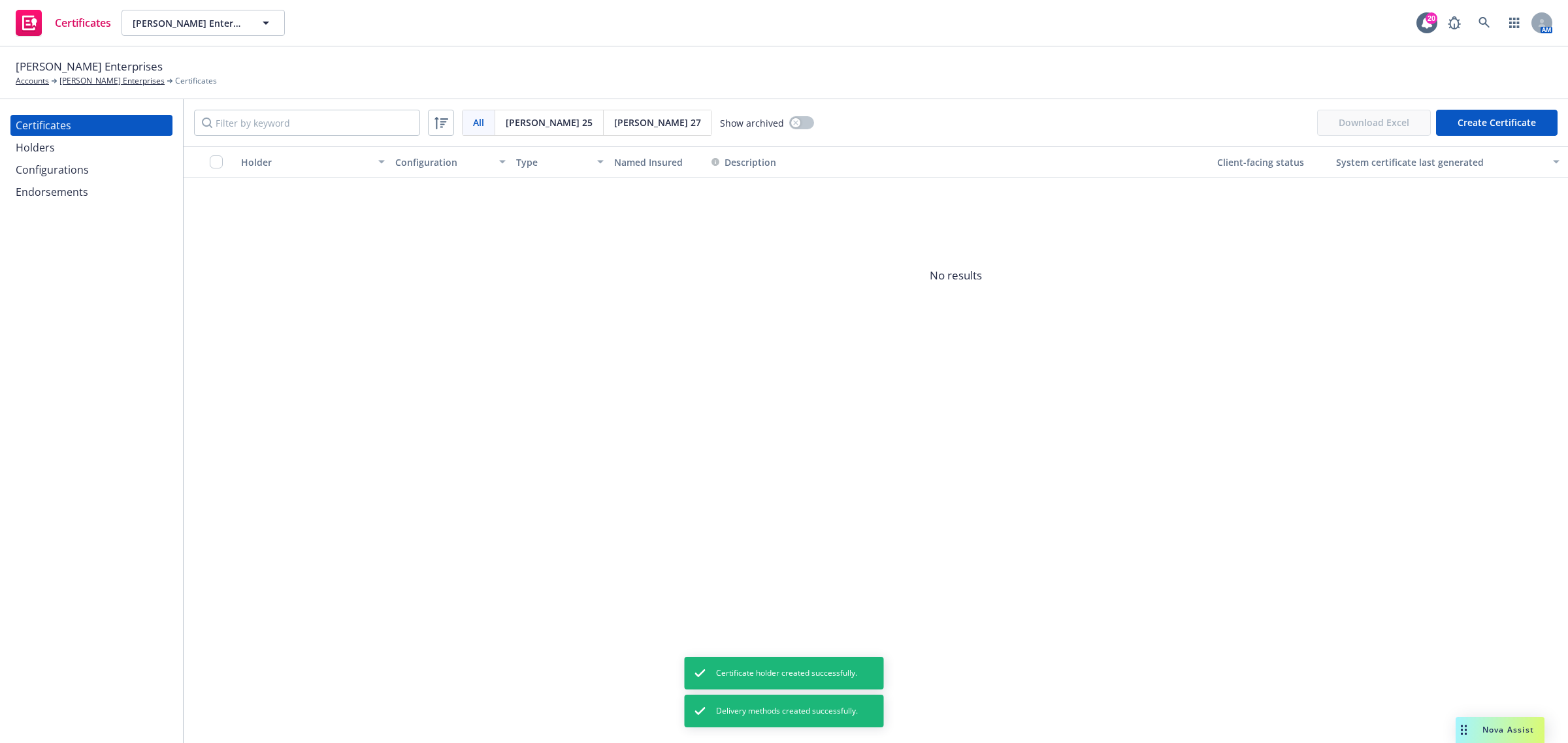
click at [1510, 128] on button "Create Certificate" at bounding box center [1496, 123] width 122 height 26
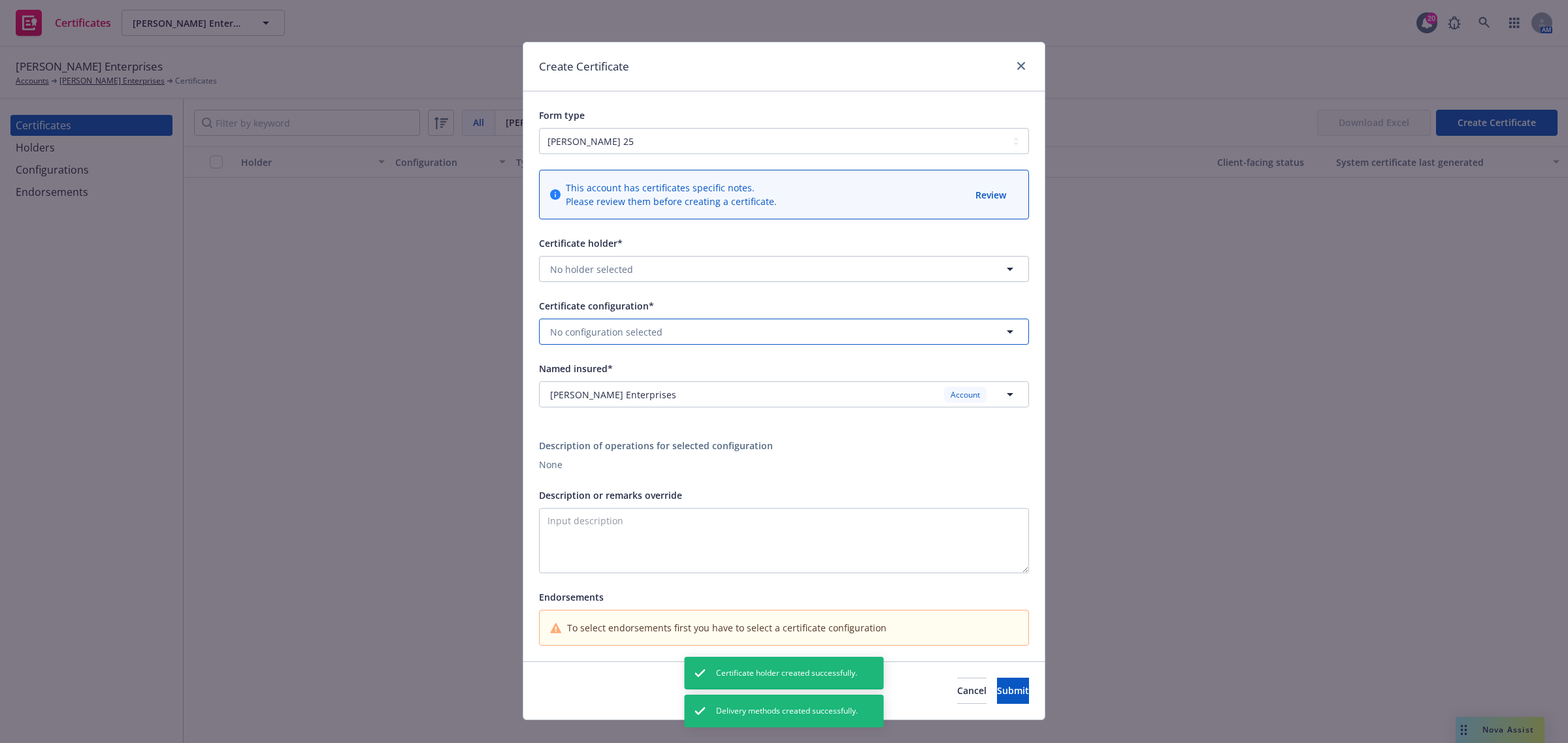
click at [703, 333] on button "No configuration selected" at bounding box center [784, 331] width 490 height 26
click at [700, 373] on strong "25-26 WC - All Updates @ Cert level" at bounding box center [631, 368] width 156 height 12
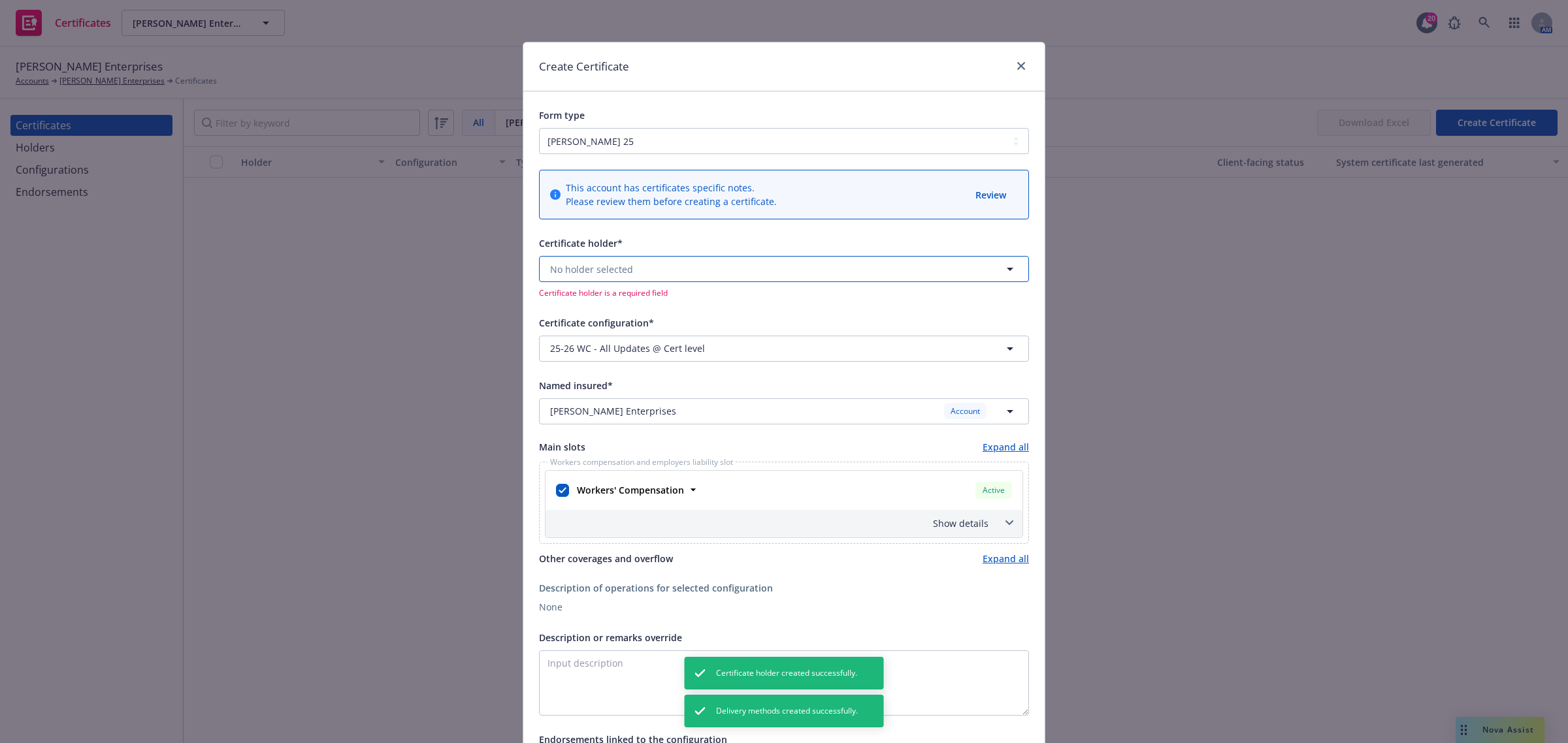
click at [645, 270] on button "No holder selected" at bounding box center [784, 269] width 490 height 26
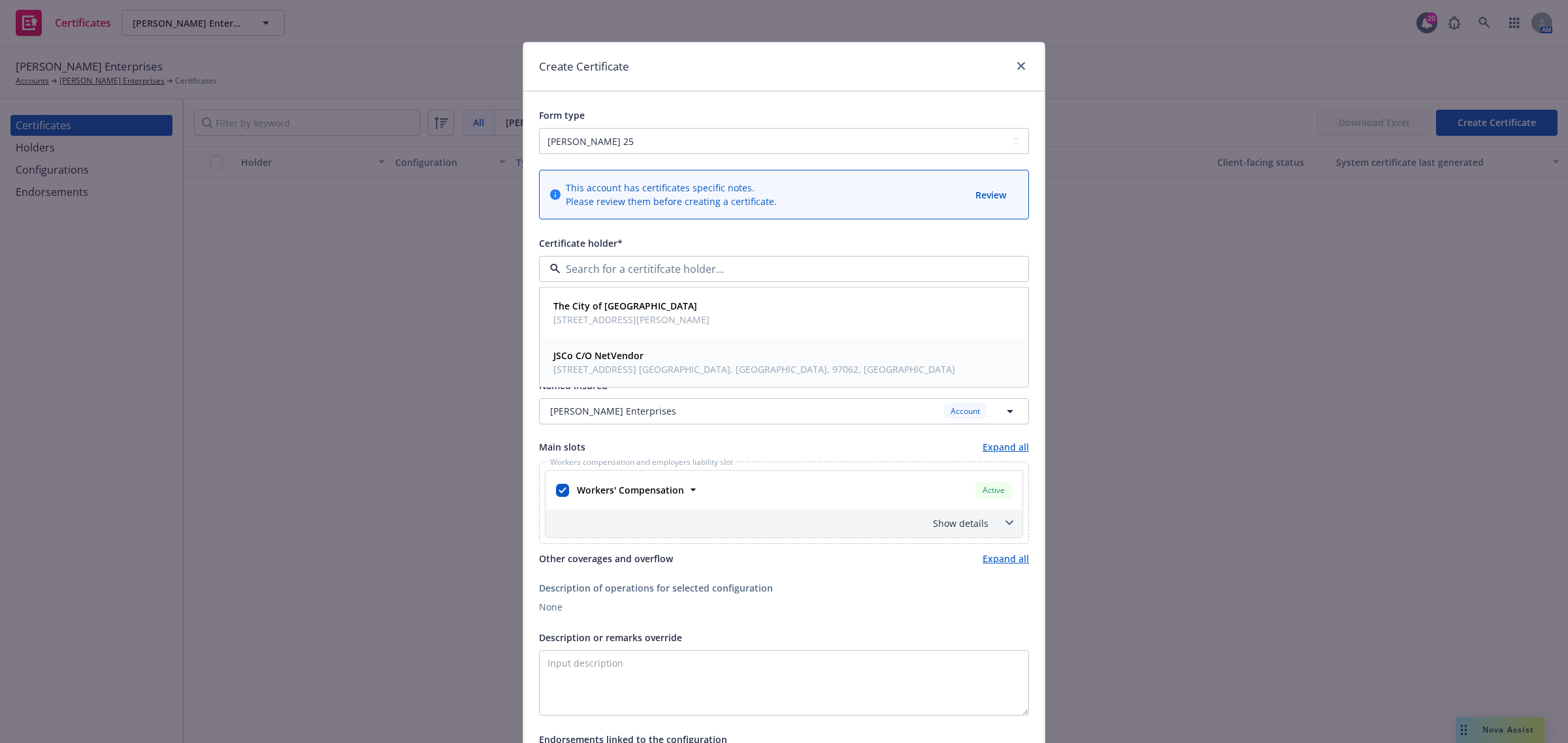
click at [631, 359] on strong "JSCo C/O NetVendor" at bounding box center [598, 355] width 90 height 12
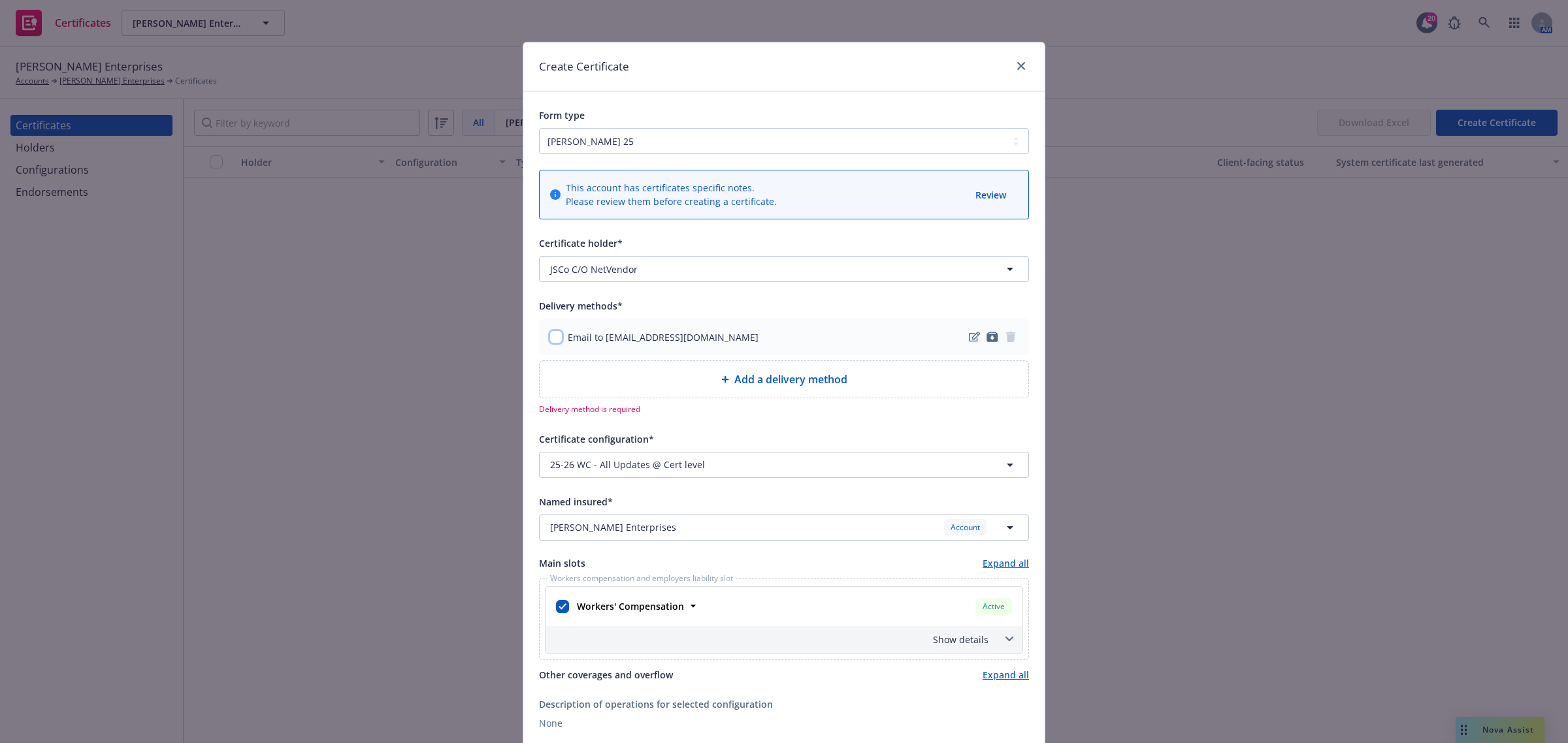
click at [550, 340] on input "checkbox" at bounding box center [555, 336] width 13 height 13
checkbox input "true"
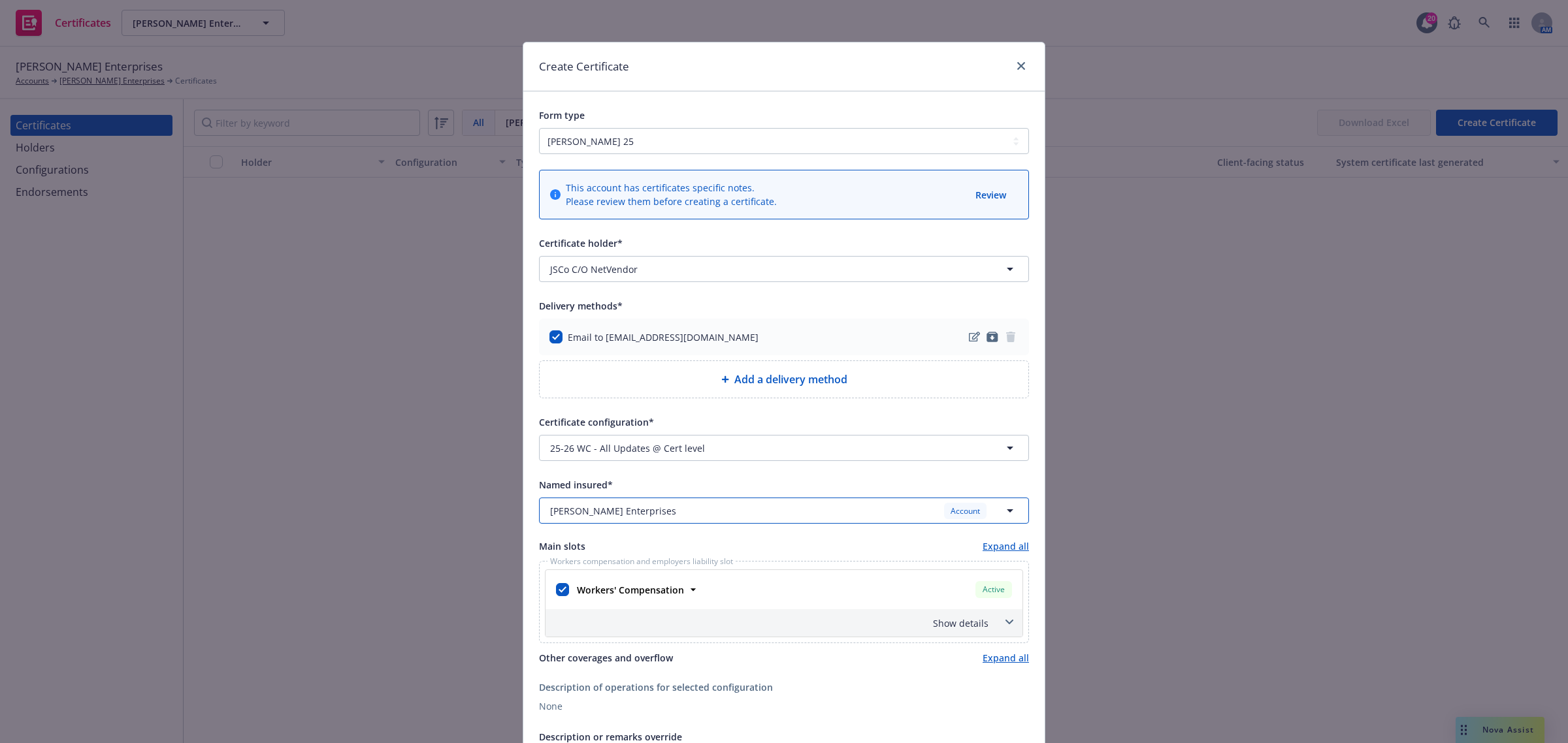
click at [604, 504] on div "[PERSON_NAME] Enterprises Account" at bounding box center [776, 511] width 452 height 16
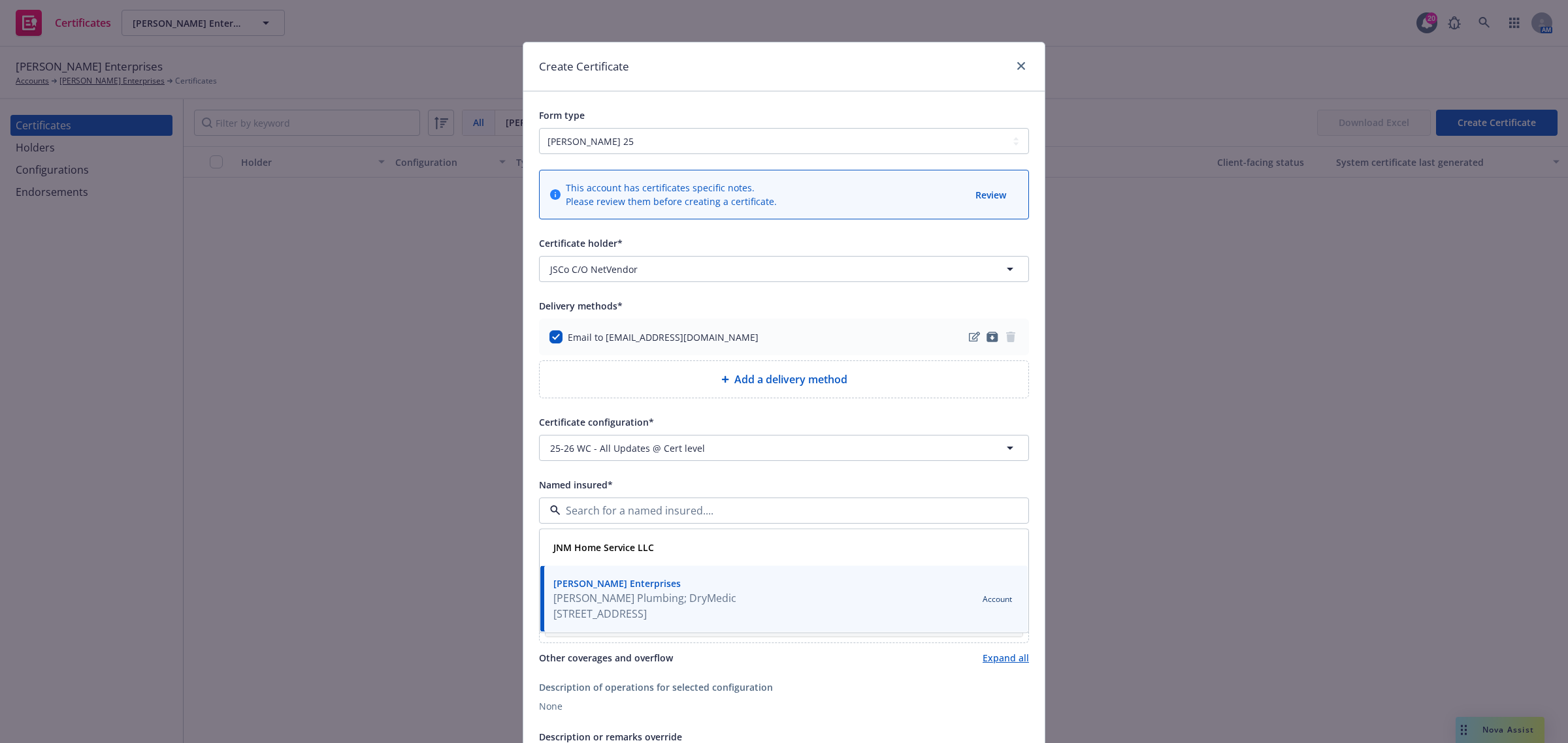
click at [621, 481] on div "Named insured*" at bounding box center [784, 484] width 490 height 16
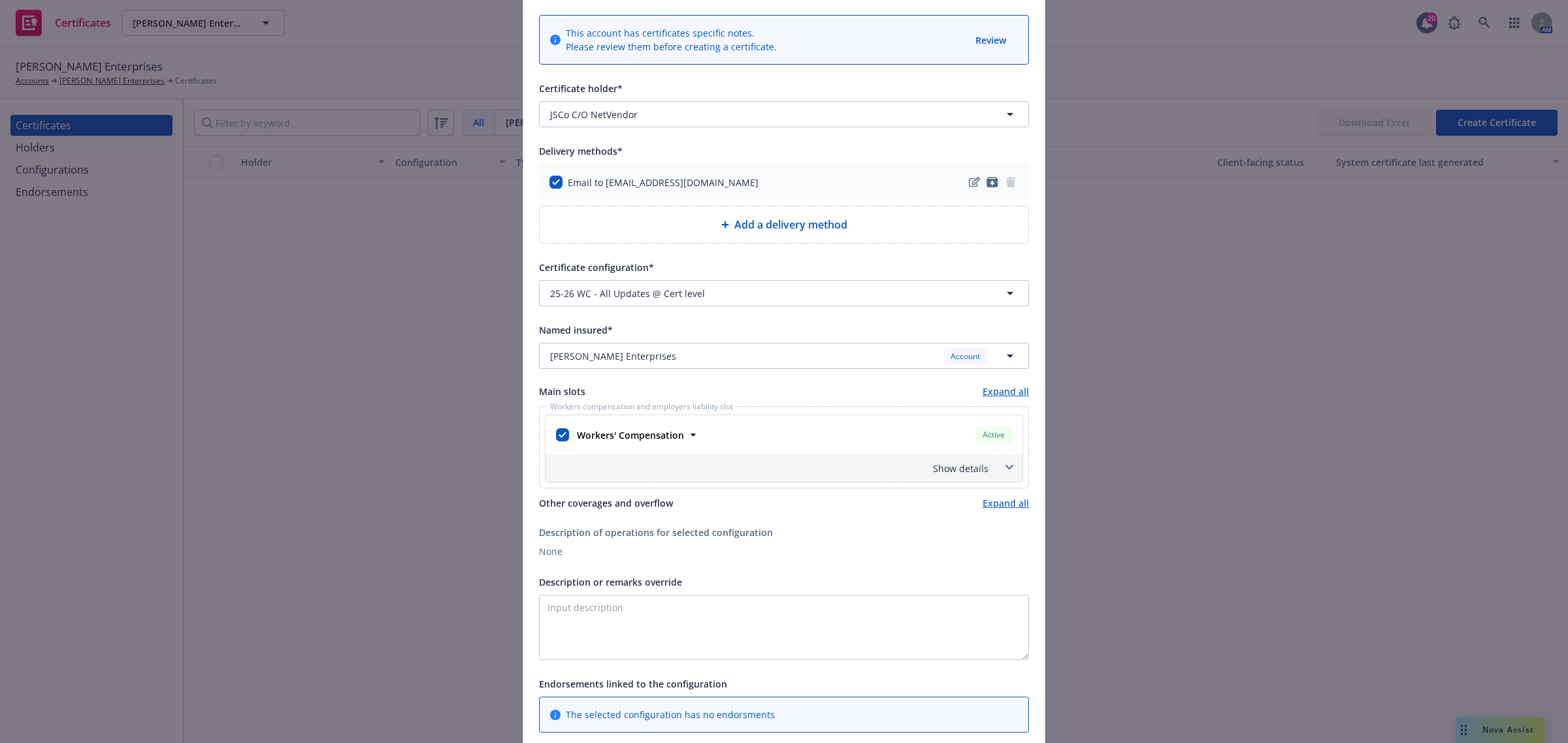
scroll to position [163, 0]
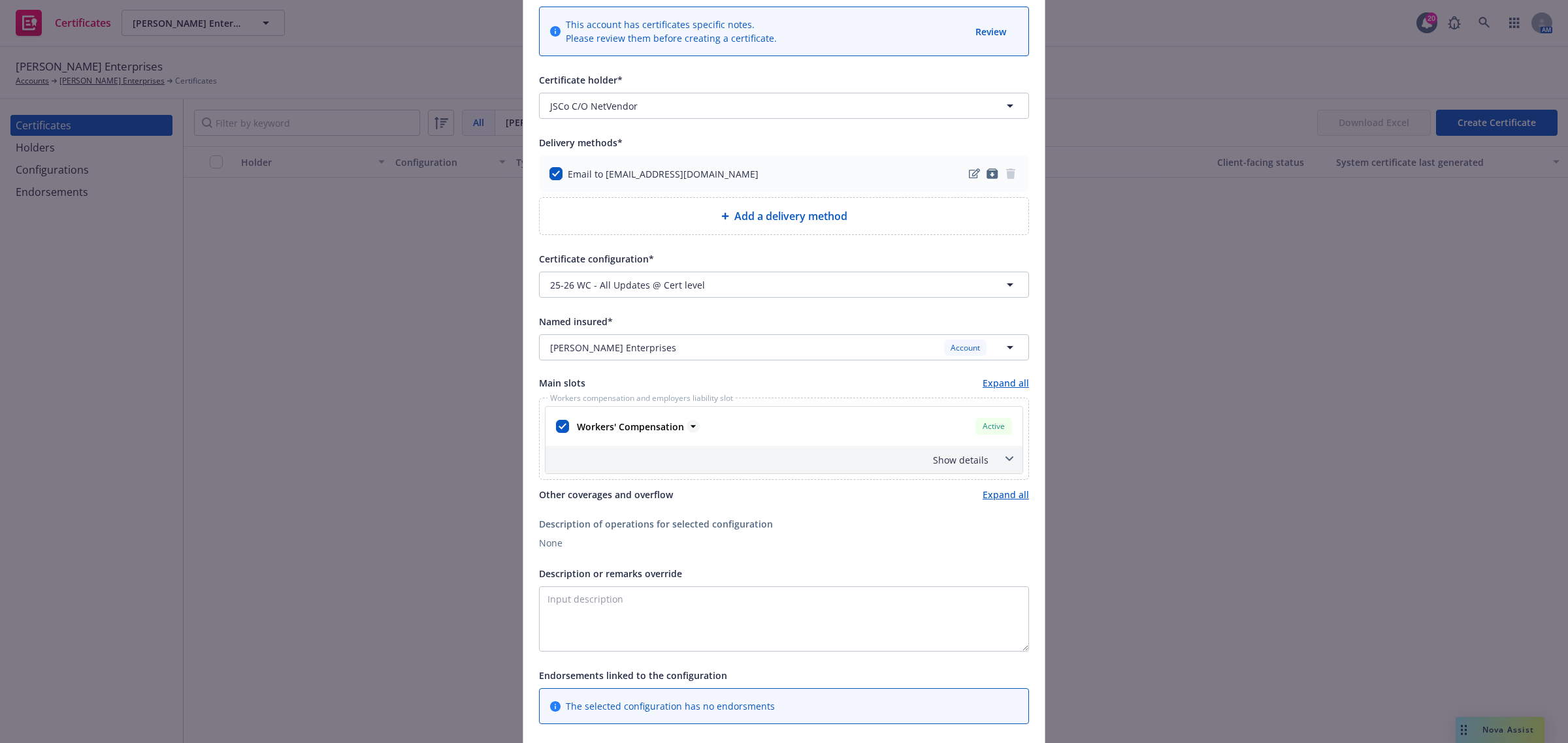
click at [687, 433] on icon at bounding box center [693, 426] width 13 height 13
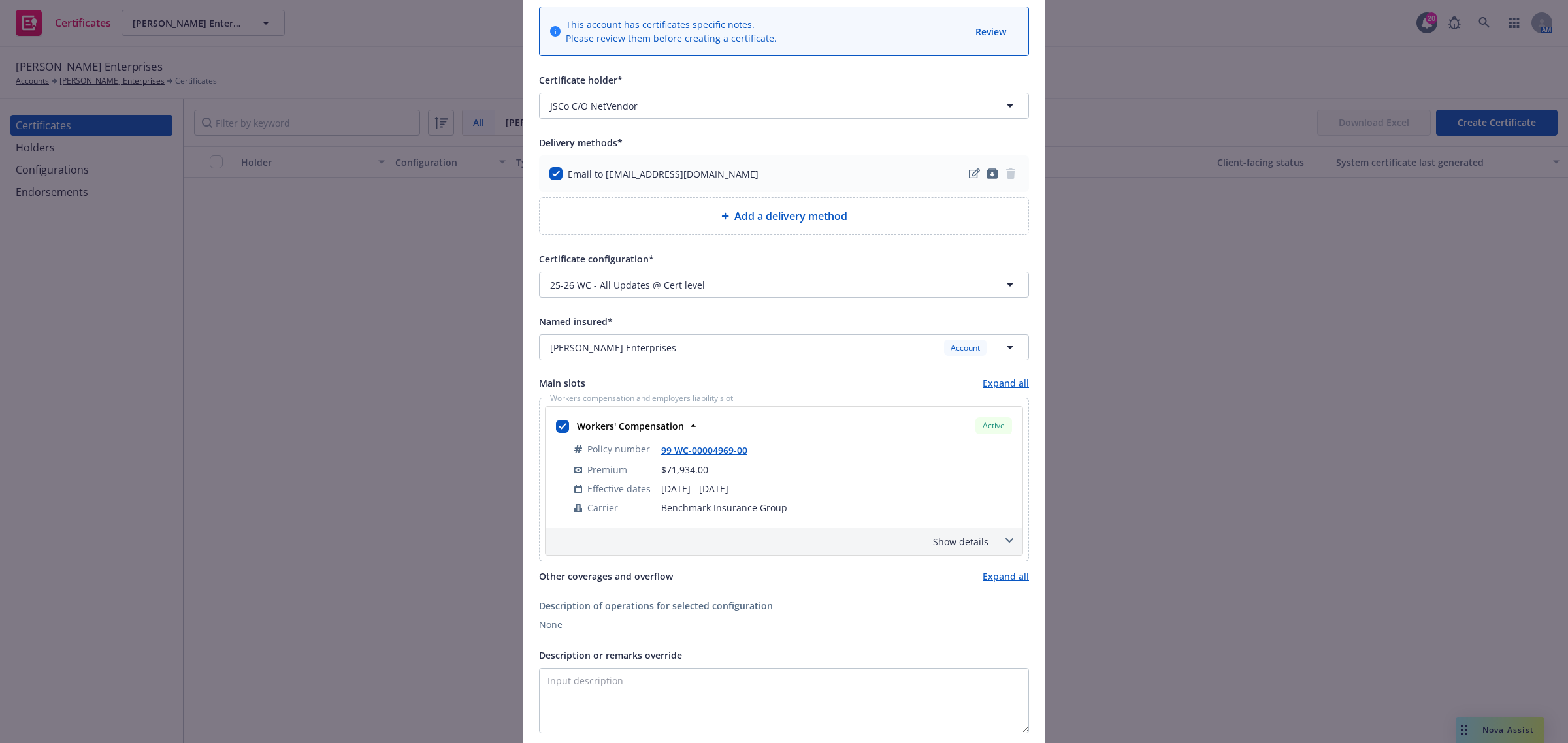
scroll to position [490, 0]
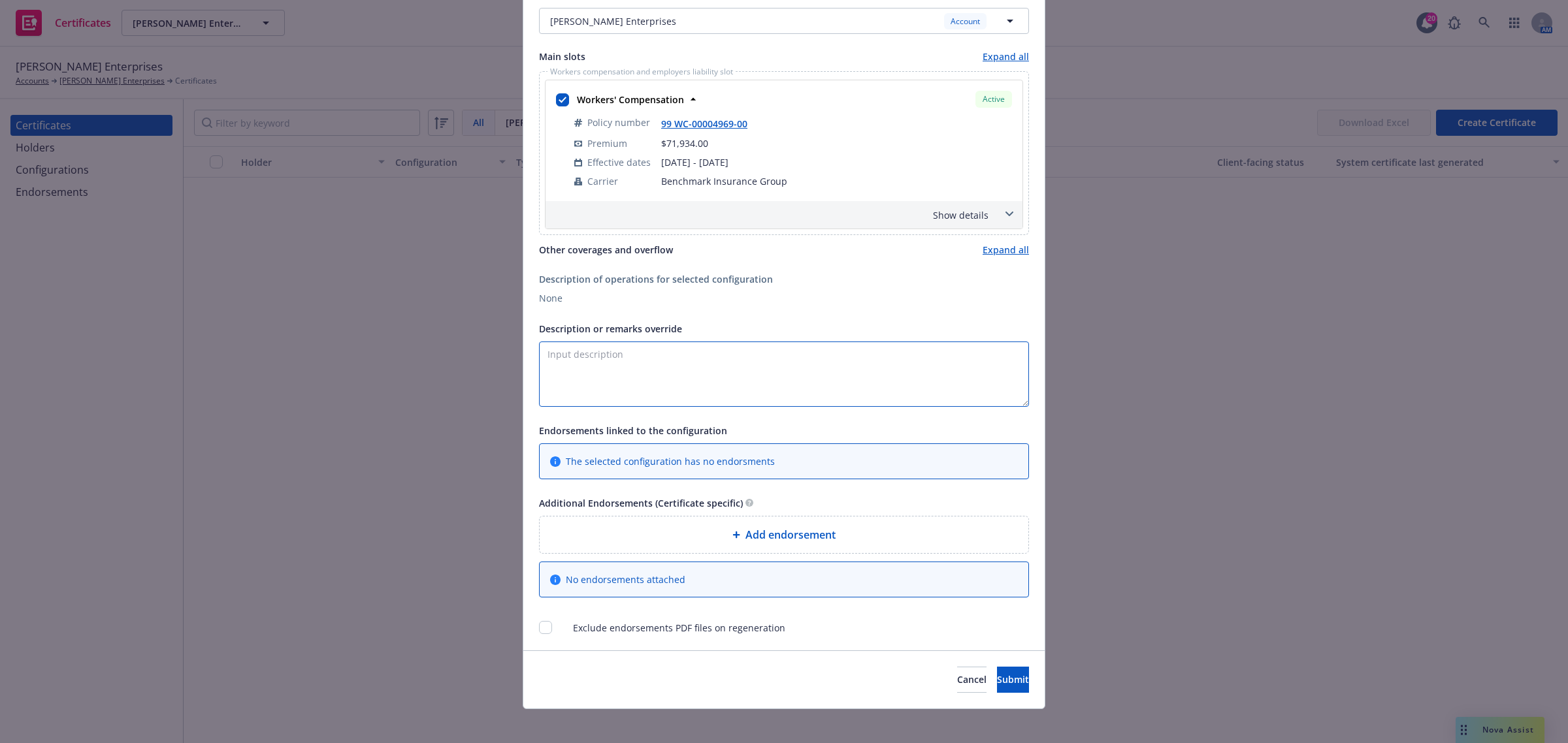
click at [609, 373] on textarea "Description or remarks override" at bounding box center [784, 374] width 490 height 65
click at [870, 377] on textarea "Description or remarks override" at bounding box center [784, 374] width 490 height 65
paste textarea "Waiver of subrogation applies with respect to General Liability, Auto Liability…"
click at [844, 362] on textarea "Waiver of subrogation applies with respect to General Liability, Auto Liability…" at bounding box center [784, 374] width 490 height 65
drag, startPoint x: 856, startPoint y: 384, endPoint x: 883, endPoint y: 370, distance: 30.4
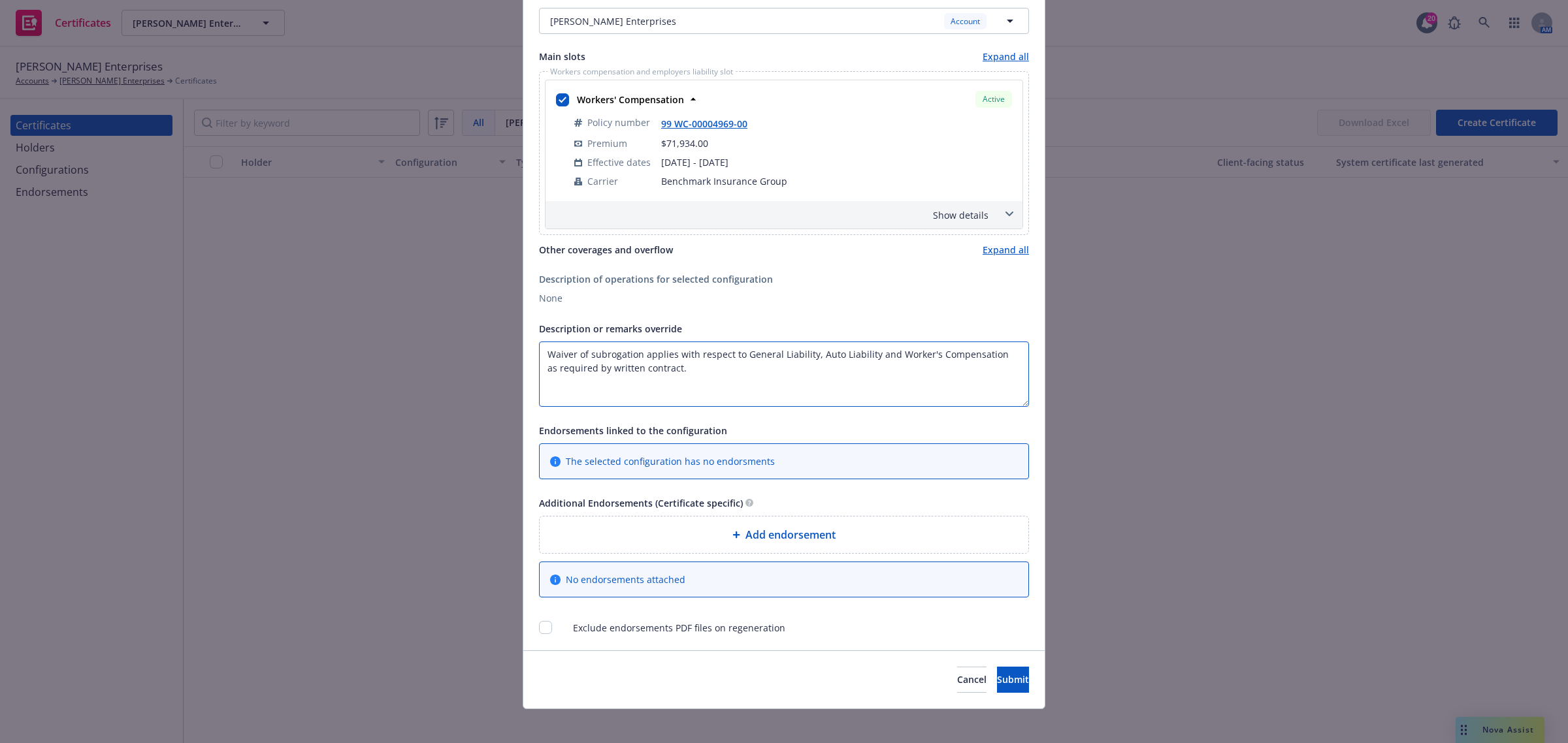
click at [857, 384] on textarea "Waiver of subrogation applies with respect to General Liability, Auto Liability…" at bounding box center [784, 374] width 490 height 65
drag, startPoint x: 887, startPoint y: 355, endPoint x: 738, endPoint y: 353, distance: 149.0
click at [738, 353] on textarea "Waiver of subrogation applies with respect to General Liability, Auto Liability…" at bounding box center [784, 374] width 490 height 65
type textarea "Waiver of subrogation applies with respect to Worker's Compensation as required…"
click at [1003, 217] on span at bounding box center [1009, 214] width 21 height 21
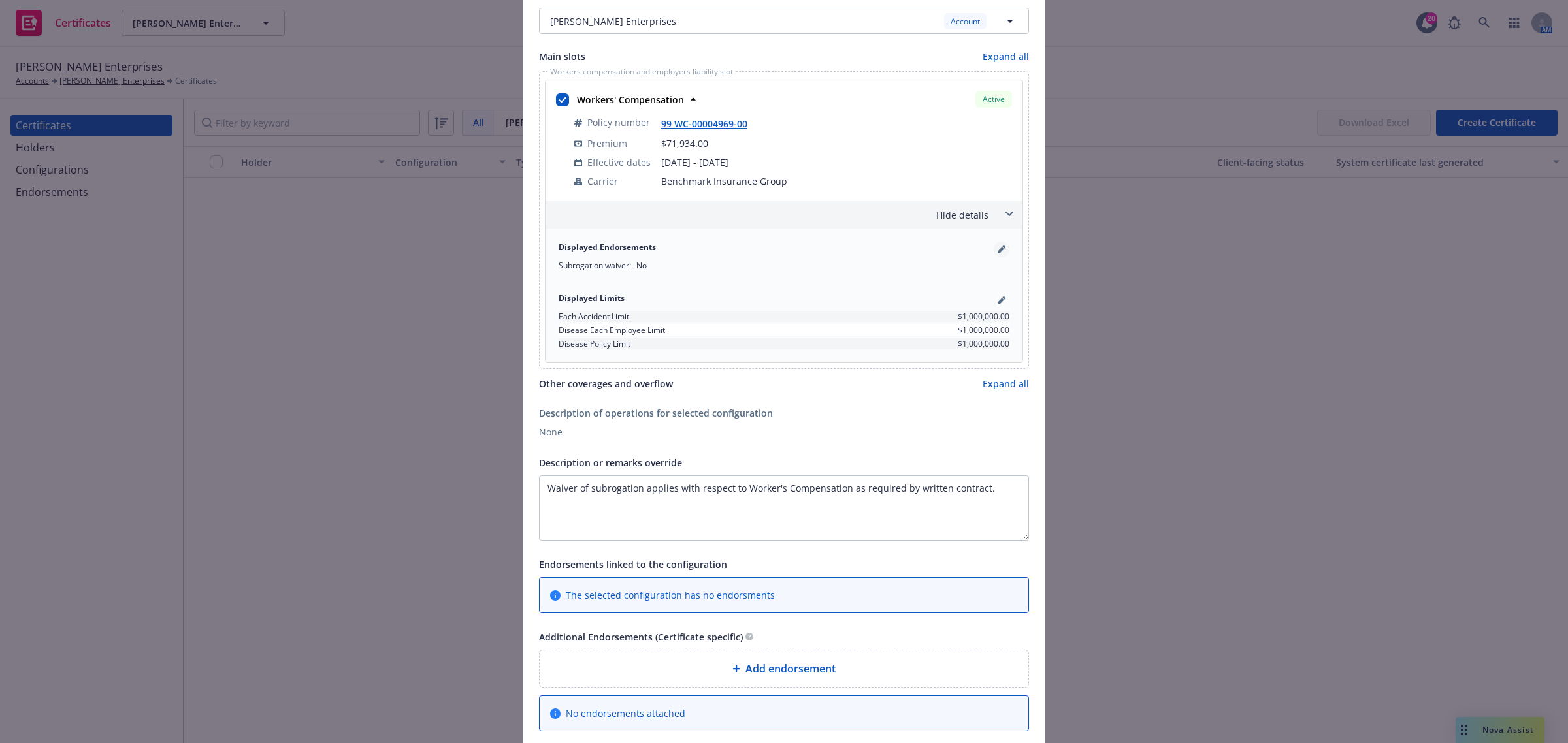
click at [996, 245] on link "pencil" at bounding box center [1001, 249] width 16 height 16
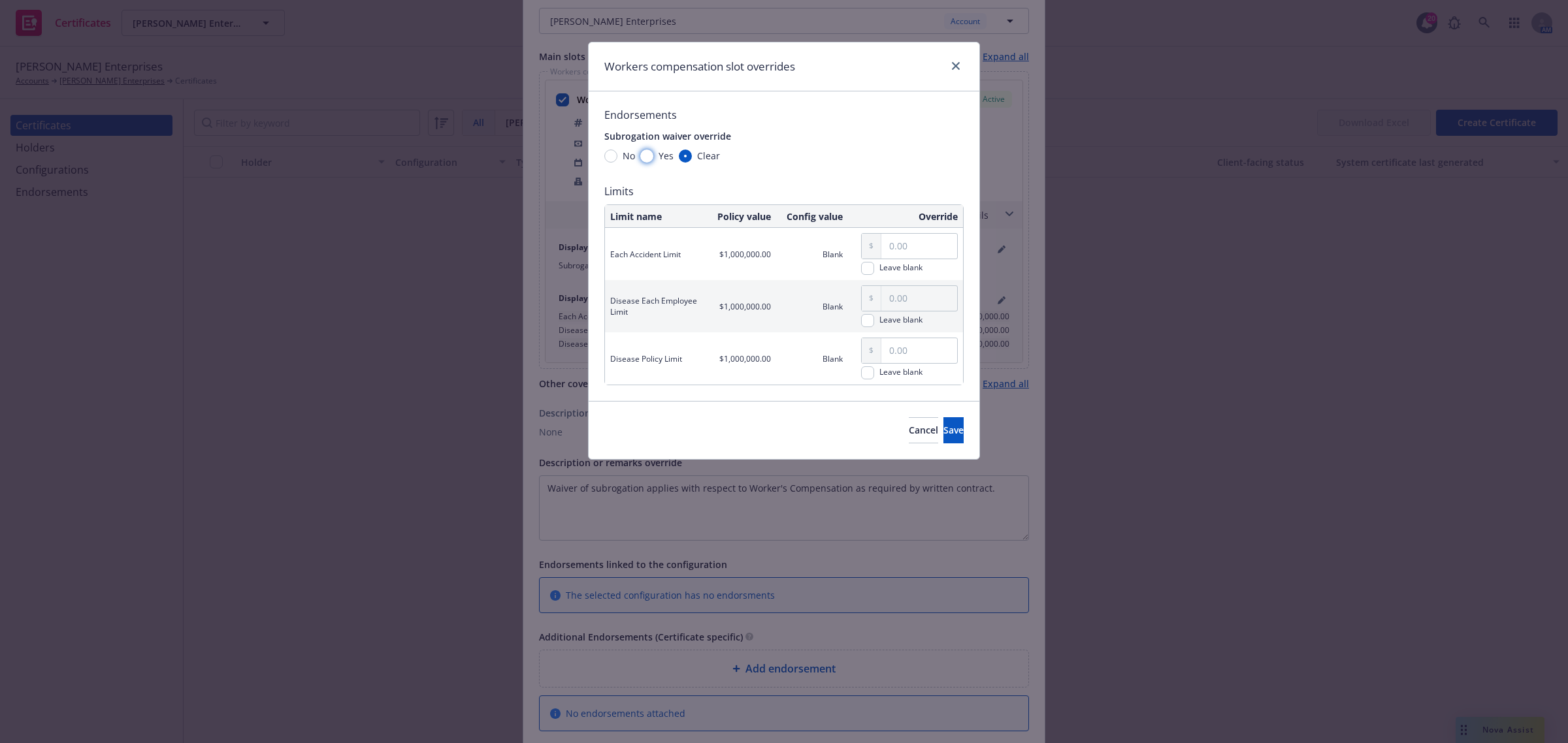
click at [644, 157] on input "Yes" at bounding box center [646, 156] width 13 height 13
radio input "true"
click at [943, 432] on button "Save" at bounding box center [953, 430] width 20 height 26
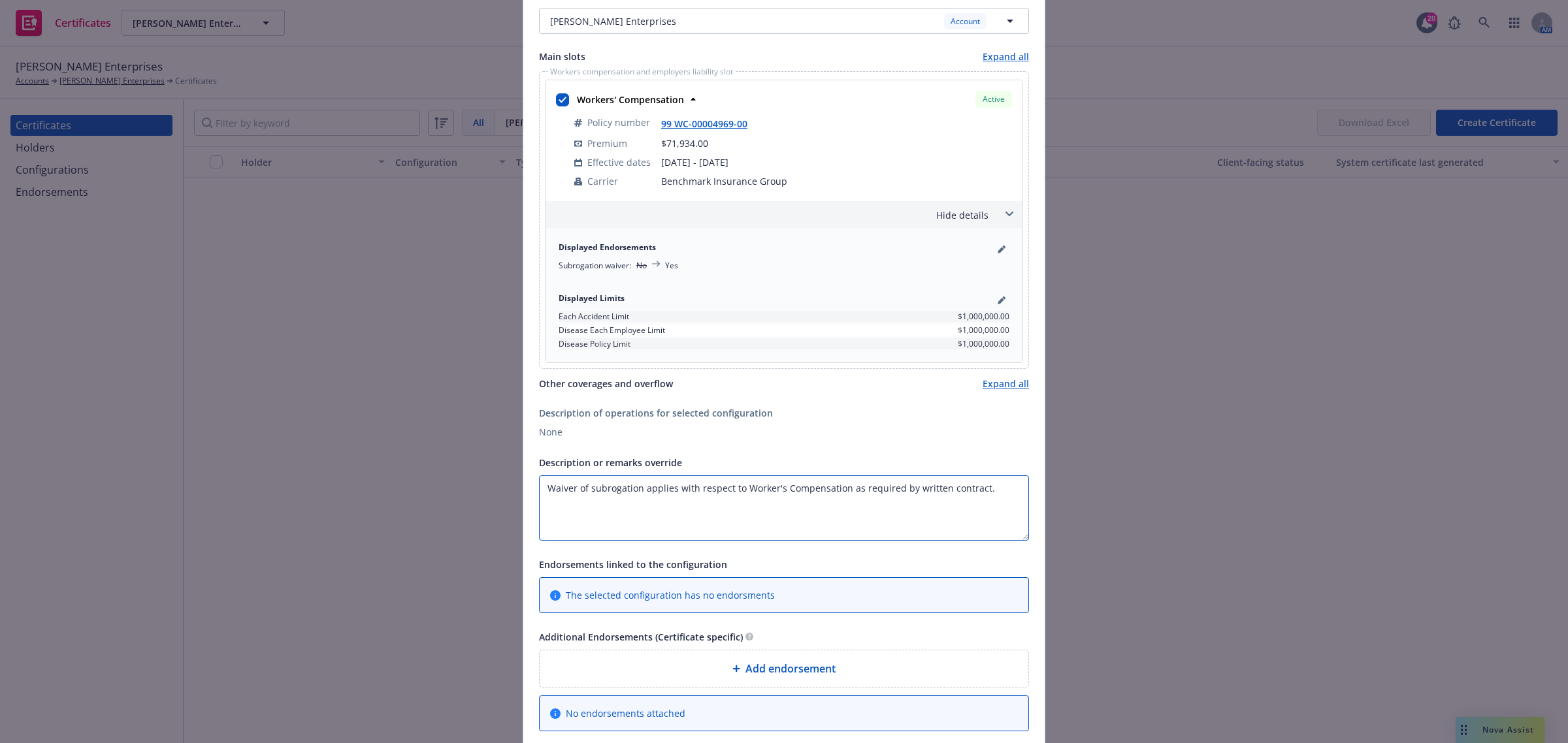
click at [638, 491] on textarea "Waiver of subrogation applies with respect to Worker's Compensation as required…" at bounding box center [784, 508] width 490 height 65
click at [743, 481] on textarea "Waiver of subrogation applies with respect to [PERSON_NAME]'s Compensation as r…" at bounding box center [784, 508] width 490 height 65
click at [573, 519] on textarea "Waiver of subrogation applies with respect to [PERSON_NAME]'s Compensation as r…" at bounding box center [784, 508] width 490 height 65
click at [687, 495] on textarea "Waiver of subrogation applies with respect to [PERSON_NAME]'s Compensation as r…" at bounding box center [784, 508] width 490 height 65
paste textarea "in favor of JSCo, its respective owners, officers, agents, and employees, and a…"
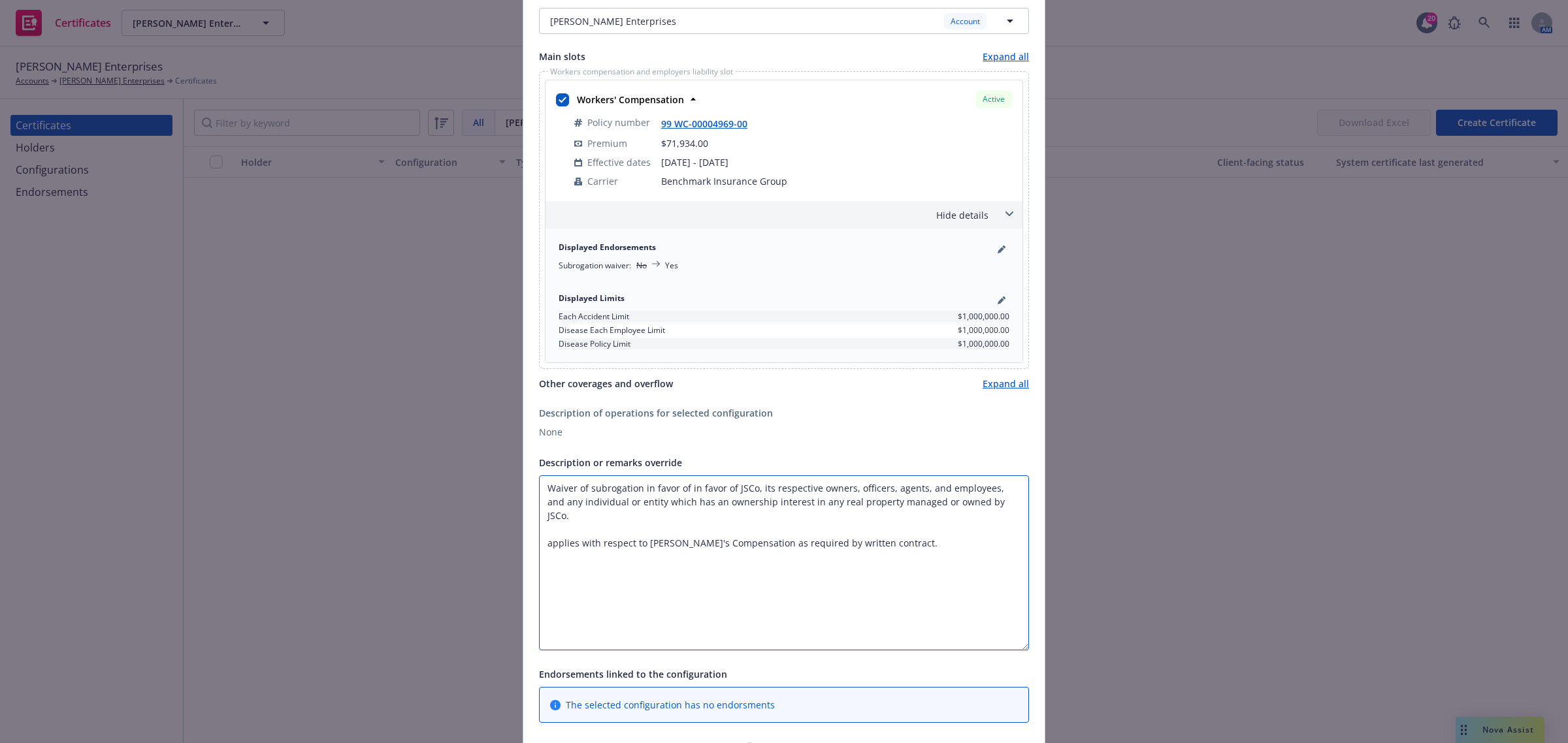
drag, startPoint x: 1017, startPoint y: 537, endPoint x: 978, endPoint y: 641, distance: 111.1
click at [1026, 648] on div "This account has certificates specific notes. Please review them before creatin…" at bounding box center [783, 279] width 521 height 1229
click at [539, 527] on textarea "Waiver of subrogation in favor of in favor of JSCo, its respective owners, offi…" at bounding box center [784, 563] width 490 height 176
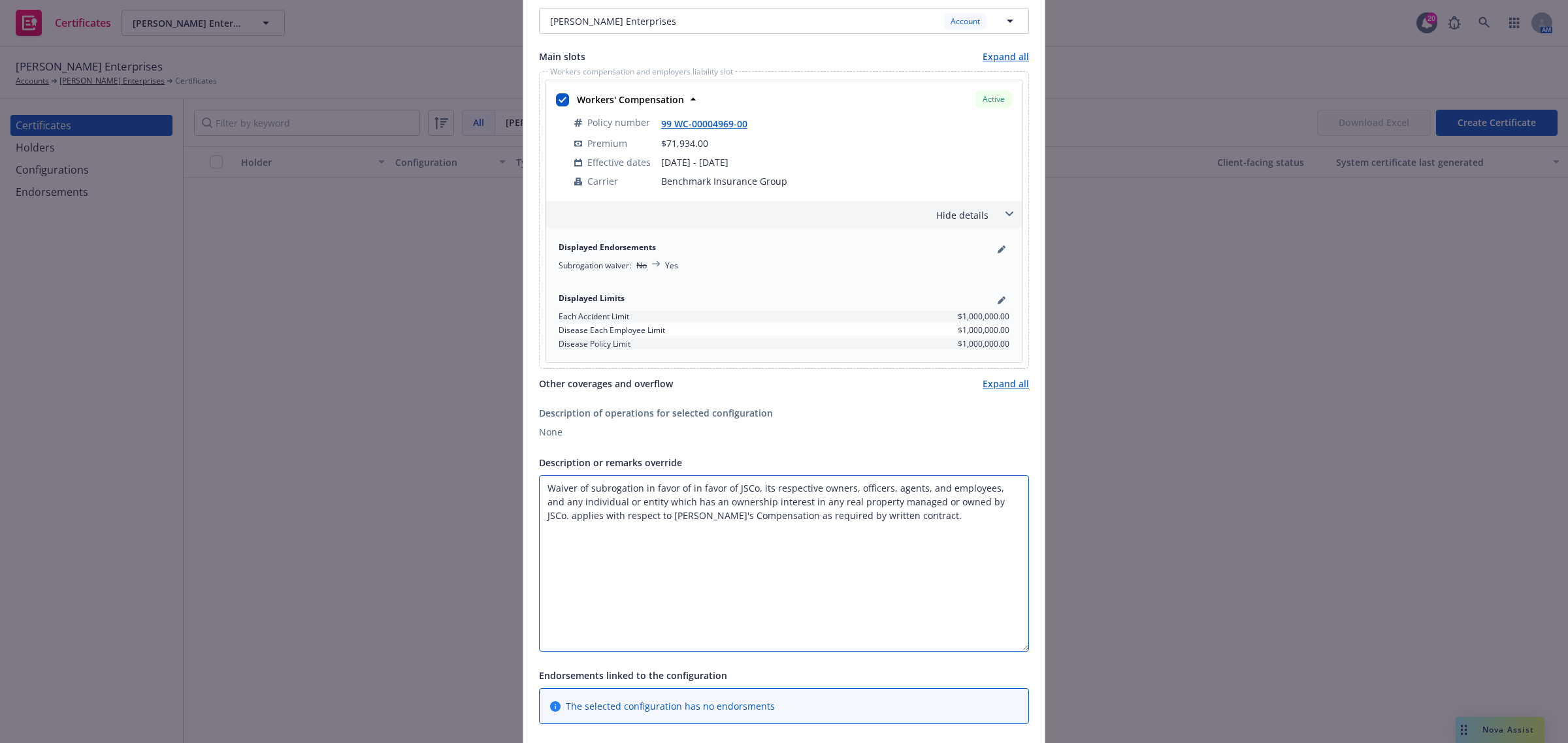
click at [714, 519] on textarea "Waiver of subrogation in favor of in favor of JSCo, its respective owners, offi…" at bounding box center [784, 563] width 490 height 176
drag, startPoint x: 573, startPoint y: 491, endPoint x: 693, endPoint y: 517, distance: 122.8
click at [693, 517] on textarea "Waiver of subrogation in favor of in favor of JSCo, its respective owners, offi…" at bounding box center [784, 563] width 490 height 176
click at [688, 486] on textarea "Waiver of subrogation in favor of in favor of JSCo, its respective owners, offi…" at bounding box center [784, 563] width 490 height 176
drag, startPoint x: 674, startPoint y: 486, endPoint x: 717, endPoint y: 485, distance: 43.0
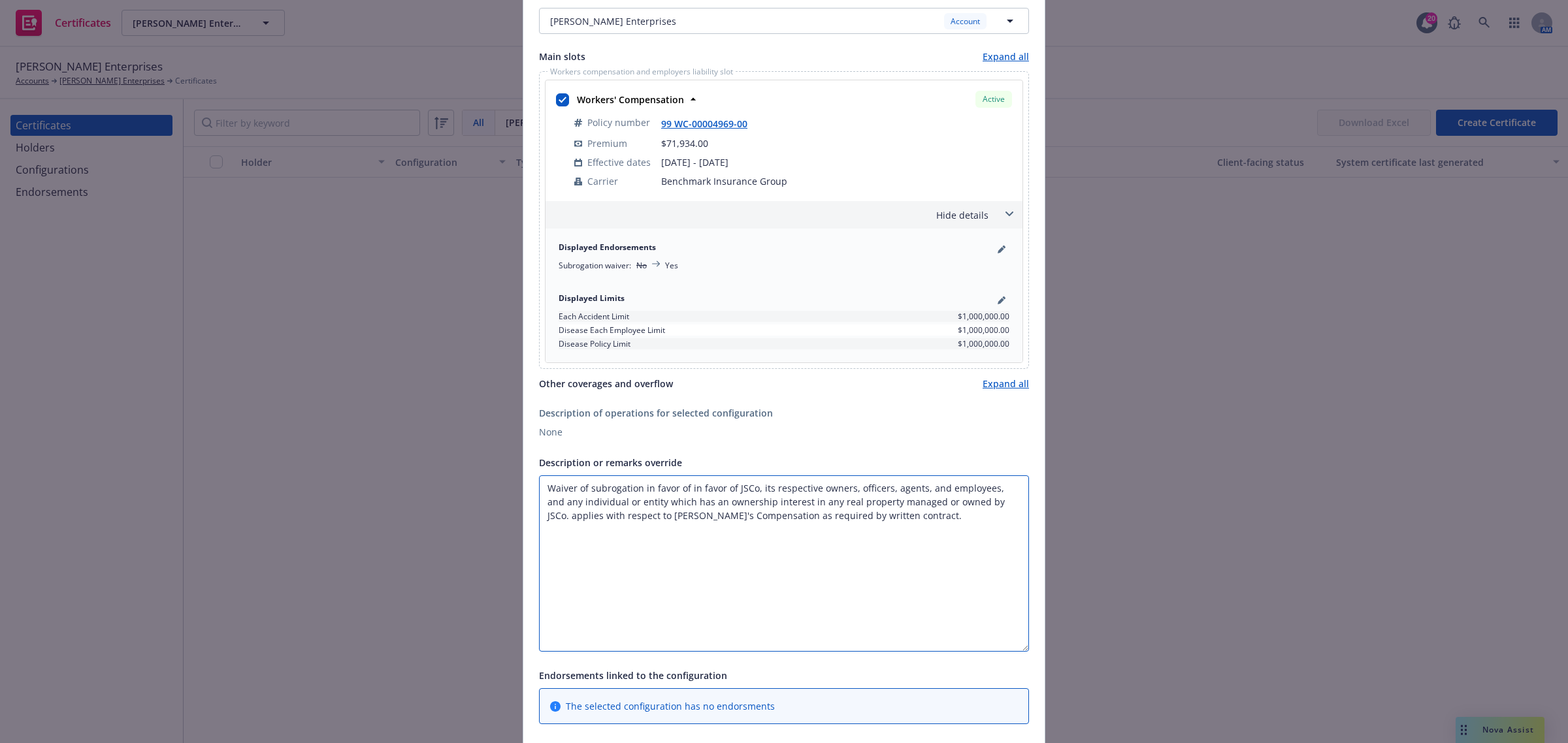
click at [717, 485] on textarea "Waiver of subrogation in favor of in favor of JSCo, its respective owners, offi…" at bounding box center [784, 563] width 490 height 176
click at [539, 488] on textarea "Waiver of subrogation in favor of JSCo, its respective owners, officers, agents…" at bounding box center [784, 563] width 490 height 176
type textarea "Waiver of subrogation in favor of JSCo, its respective owners, officers, agents…"
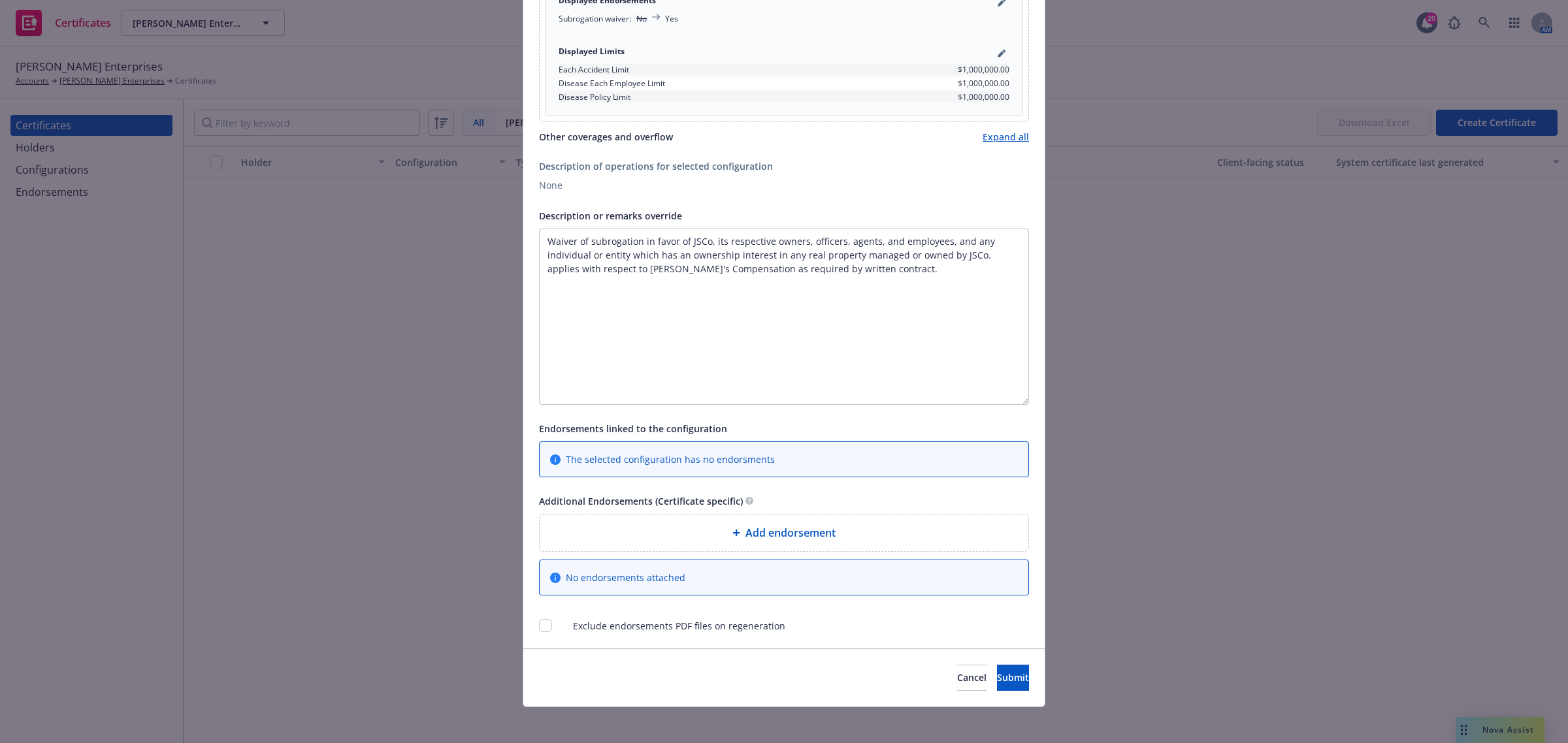
scroll to position [744, 0]
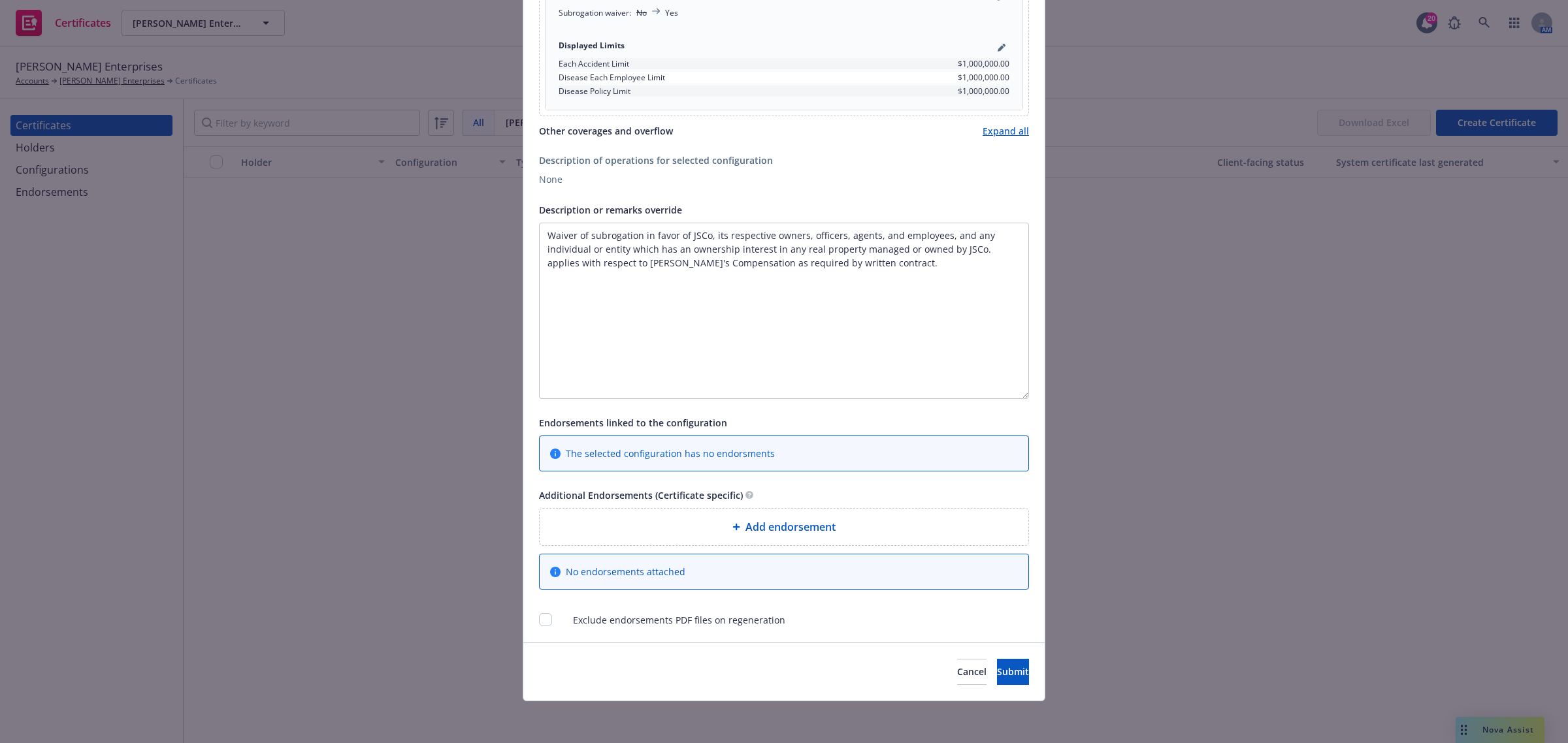
click at [868, 526] on div "Add endorsement" at bounding box center [783, 526] width 468 height 16
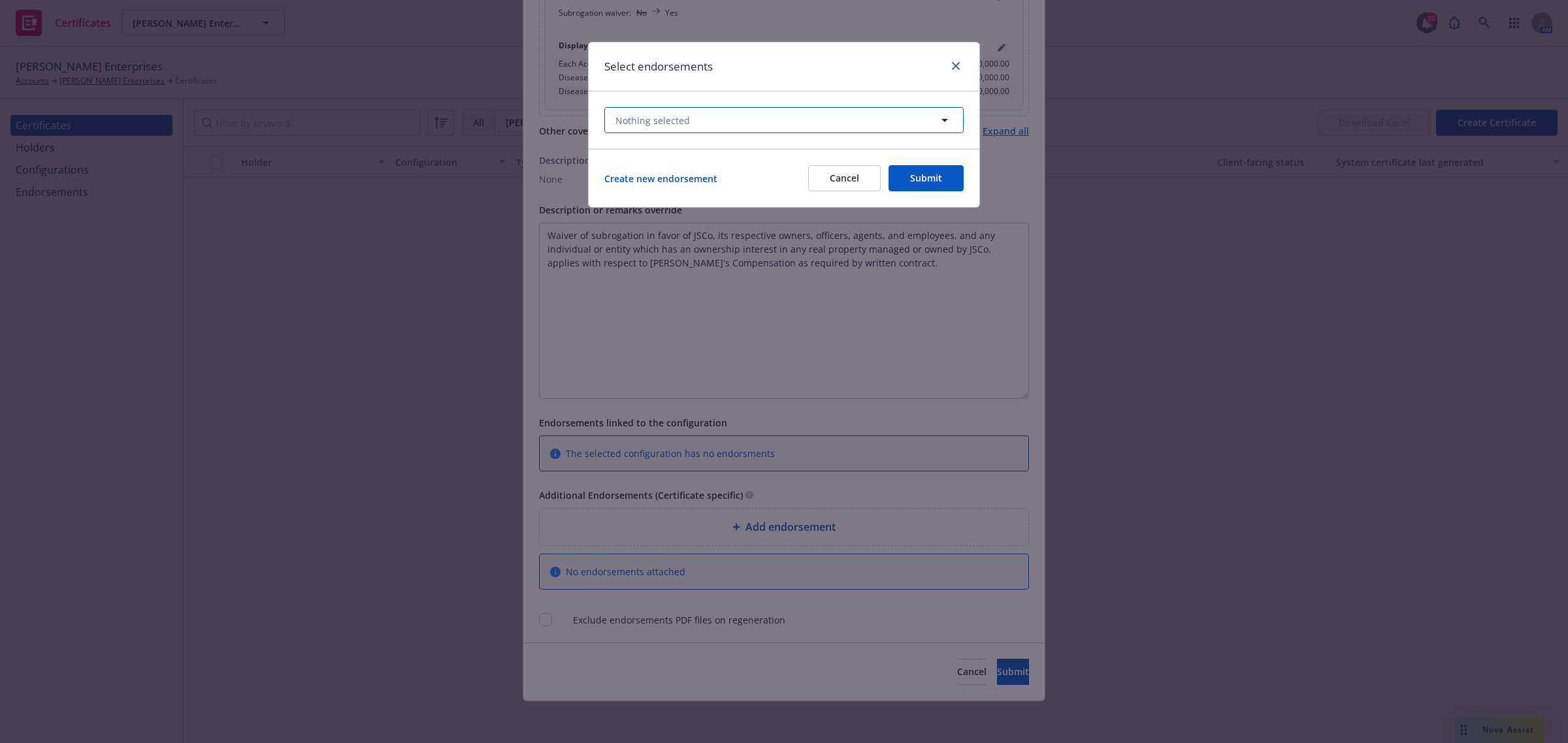
click at [749, 115] on button "Nothing selected" at bounding box center [783, 120] width 359 height 26
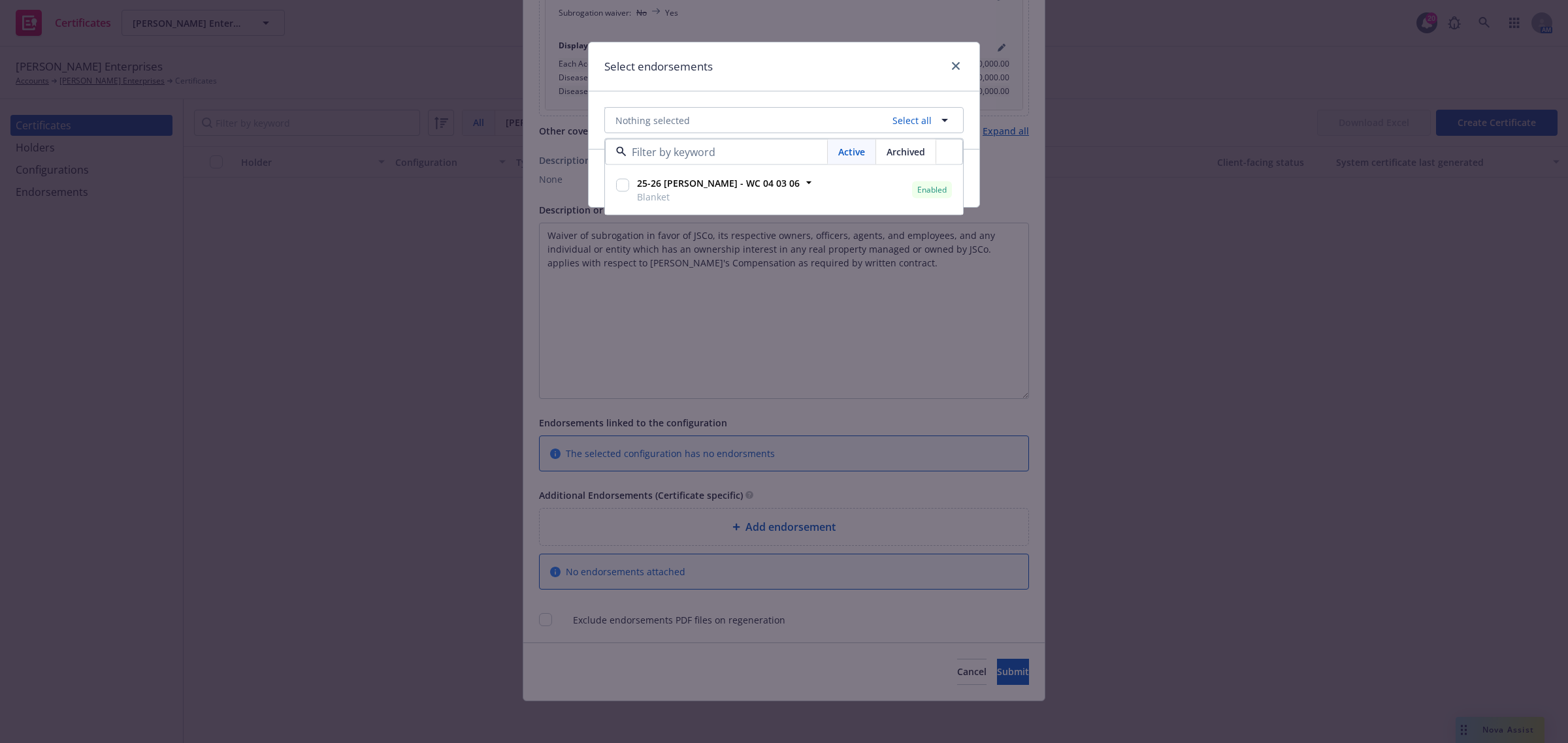
click at [719, 196] on span "Blanket" at bounding box center [718, 197] width 163 height 14
checkbox input "true"
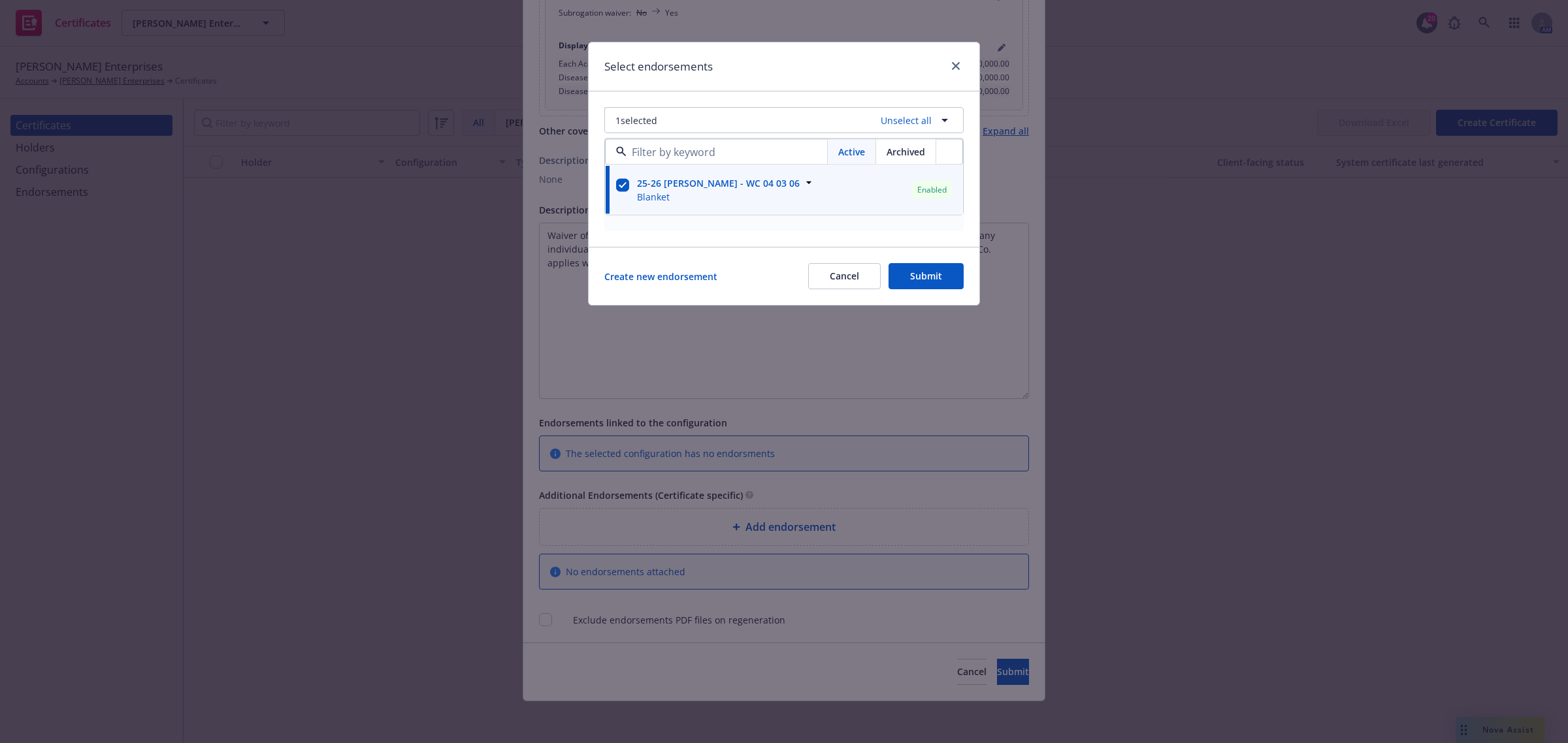
click at [781, 281] on div "Create new endorsement Cancel Submit" at bounding box center [783, 276] width 359 height 26
click at [925, 281] on button "Submit" at bounding box center [925, 276] width 75 height 26
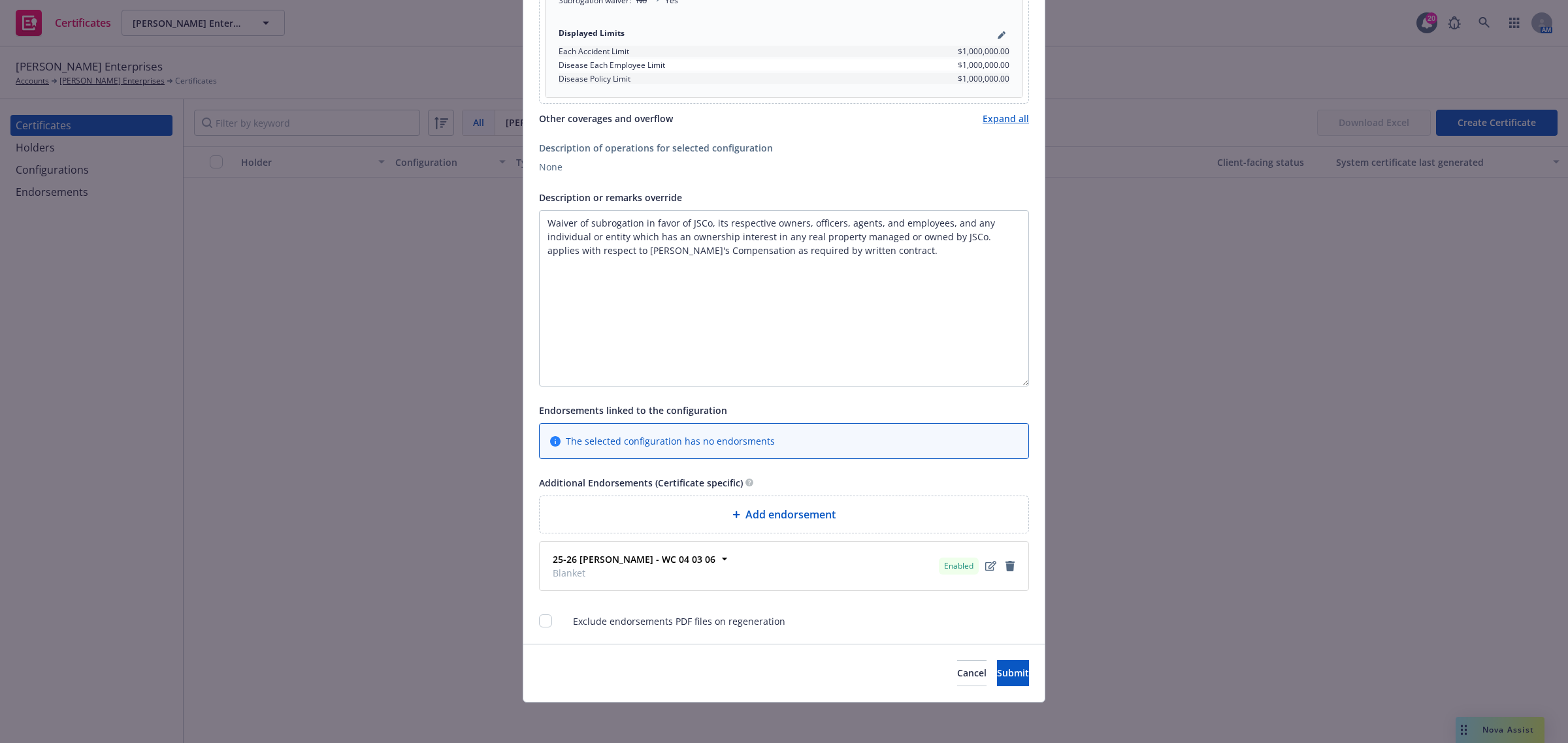
scroll to position [757, 0]
click at [997, 674] on span "Submit" at bounding box center [1013, 672] width 32 height 12
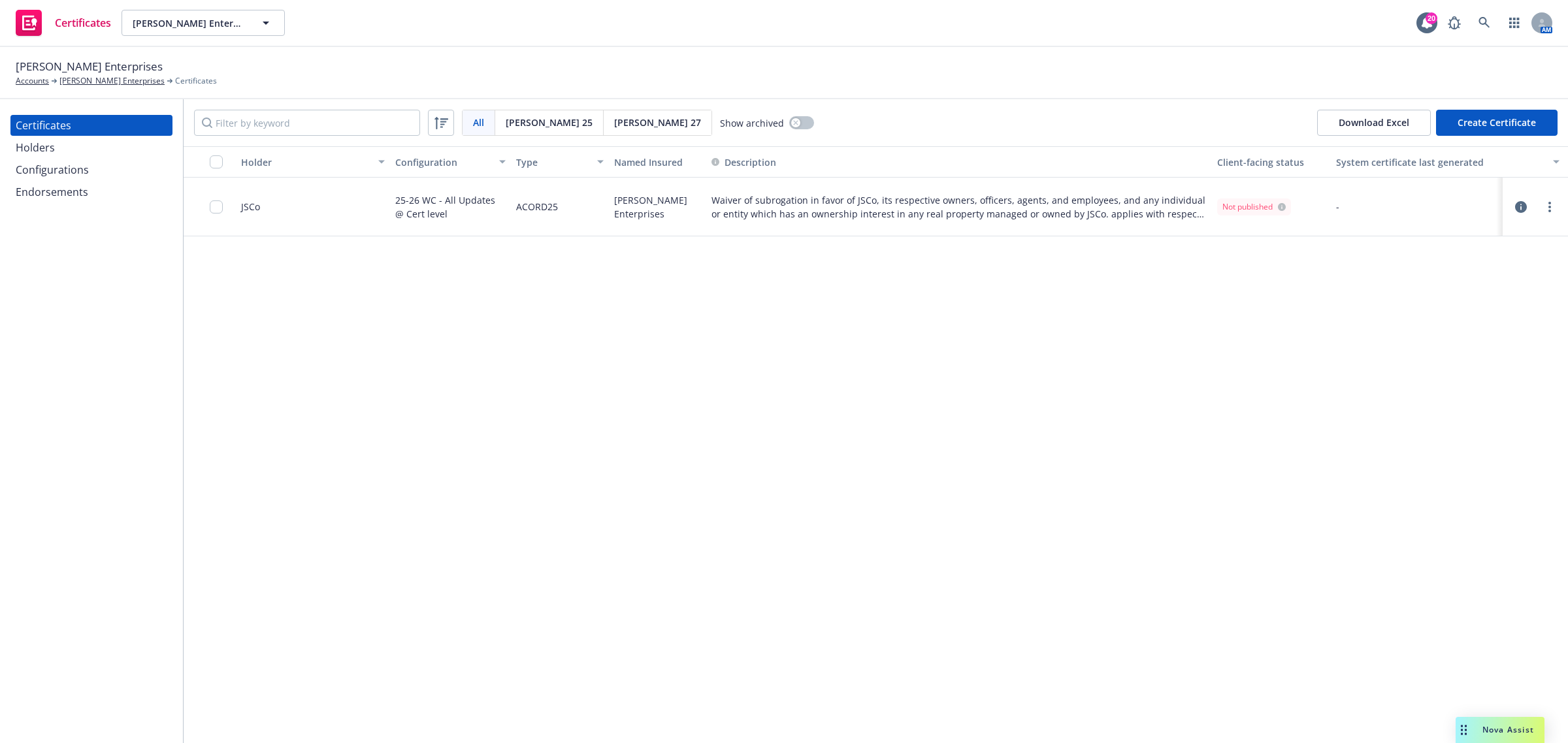
click at [1519, 204] on icon "button" at bounding box center [1520, 207] width 12 height 12
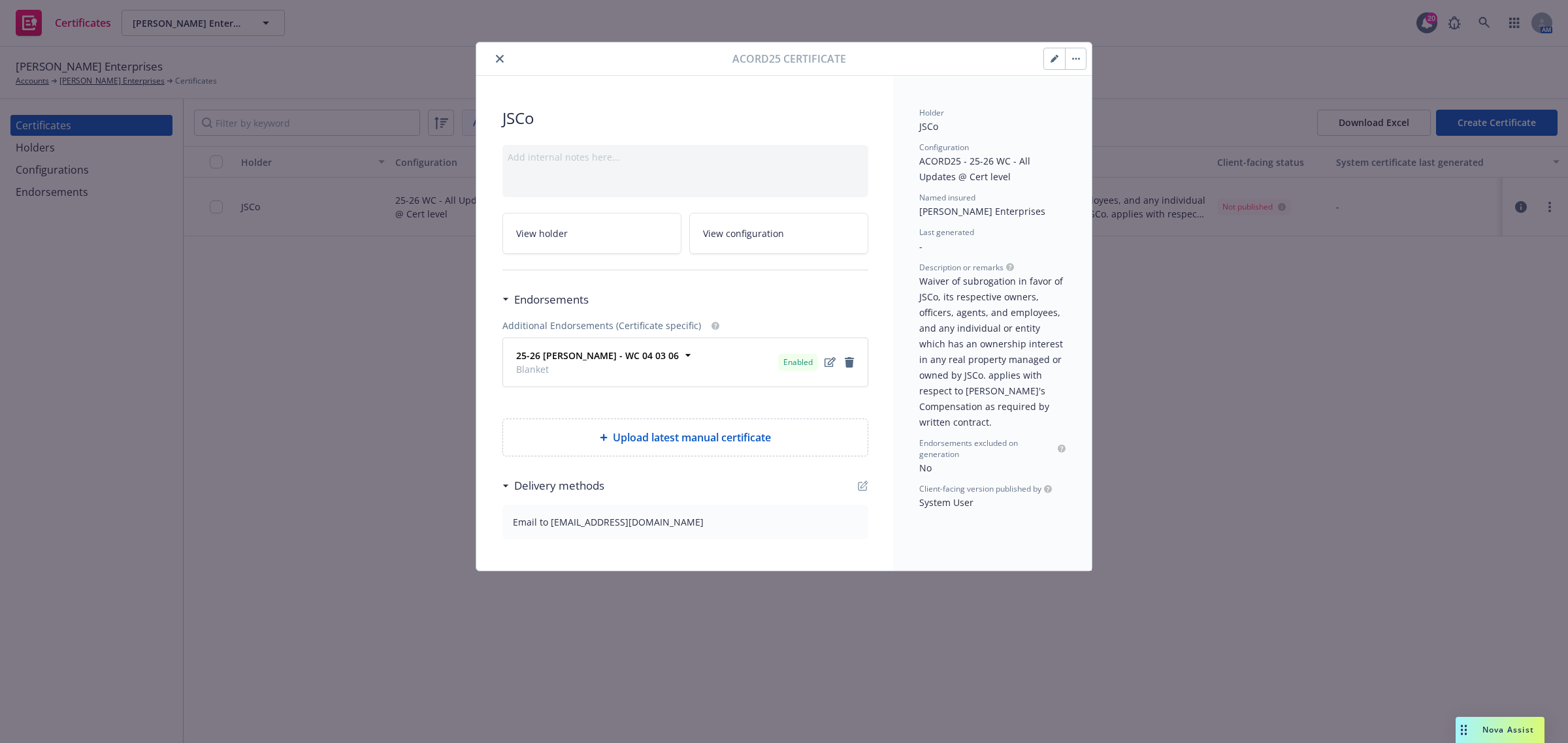
click at [1050, 62] on icon "button" at bounding box center [1054, 58] width 8 height 8
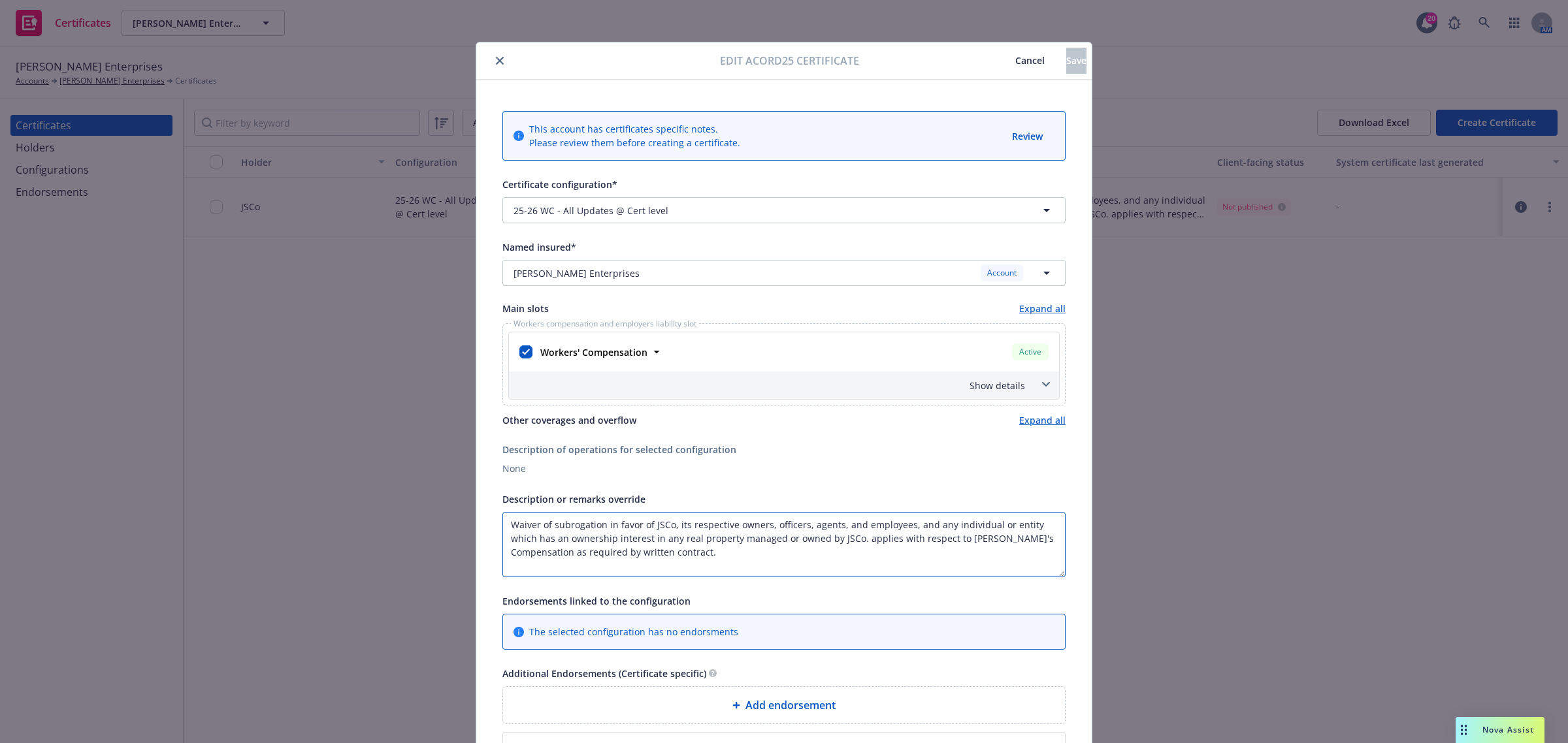
click at [547, 520] on textarea "Waiver of subrogation in favor of JSCo, its respective owners, officers, agents…" at bounding box center [784, 544] width 563 height 65
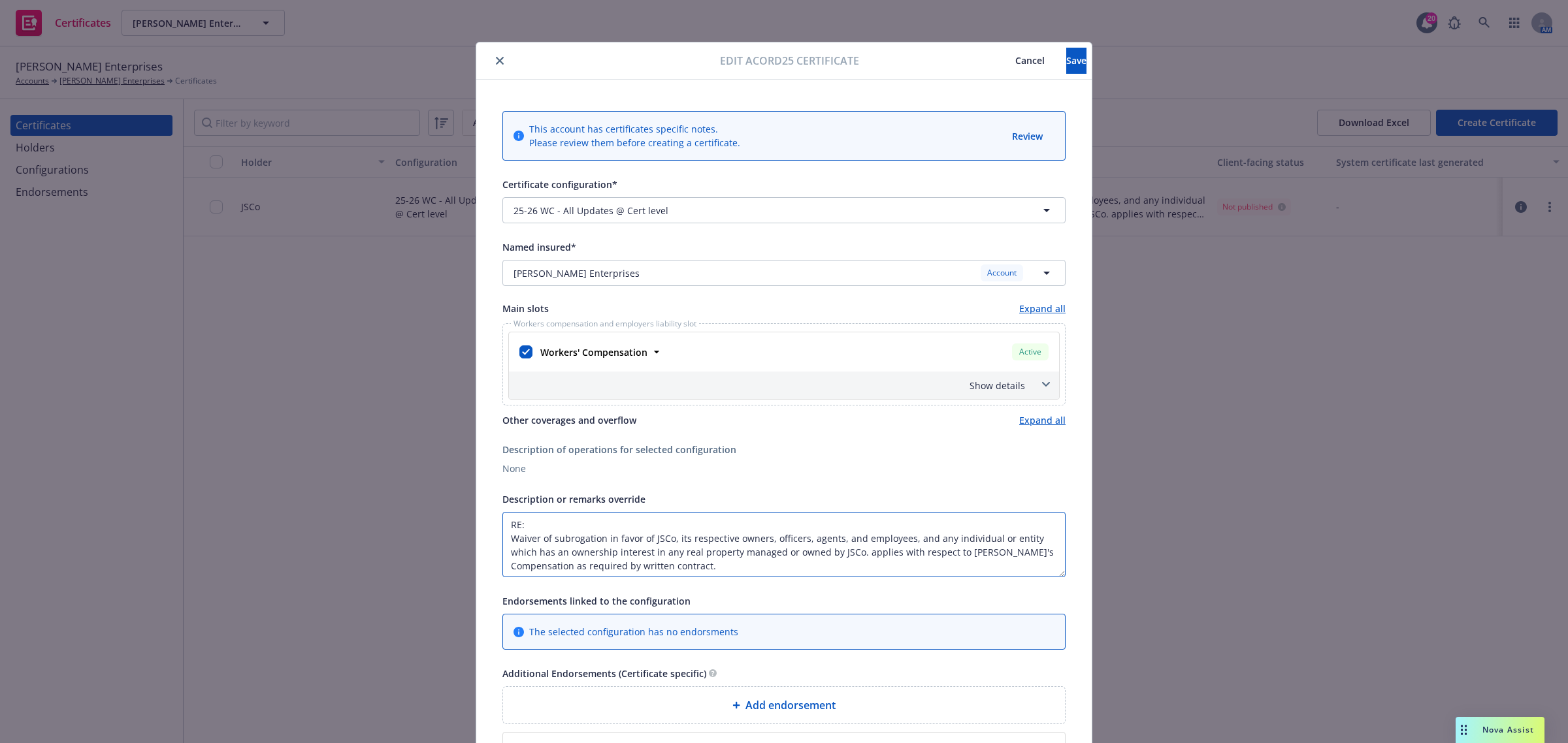
click at [665, 519] on textarea "RE: Waiver of subrogation in favor of JSCo, its respective owners, officers, ag…" at bounding box center [784, 544] width 563 height 65
paste textarea "DRYmedic Restoration Services"
click at [717, 521] on textarea "RE: DRYmedic Restoration Services. Waiver of subrogation in favor of JSCo, its …" at bounding box center [784, 544] width 563 height 65
paste textarea "689E584127399824869657"
click at [656, 526] on textarea "RE: DRYmedic Restoration Services. 689E584127399824869657. Waiver of subrogatio…" at bounding box center [784, 544] width 563 height 65
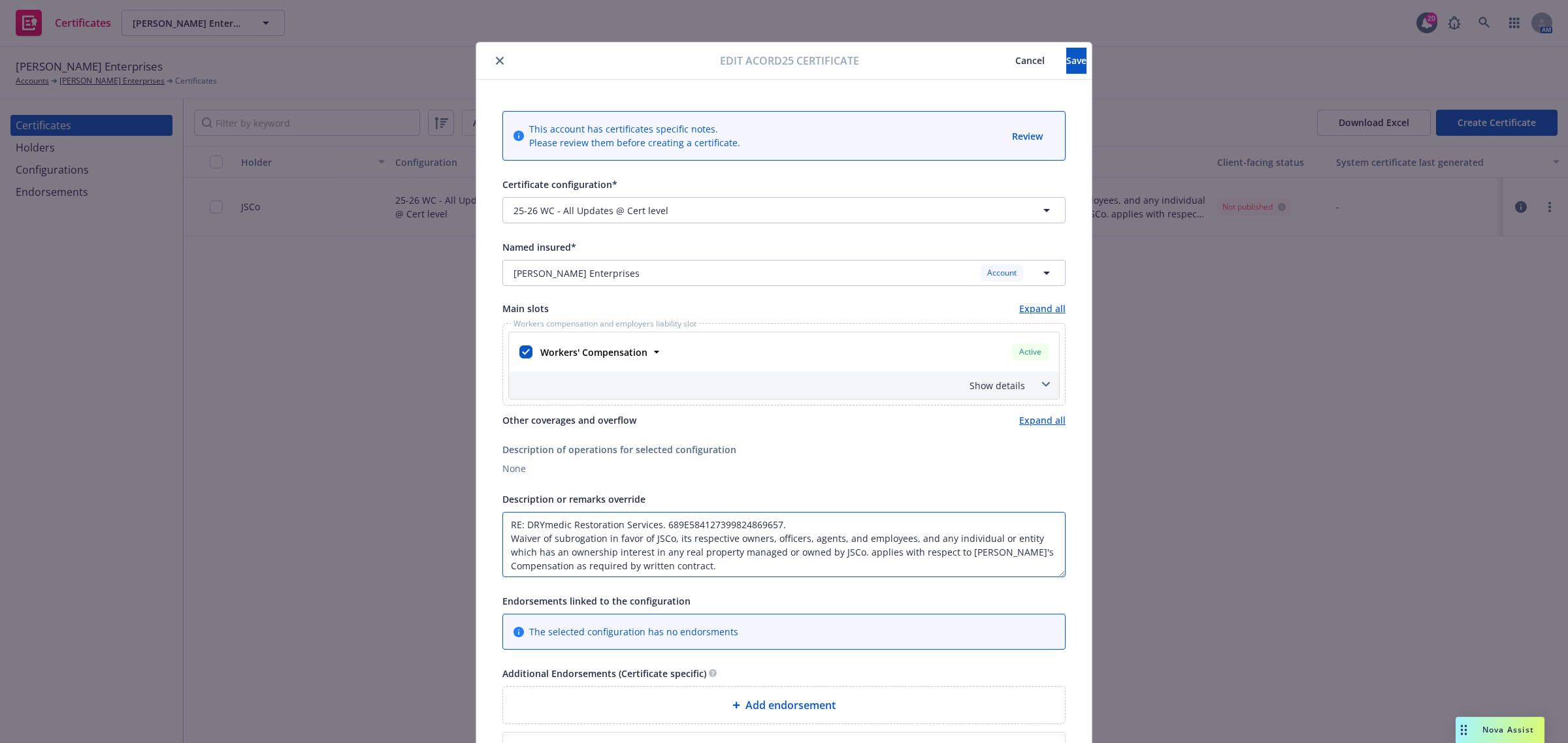
drag, startPoint x: 768, startPoint y: 521, endPoint x: 747, endPoint y: 521, distance: 21.0
click at [766, 521] on textarea "RE: DRYmedic Restoration Services. 689E584127399824869657. Waiver of subrogatio…" at bounding box center [784, 544] width 563 height 65
drag, startPoint x: 660, startPoint y: 522, endPoint x: 908, endPoint y: 524, distance: 248.0
click at [908, 524] on textarea "RE: DRYmedic Restoration Services. 689E584127399824869657. Waiver of subrogatio…" at bounding box center [784, 544] width 563 height 65
paste textarea "Document-Code 689E584127399824869657"
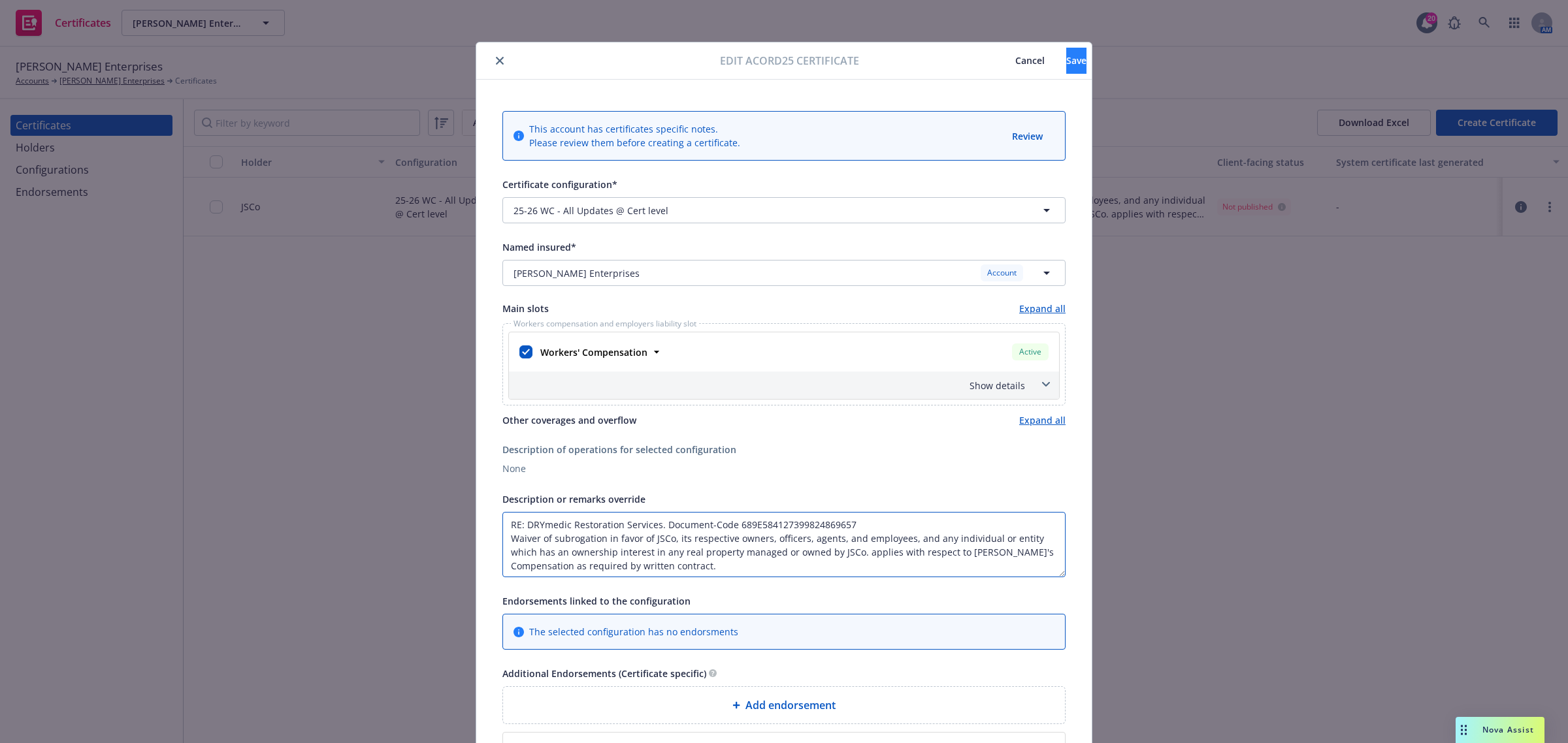
type textarea "RE: DRYmedic Restoration Services. Document-Code 689E584127399824869657 Waiver …"
click at [1066, 60] on span "Save" at bounding box center [1076, 60] width 20 height 12
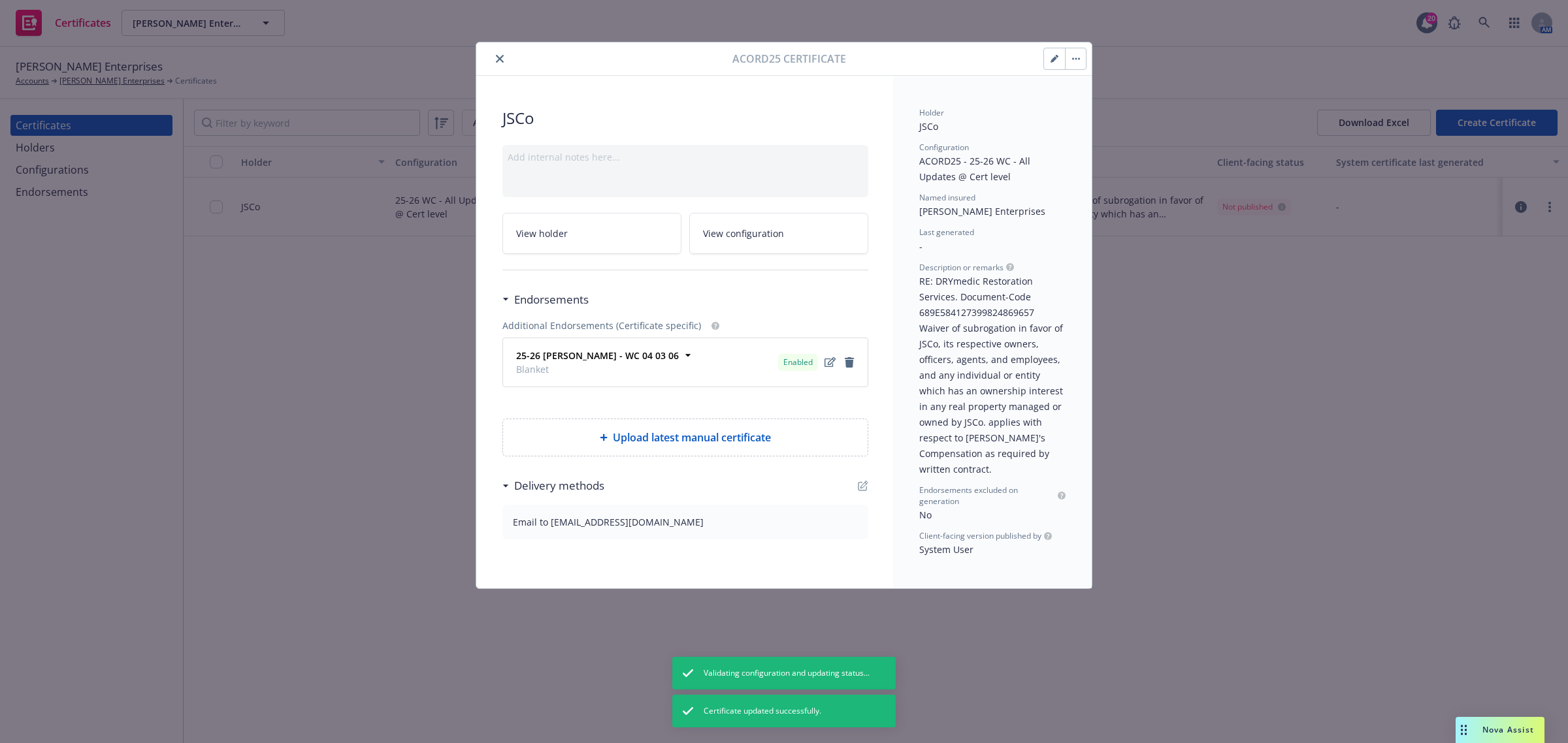
click at [1076, 54] on button "button" at bounding box center [1075, 58] width 21 height 21
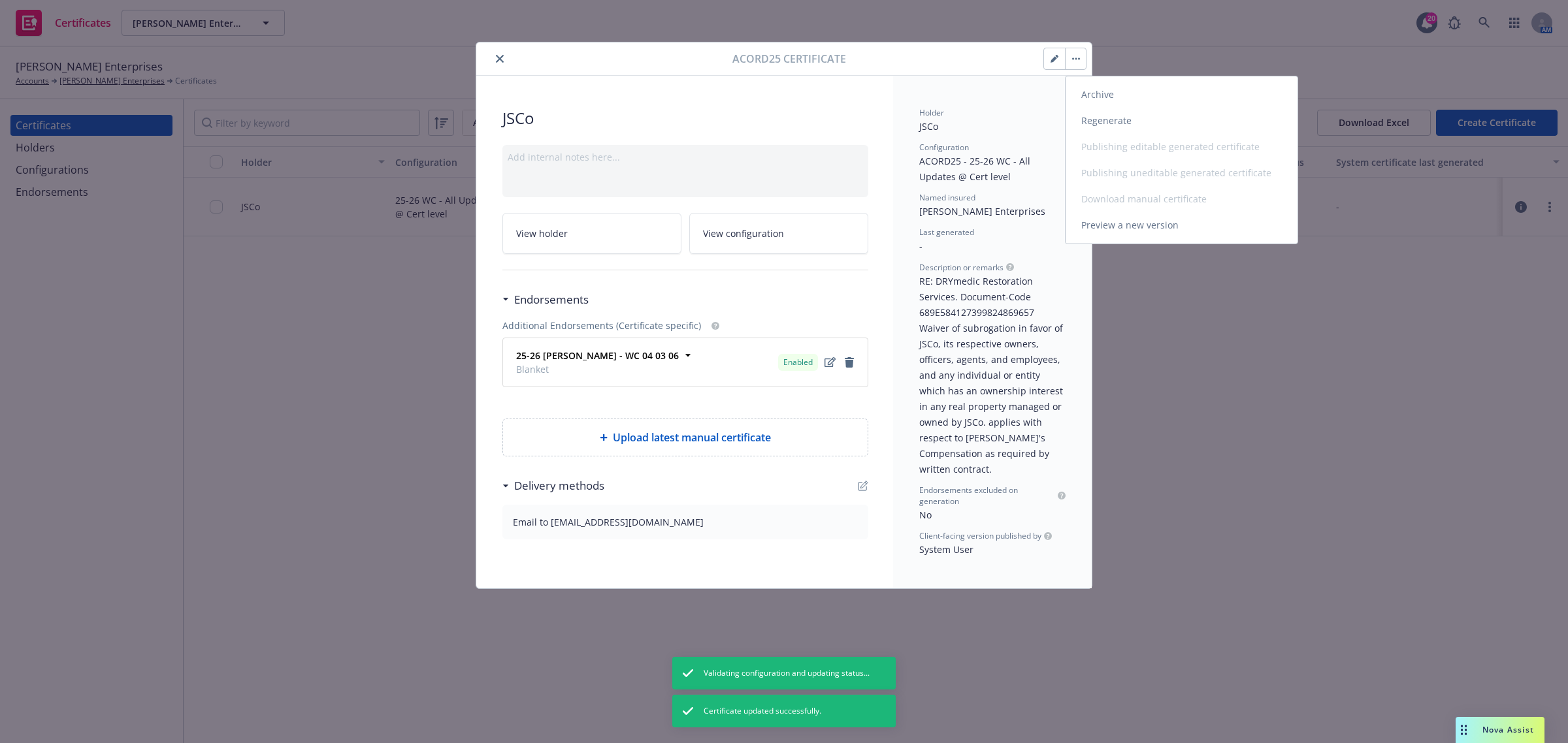
click at [1086, 115] on link "Regenerate" at bounding box center [1181, 121] width 232 height 26
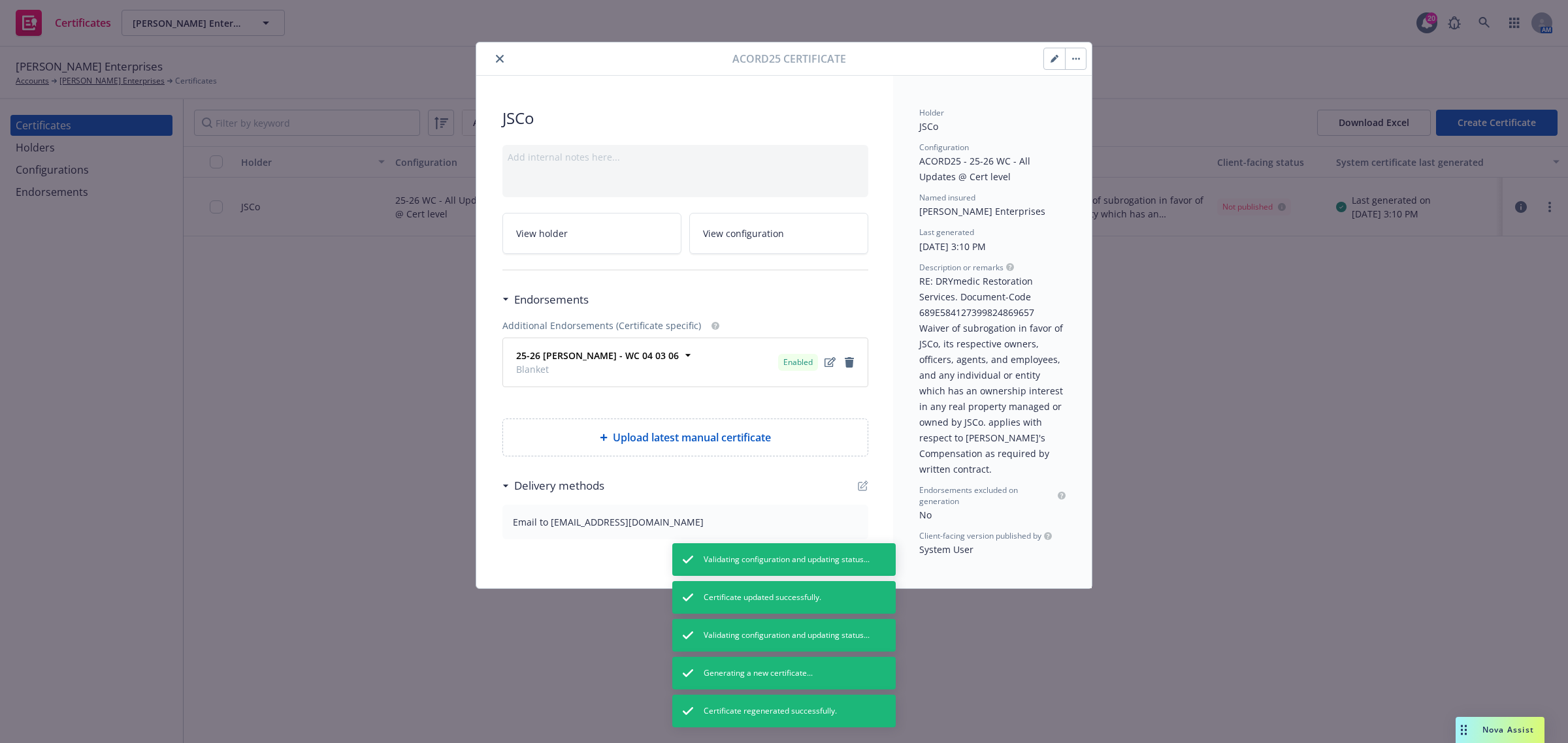
click at [1073, 58] on icon "button" at bounding box center [1075, 59] width 8 height 3
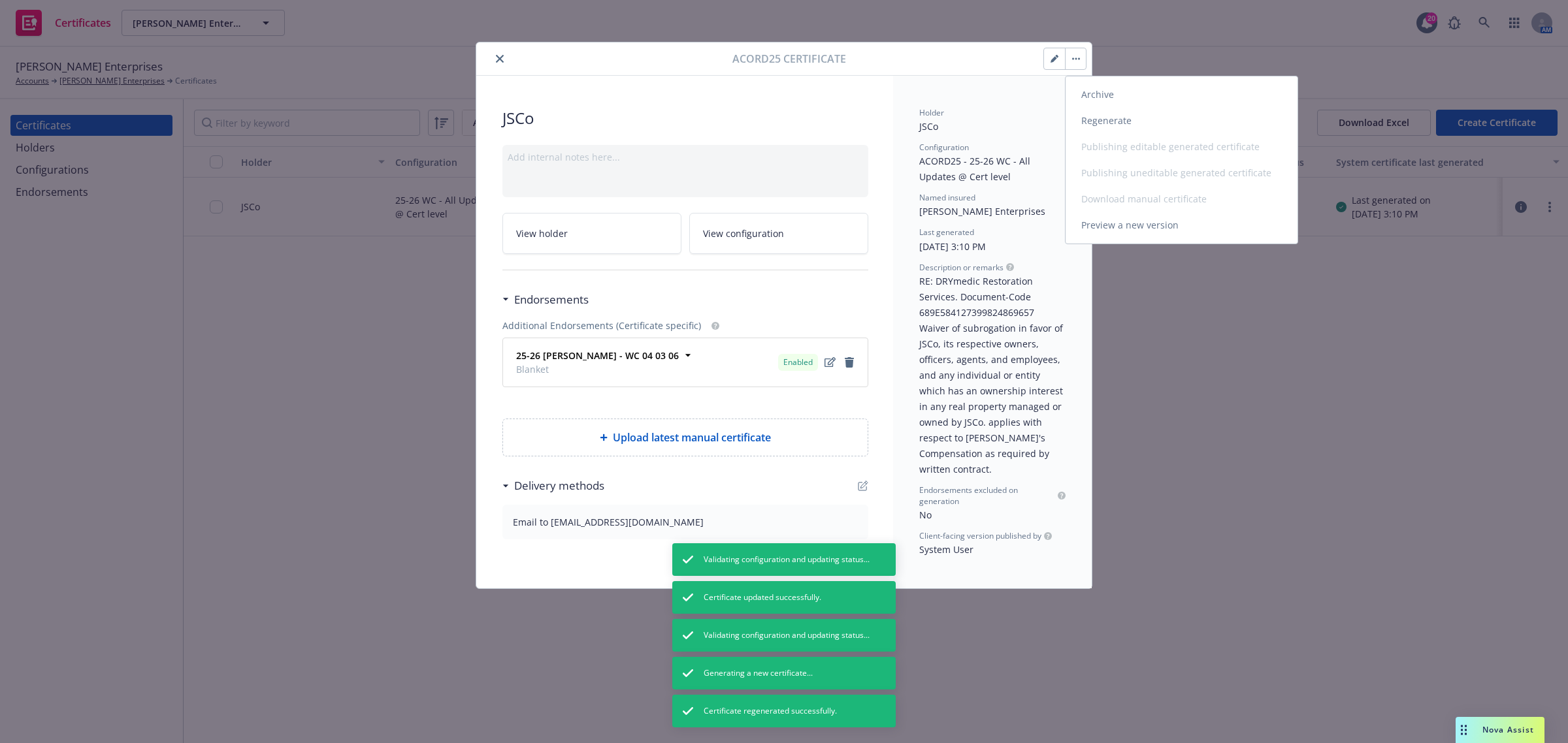
click at [1091, 222] on link "Preview a new version" at bounding box center [1181, 225] width 232 height 26
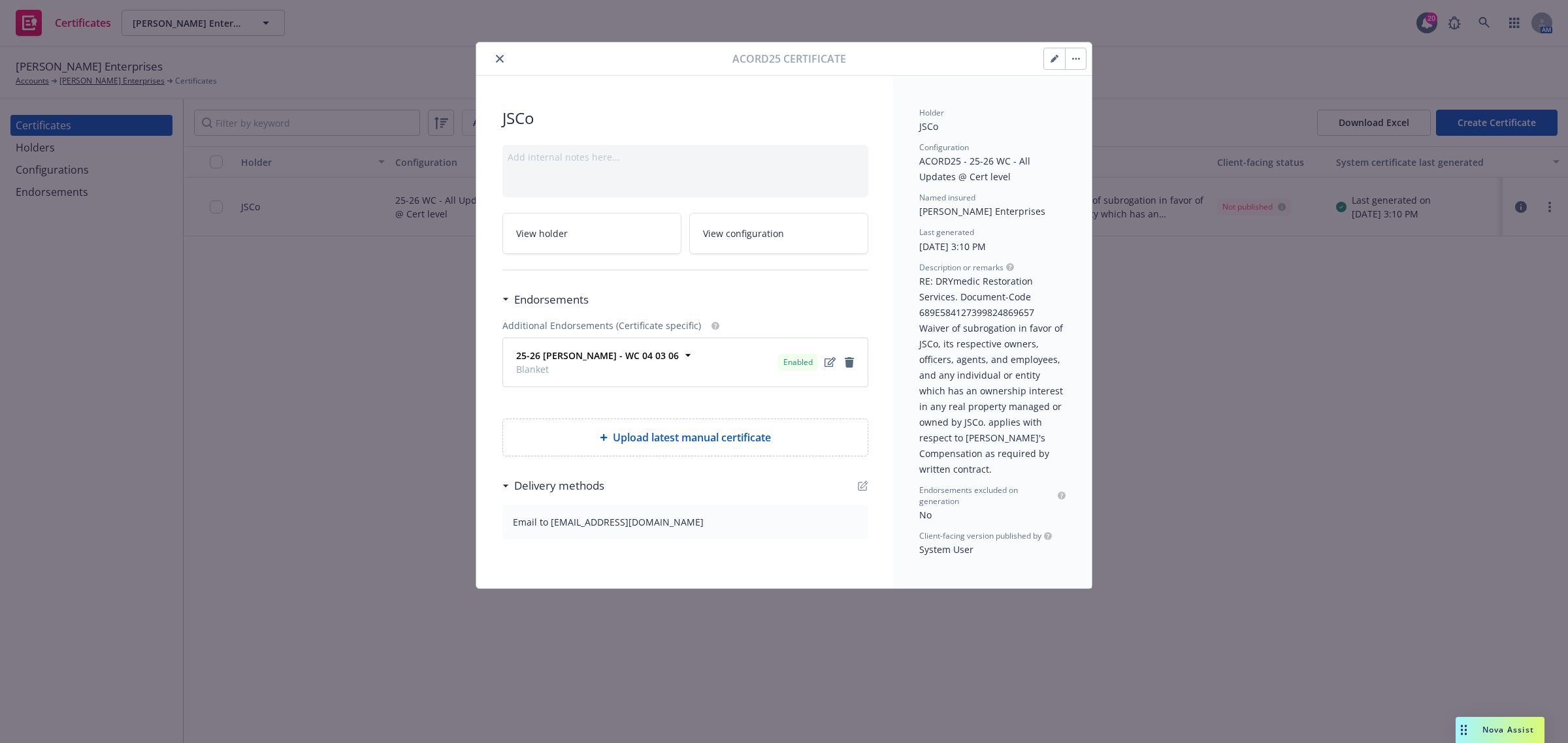
click at [1070, 58] on button "button" at bounding box center [1075, 58] width 21 height 21
click at [500, 56] on icon "close" at bounding box center [499, 58] width 8 height 8
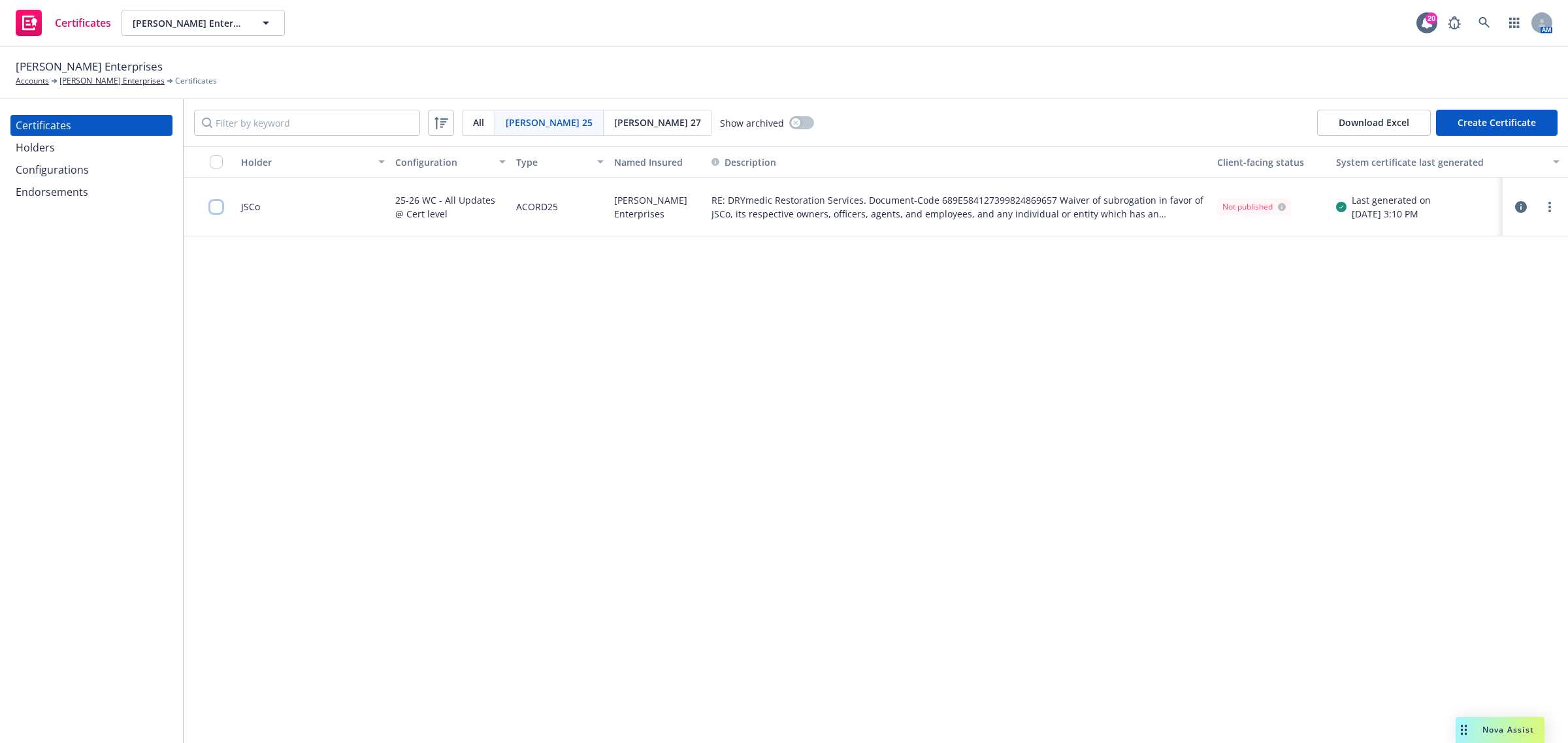
drag, startPoint x: 220, startPoint y: 207, endPoint x: 244, endPoint y: 220, distance: 27.3
click at [219, 207] on input "checkbox" at bounding box center [216, 207] width 13 height 13
click at [802, 705] on div "Other actions" at bounding box center [809, 713] width 70 height 25
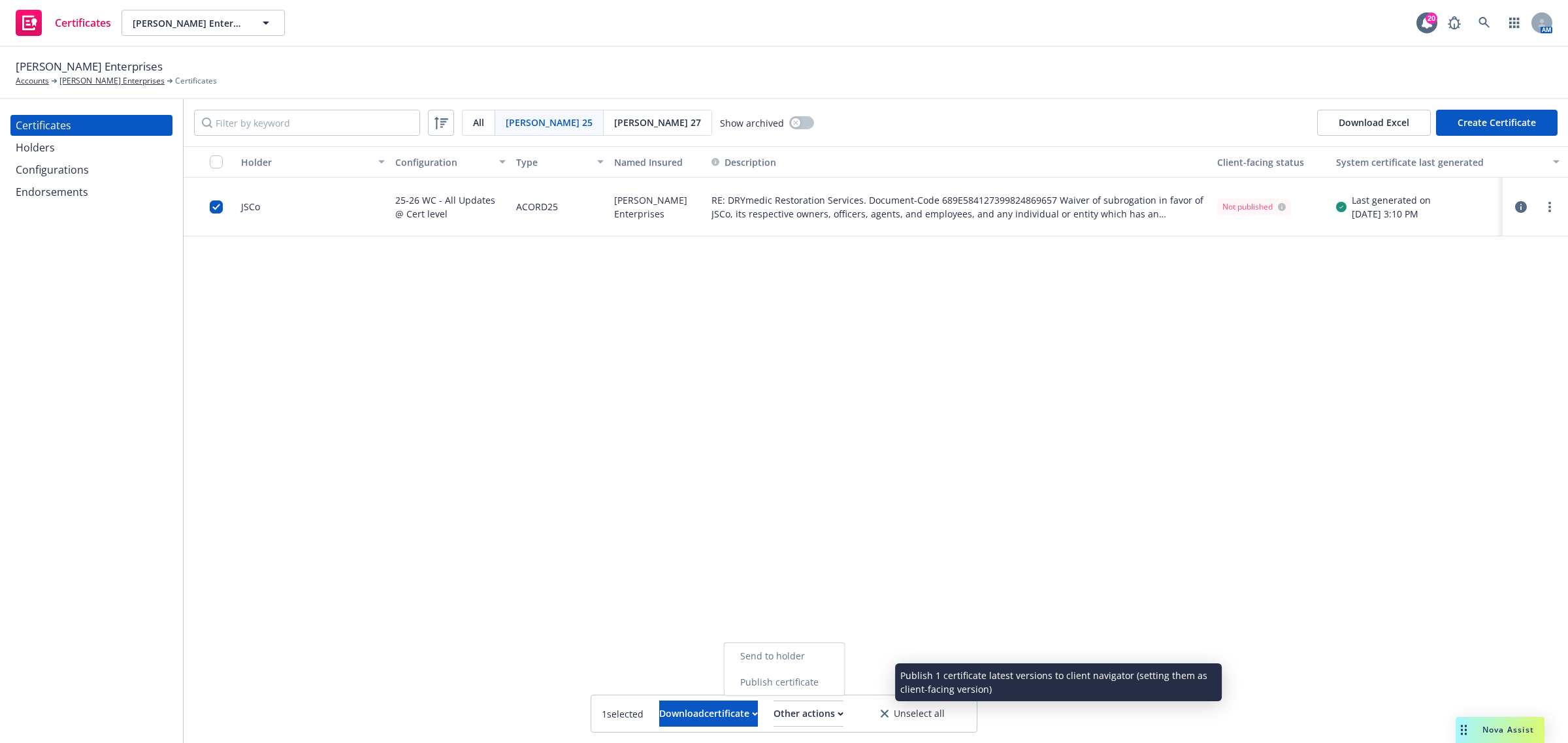
click at [803, 686] on link "Publish certificate" at bounding box center [784, 682] width 120 height 26
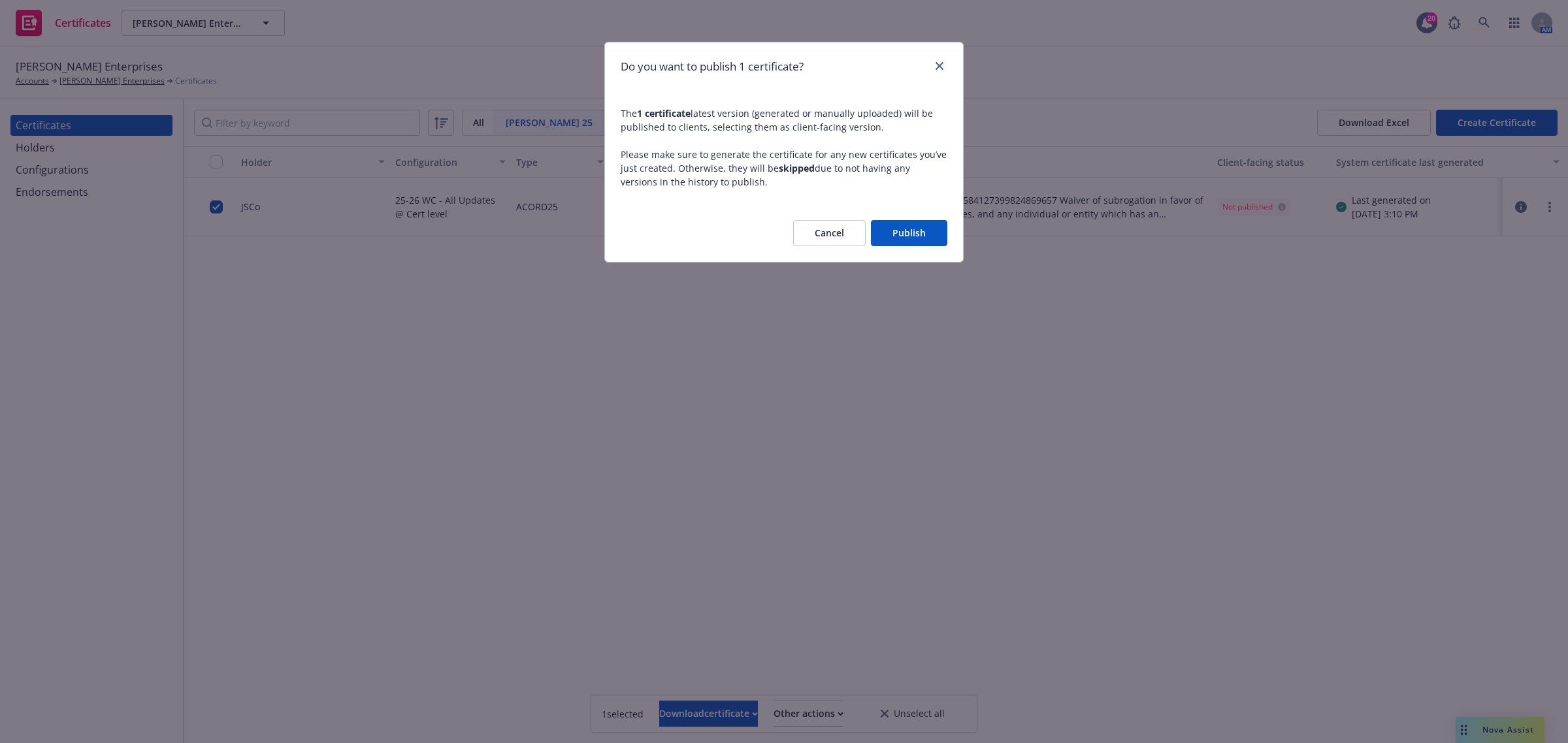
click at [913, 229] on button "Publish" at bounding box center [908, 233] width 76 height 26
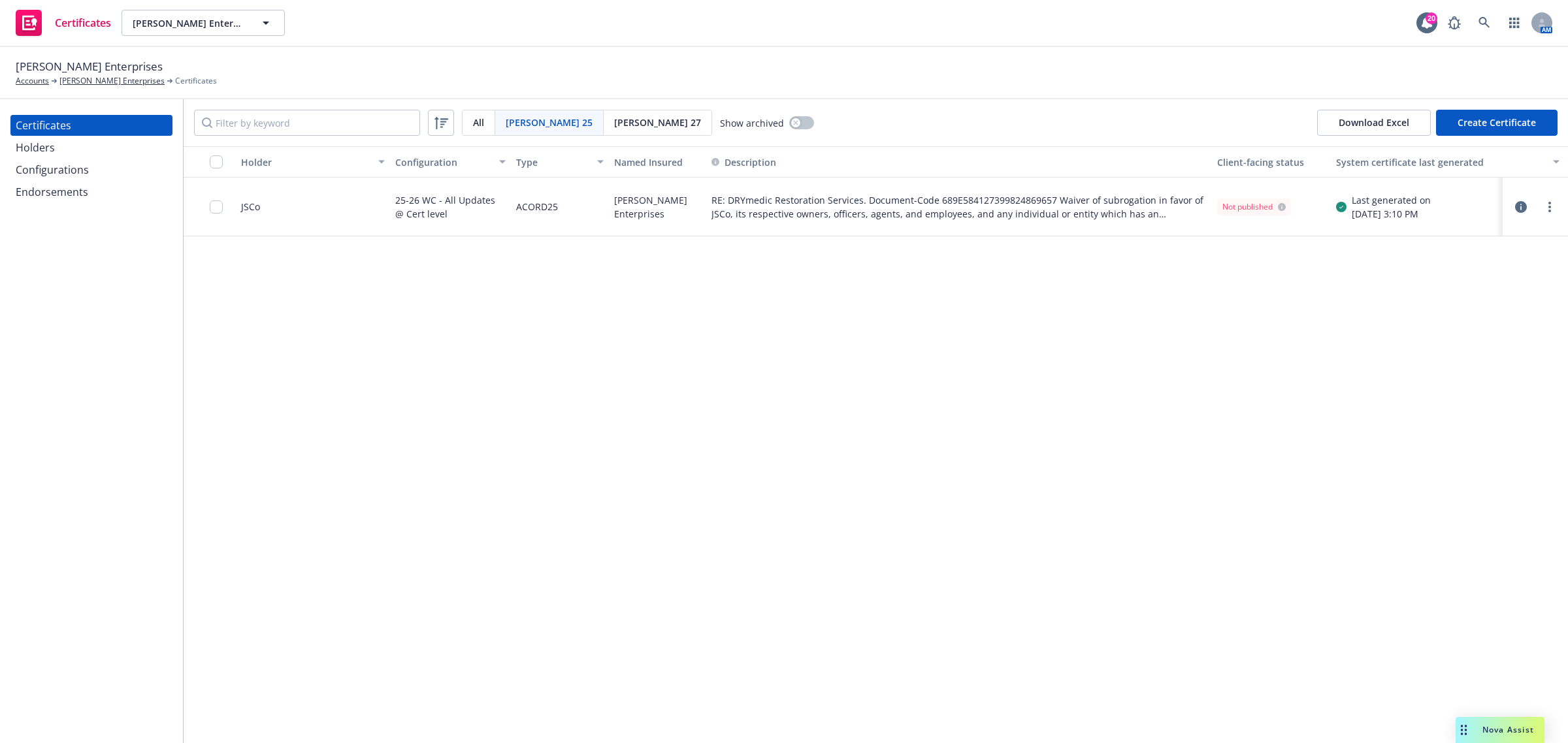
click at [454, 406] on div "Holder Configuration Type Named Insured Description Client-facing status System…" at bounding box center [875, 445] width 1384 height 597
click at [1524, 207] on icon "button" at bounding box center [1520, 207] width 12 height 12
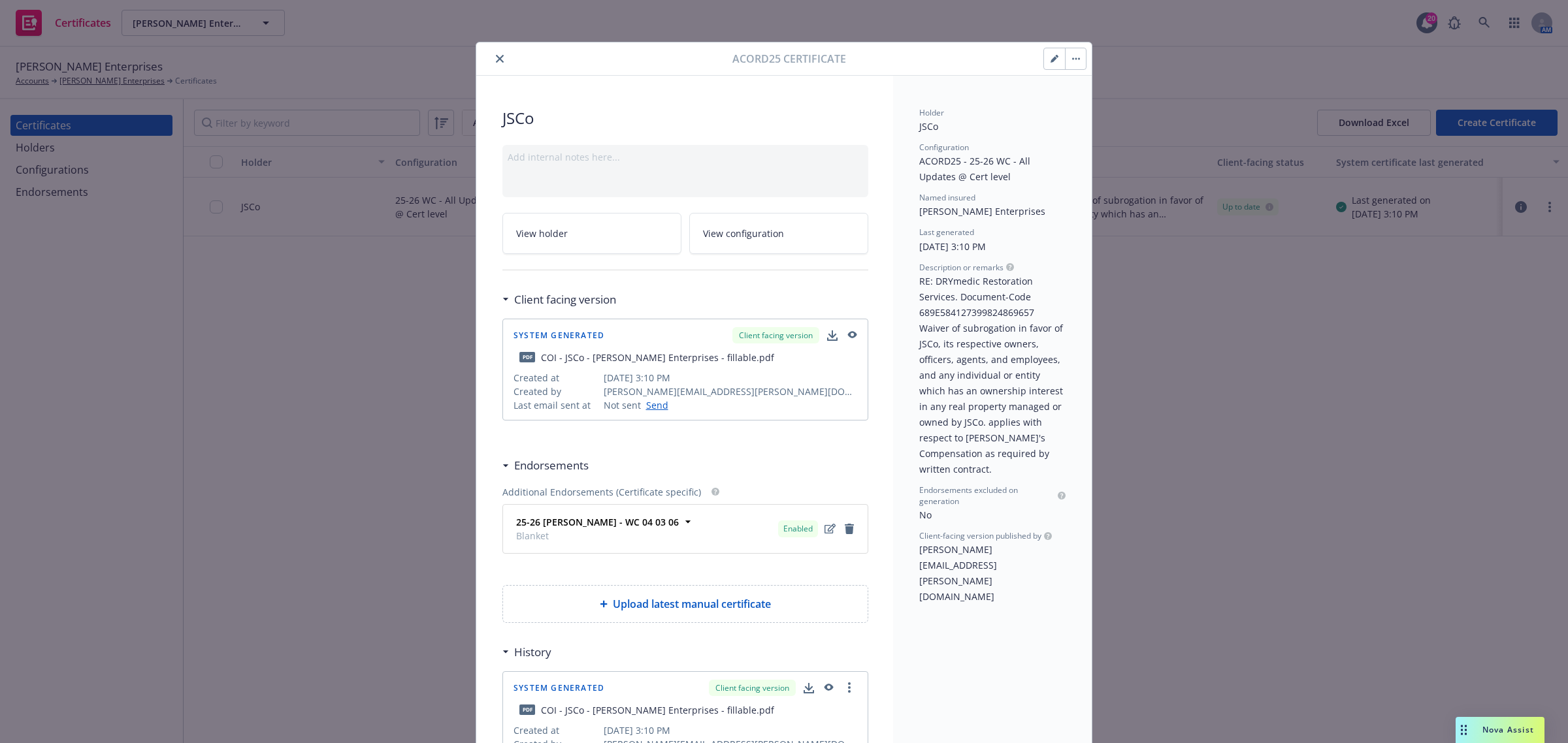
click at [494, 64] on button "close" at bounding box center [499, 58] width 16 height 16
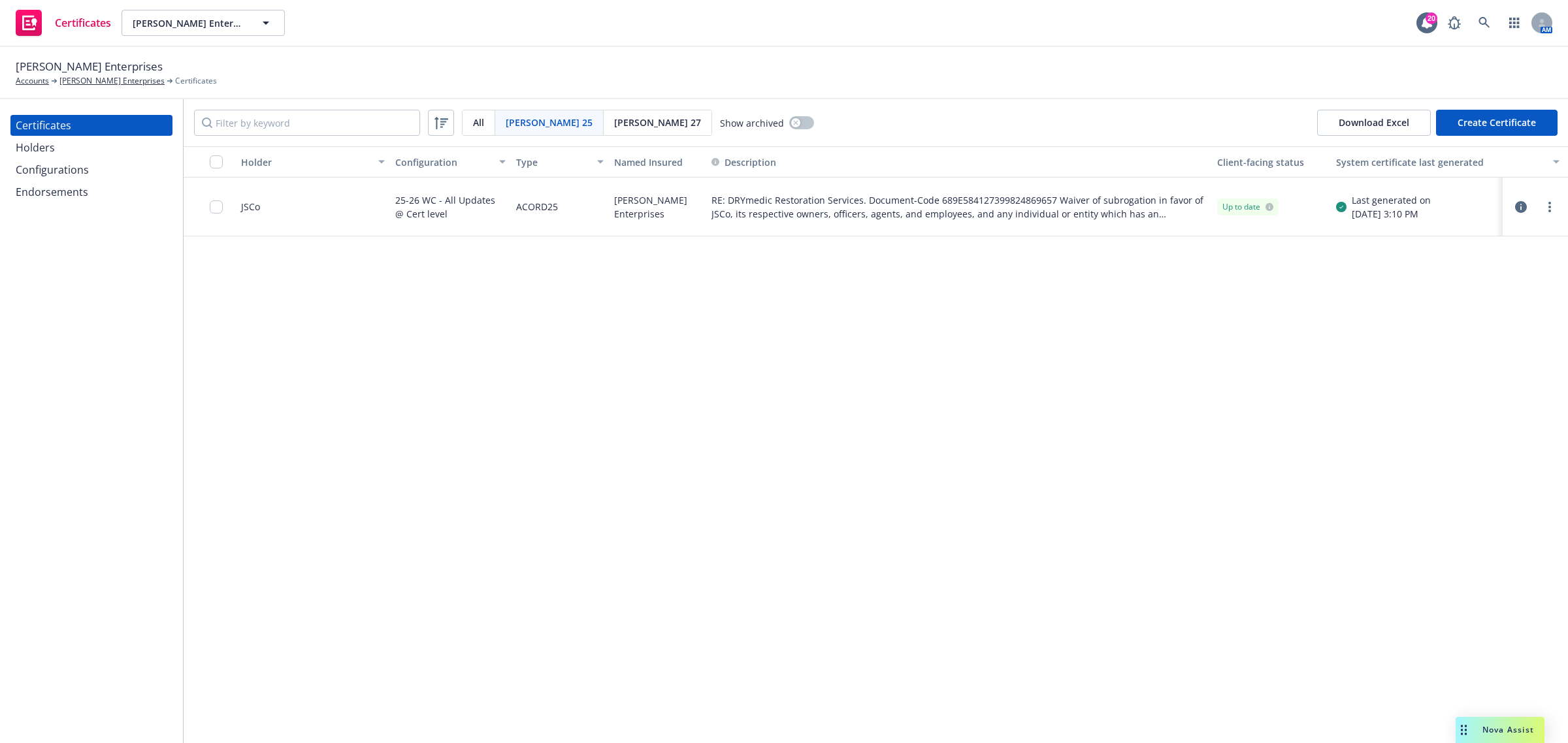
drag, startPoint x: 1259, startPoint y: 457, endPoint x: 1567, endPoint y: 244, distance: 374.5
click at [1265, 457] on div "Holder Configuration Type Named Insured Description Client-facing status System…" at bounding box center [875, 445] width 1384 height 597
click at [1549, 202] on circle "more" at bounding box center [1549, 203] width 3 height 3
click at [1487, 397] on link "Download uneditable generated certificate" at bounding box center [1452, 390] width 209 height 26
